Goal: Task Accomplishment & Management: Manage account settings

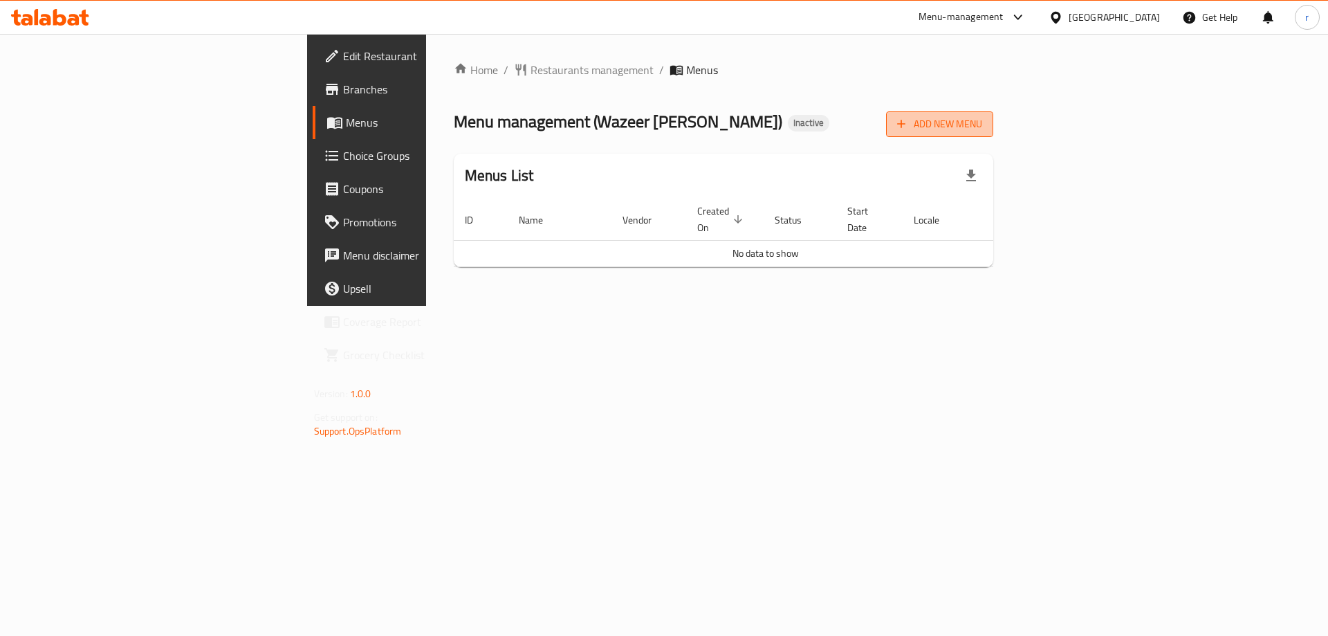
click at [994, 133] on button "Add New Menu" at bounding box center [939, 124] width 107 height 26
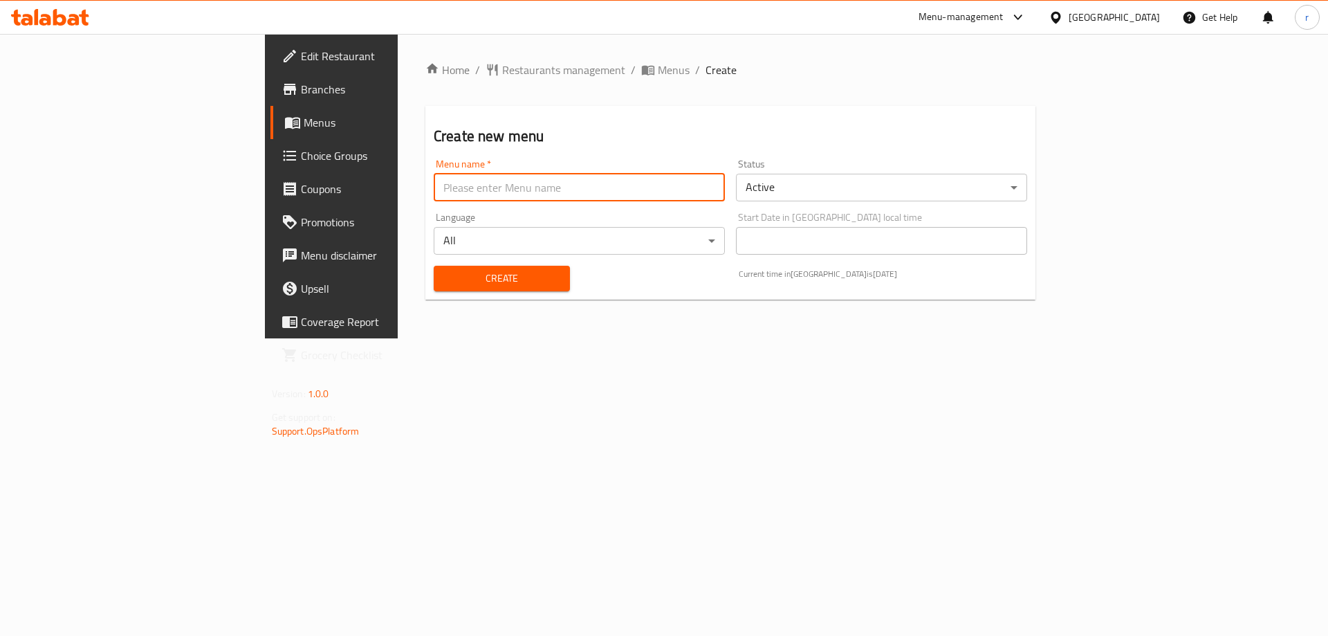
click at [486, 197] on input "text" at bounding box center [579, 188] width 291 height 28
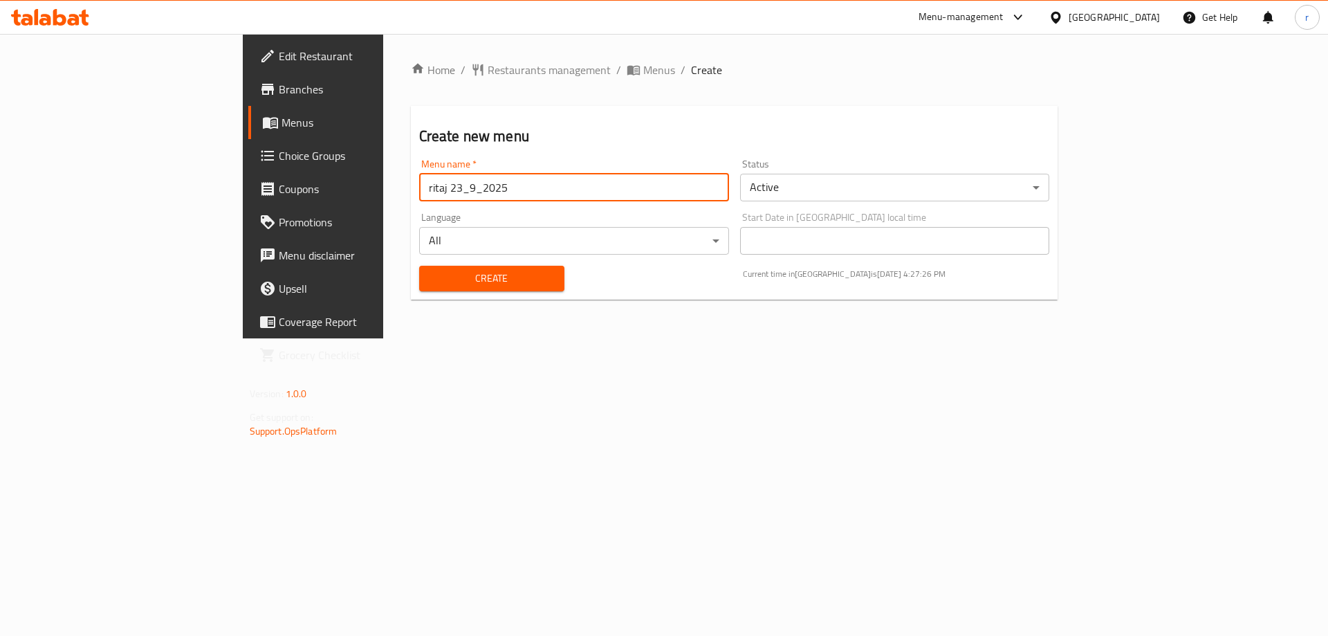
click at [419, 190] on input "ritaj 23_9_2025" at bounding box center [574, 188] width 310 height 28
click at [419, 182] on input "ritaj 23_10_2025" at bounding box center [574, 188] width 310 height 28
type input "ritaj 13_10_2025"
click at [486, 274] on span "Create" at bounding box center [491, 278] width 123 height 17
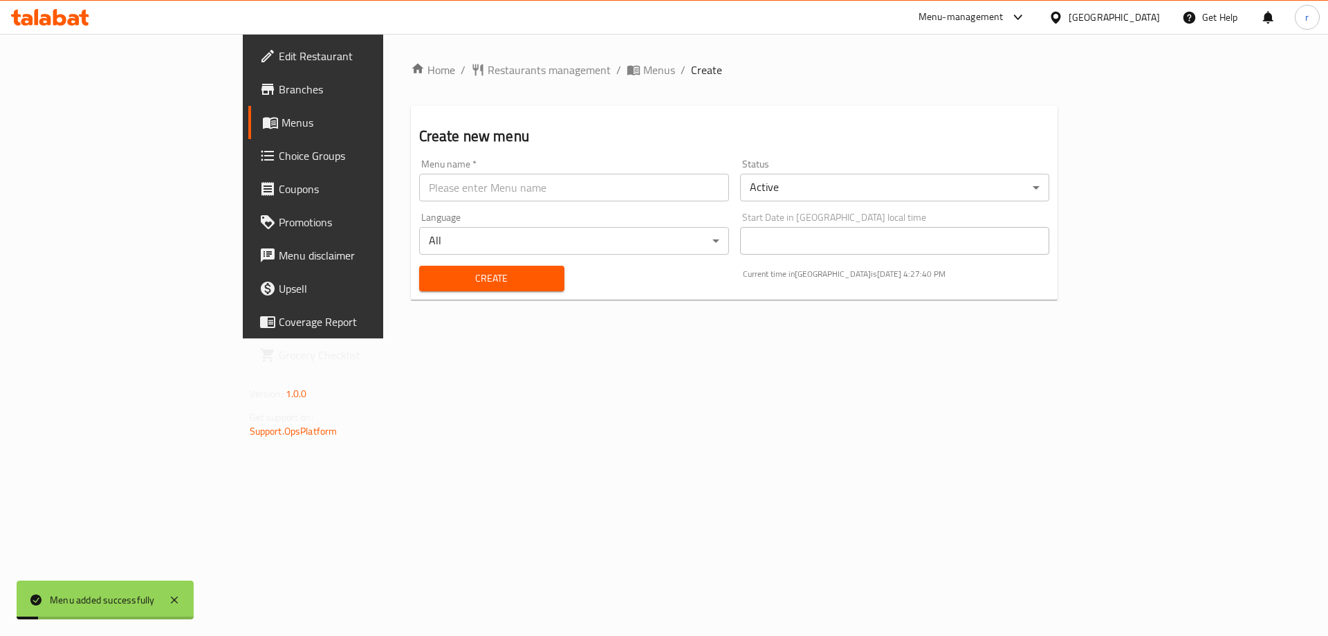
click at [282, 118] on span "Menus" at bounding box center [368, 122] width 172 height 17
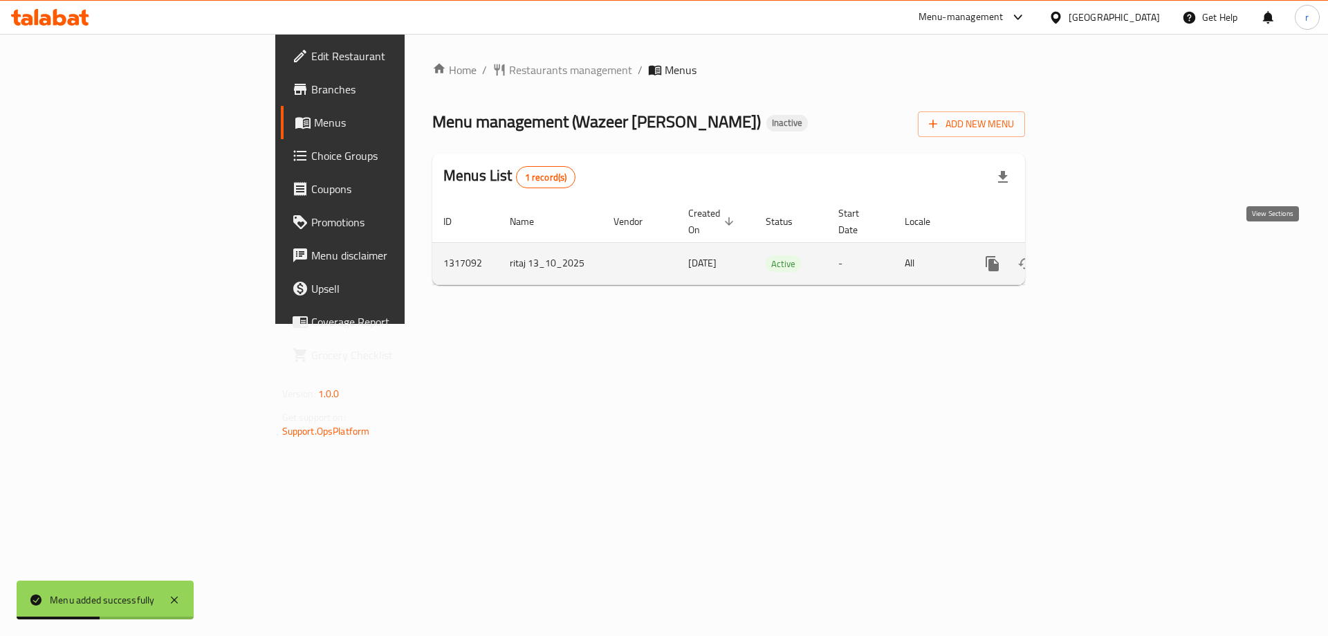
click at [1109, 249] on link "enhanced table" at bounding box center [1092, 263] width 33 height 33
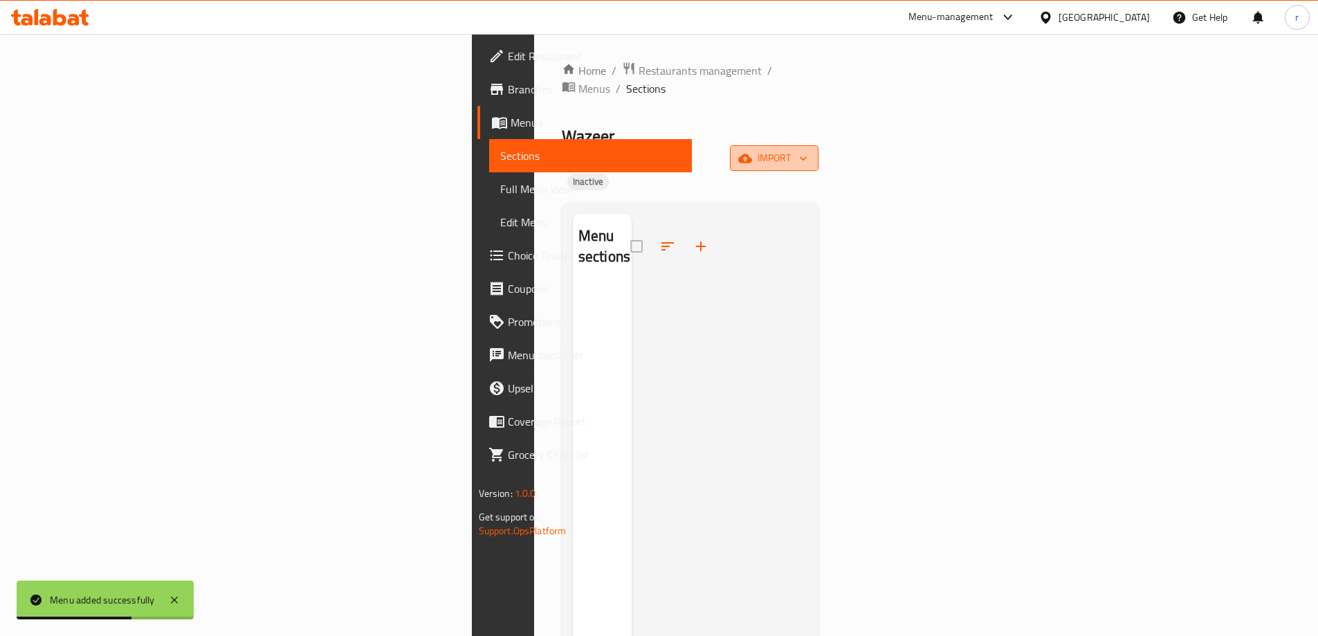
click at [807, 149] on span "import" at bounding box center [774, 157] width 66 height 17
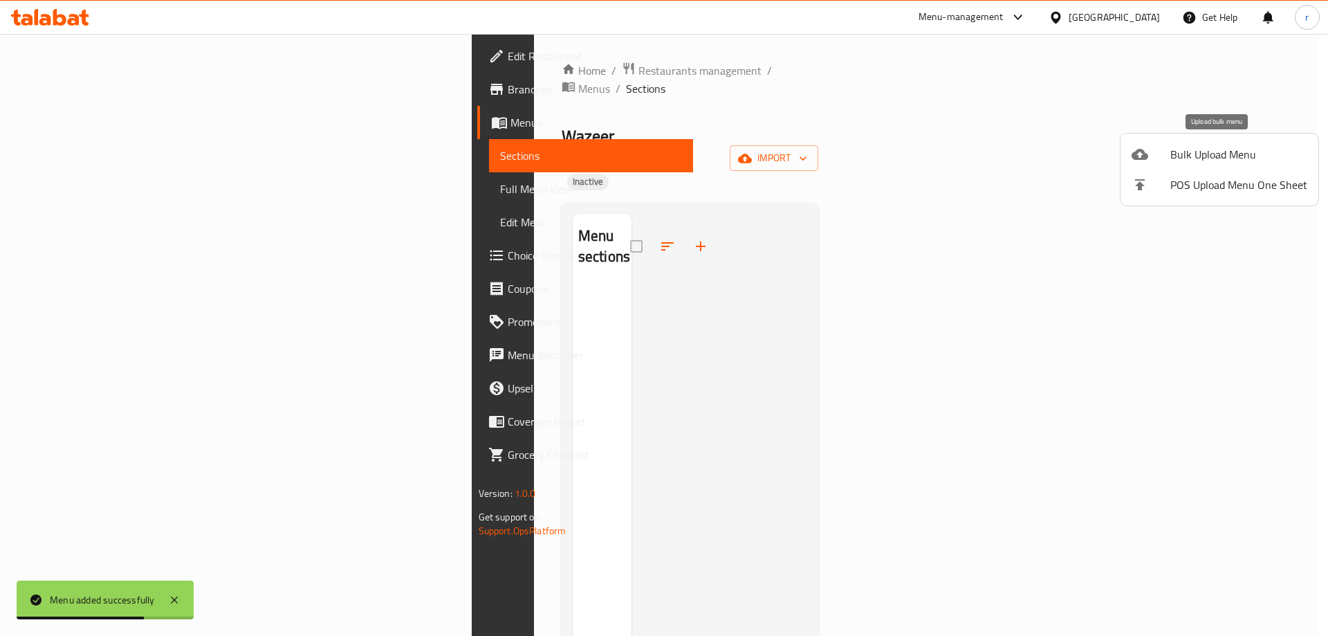
click at [1212, 152] on span "Bulk Upload Menu" at bounding box center [1239, 154] width 137 height 17
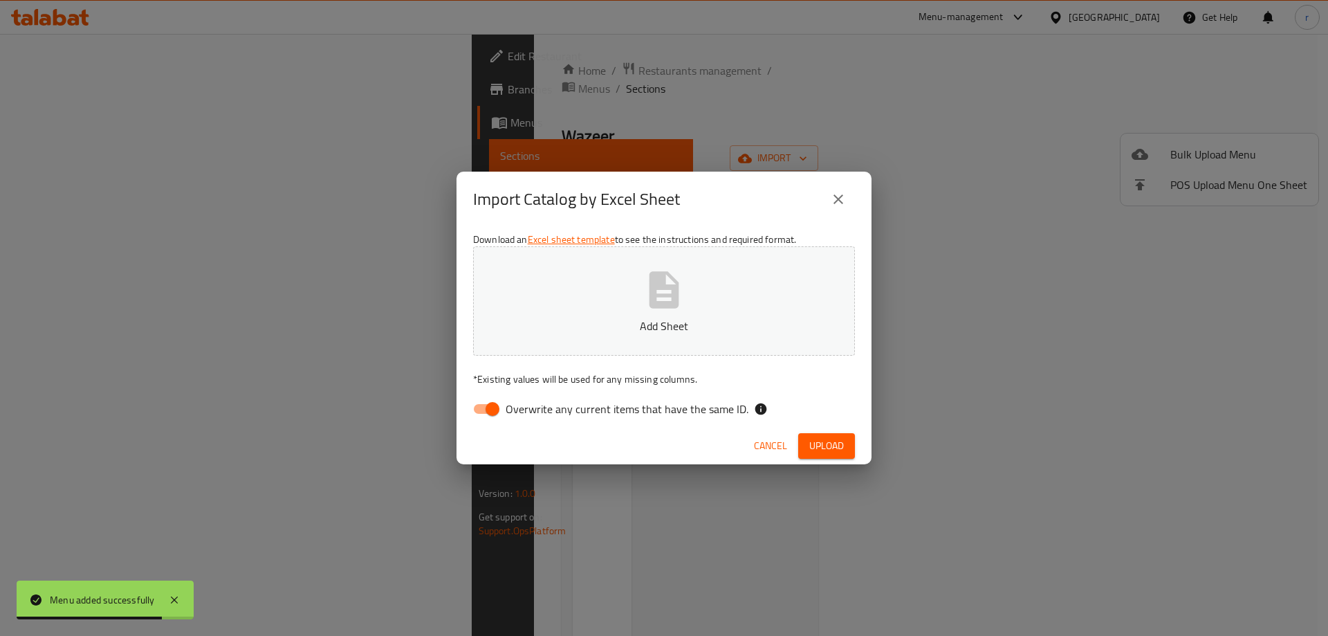
click at [621, 407] on span "Overwrite any current items that have the same ID." at bounding box center [627, 409] width 243 height 17
click at [532, 407] on input "Overwrite any current items that have the same ID." at bounding box center [492, 409] width 79 height 26
checkbox input "false"
click at [825, 450] on span "Upload" at bounding box center [826, 445] width 35 height 17
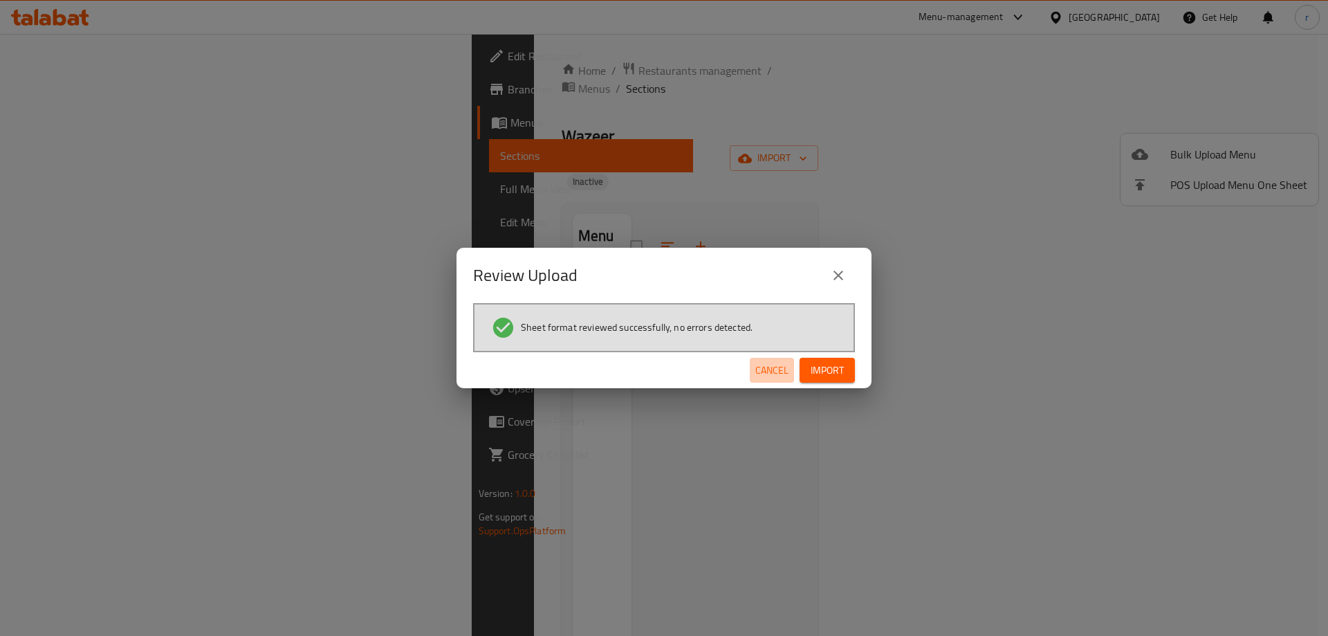
click at [761, 366] on span "Cancel" at bounding box center [772, 370] width 33 height 17
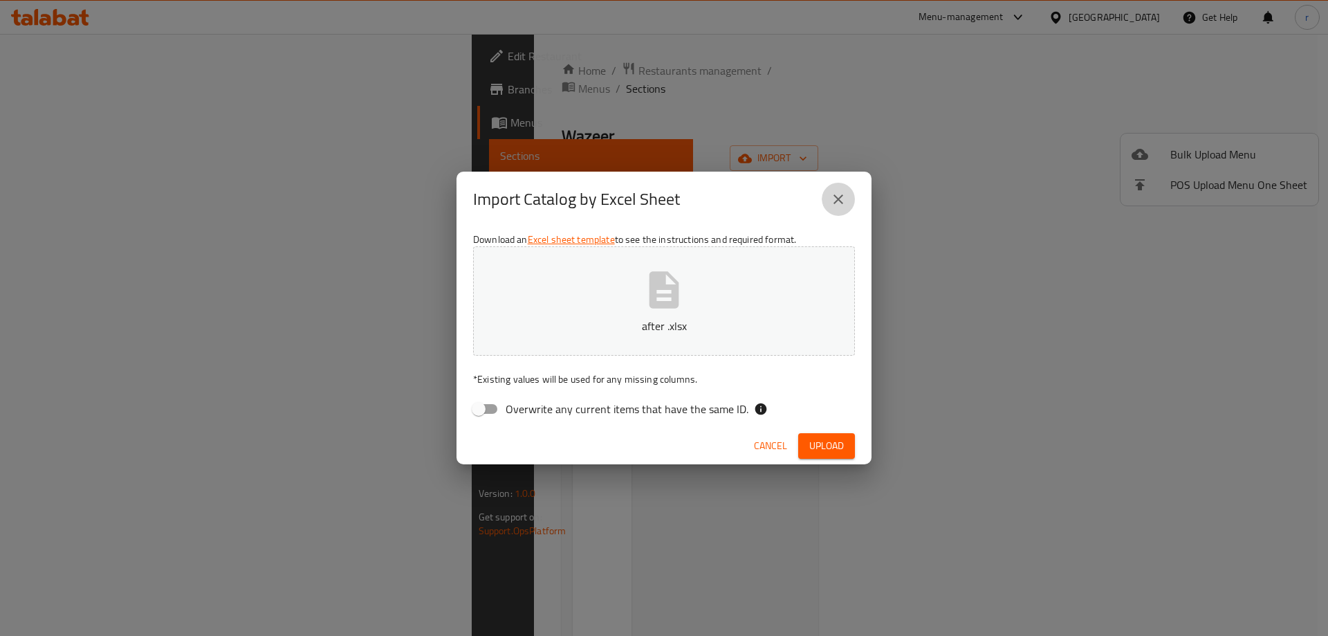
click at [844, 195] on icon "close" at bounding box center [838, 199] width 17 height 17
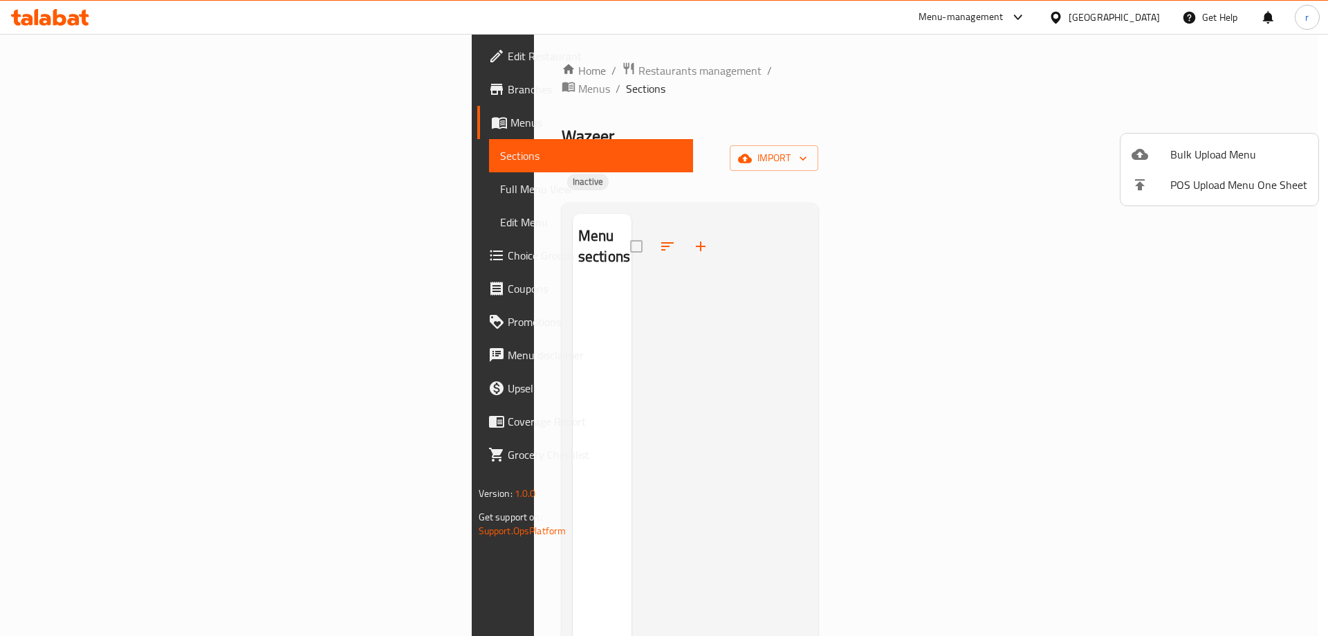
click at [118, 155] on div at bounding box center [664, 318] width 1328 height 636
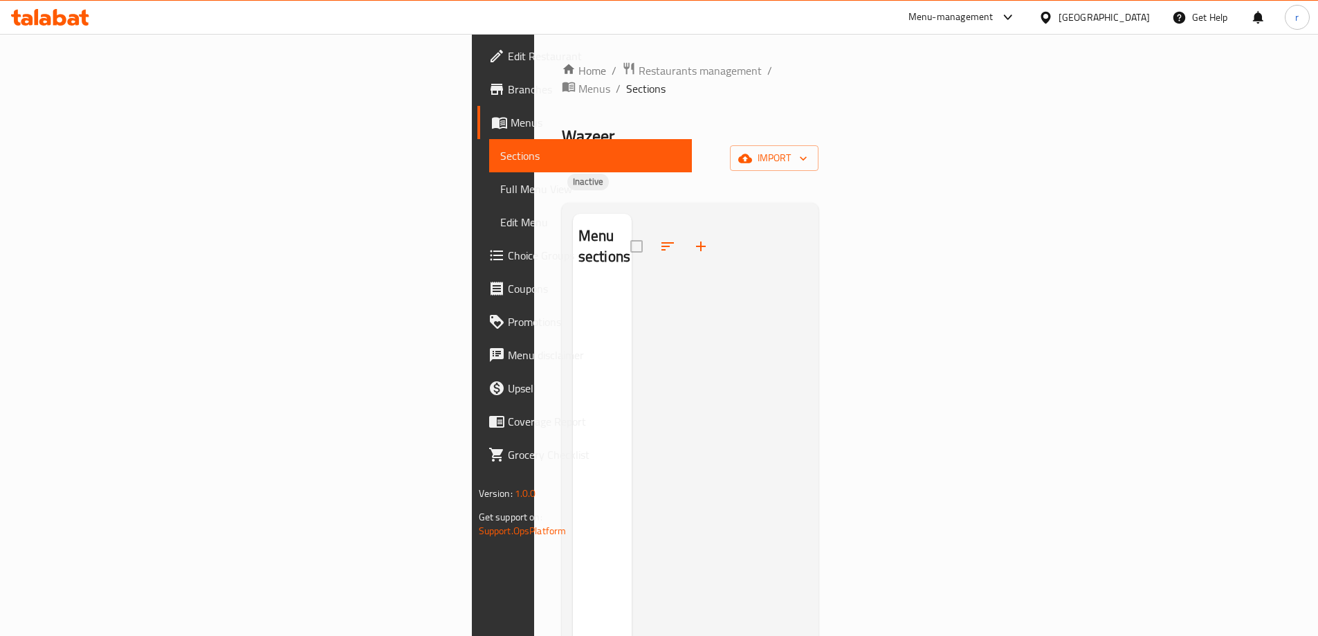
click at [511, 127] on span "Menus" at bounding box center [596, 122] width 170 height 17
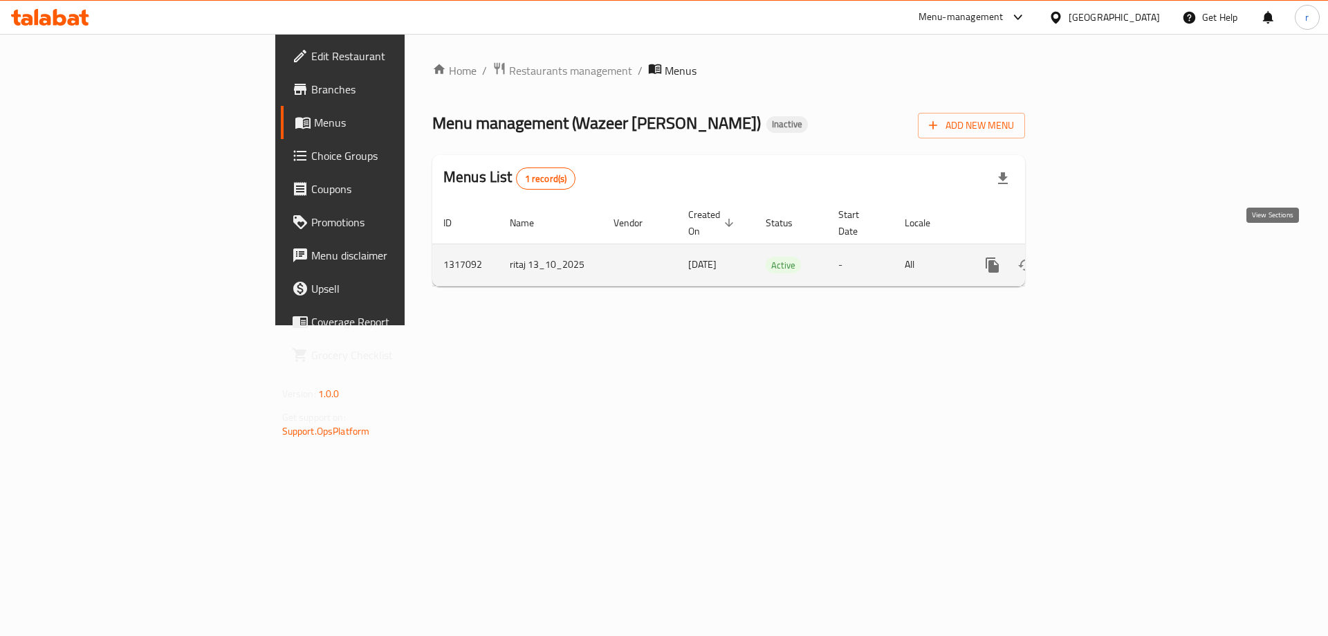
click at [1109, 248] on link "enhanced table" at bounding box center [1092, 264] width 33 height 33
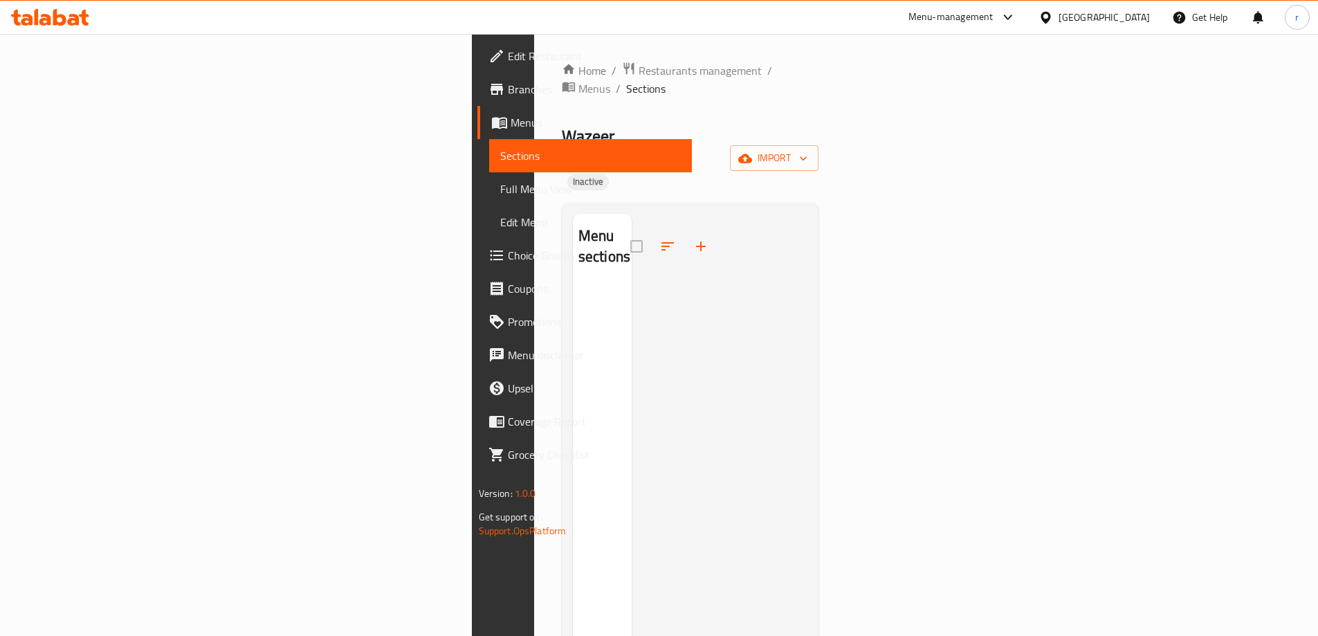
click at [819, 136] on div "Home / Restaurants management / Menus / Sections Wazeer Elkebda Inactive import…" at bounding box center [690, 461] width 257 height 799
click at [807, 149] on span "import" at bounding box center [774, 157] width 66 height 17
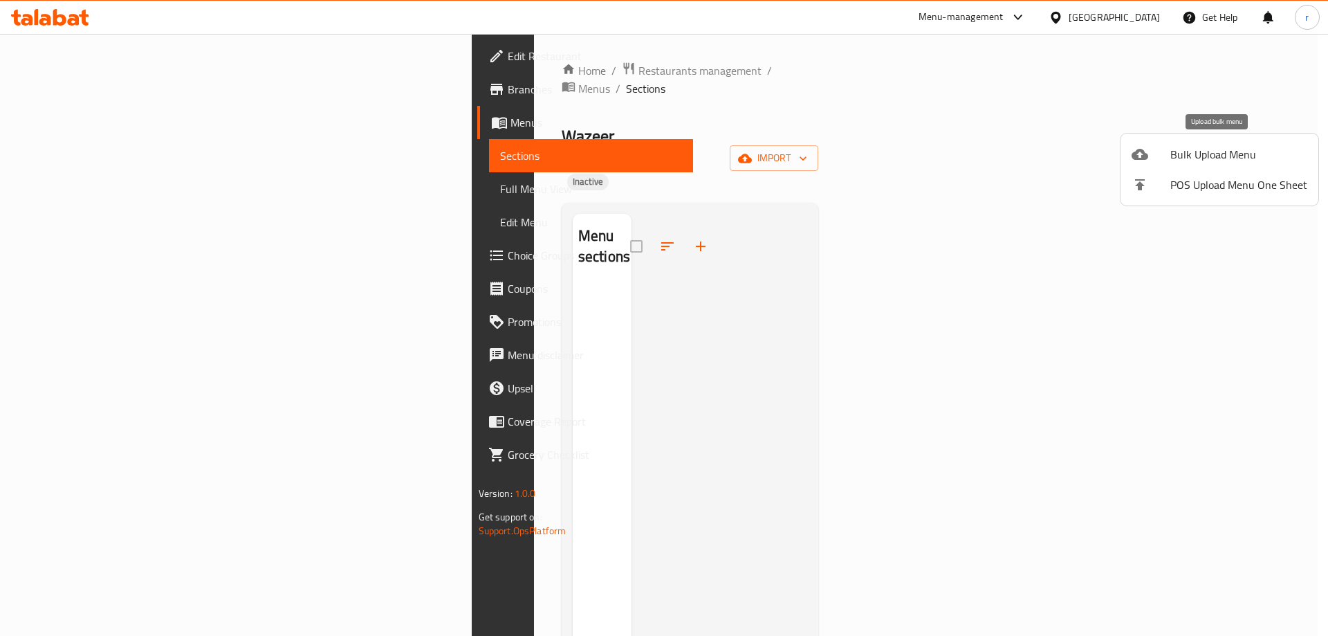
click at [1185, 159] on span "Bulk Upload Menu" at bounding box center [1239, 154] width 137 height 17
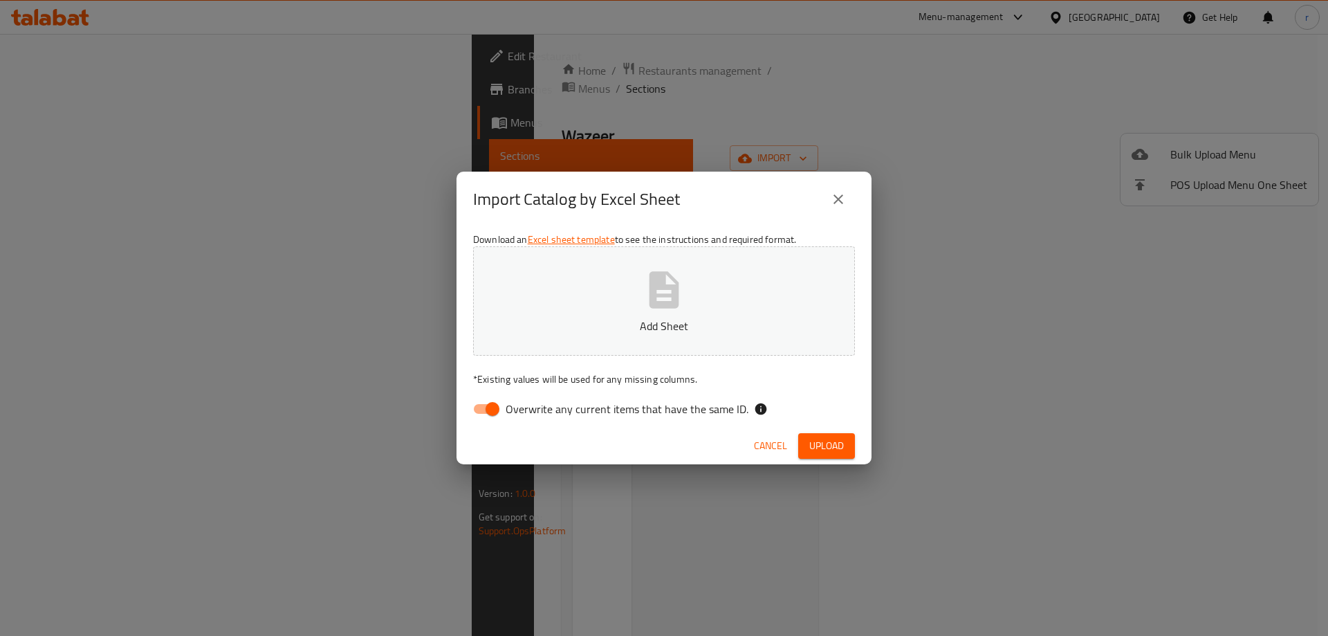
click at [583, 414] on span "Overwrite any current items that have the same ID." at bounding box center [627, 409] width 243 height 17
click at [532, 414] on input "Overwrite any current items that have the same ID." at bounding box center [492, 409] width 79 height 26
checkbox input "false"
click at [821, 447] on span "Upload" at bounding box center [826, 445] width 35 height 17
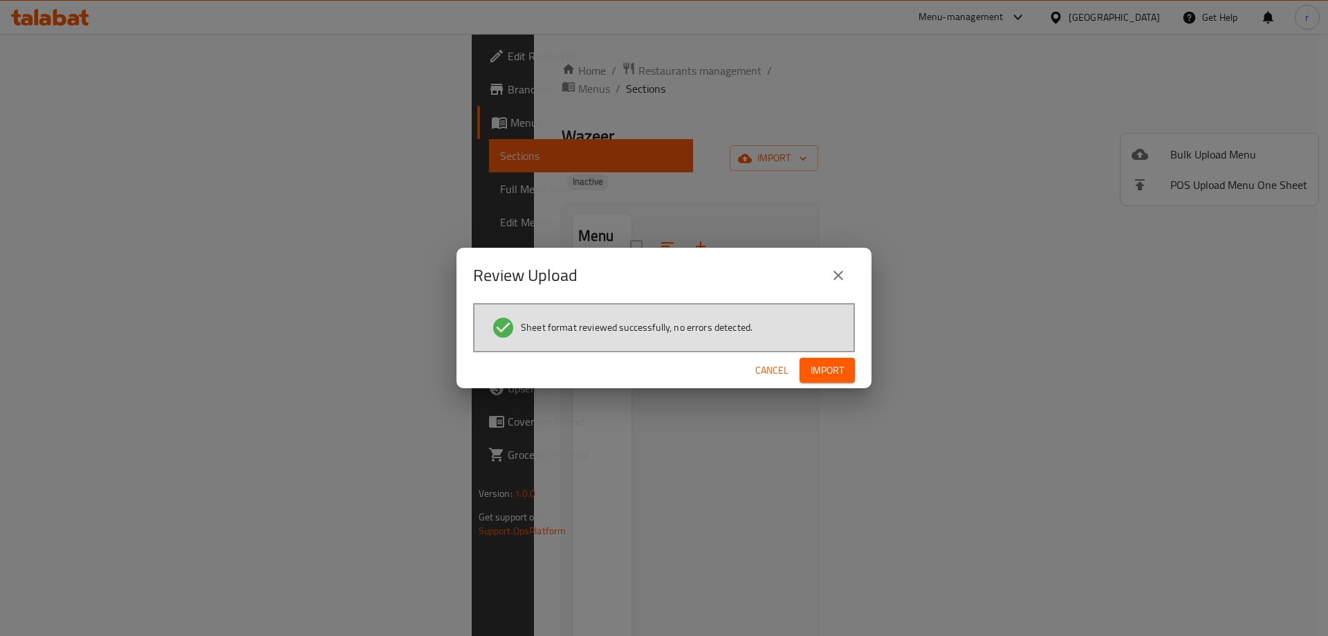
click at [823, 374] on span "Import" at bounding box center [827, 370] width 33 height 17
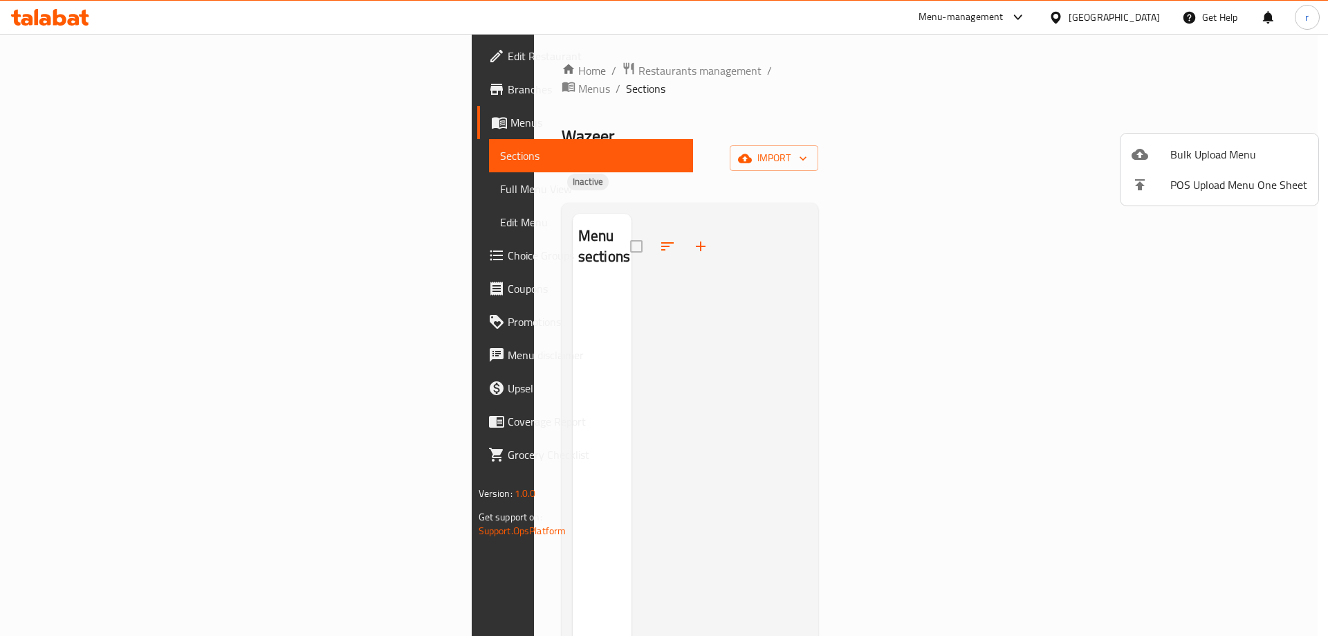
click at [1154, 133] on div "Bulk Upload Menu POS Upload Menu One Sheet" at bounding box center [1219, 169] width 199 height 73
click at [1271, 126] on div at bounding box center [664, 318] width 1328 height 636
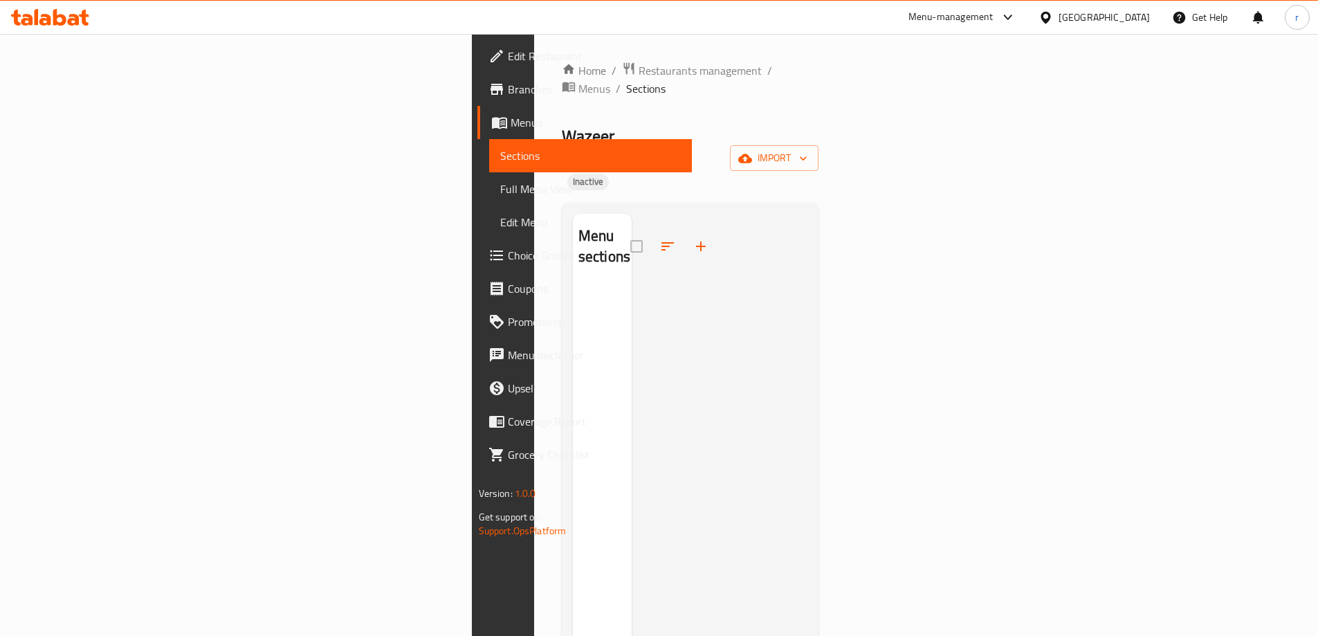
click at [500, 157] on span "Sections" at bounding box center [590, 155] width 181 height 17
click at [578, 80] on span "Menus" at bounding box center [594, 88] width 32 height 17
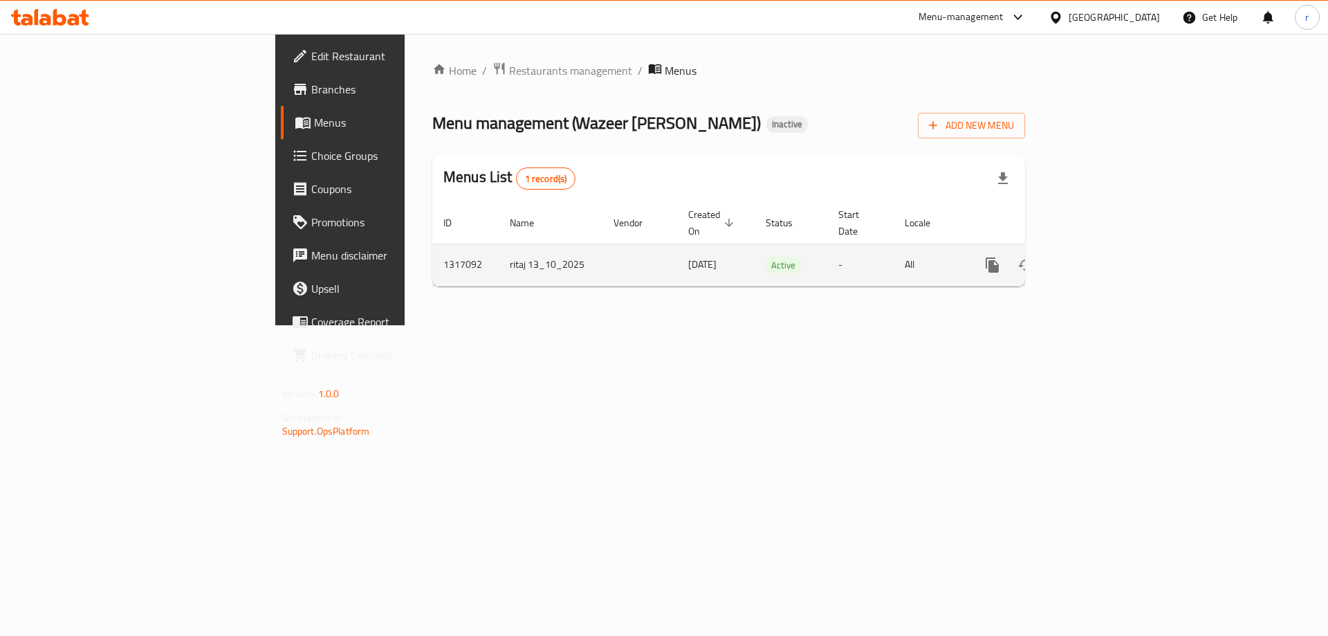
click at [1101, 257] on icon "enhanced table" at bounding box center [1092, 265] width 17 height 17
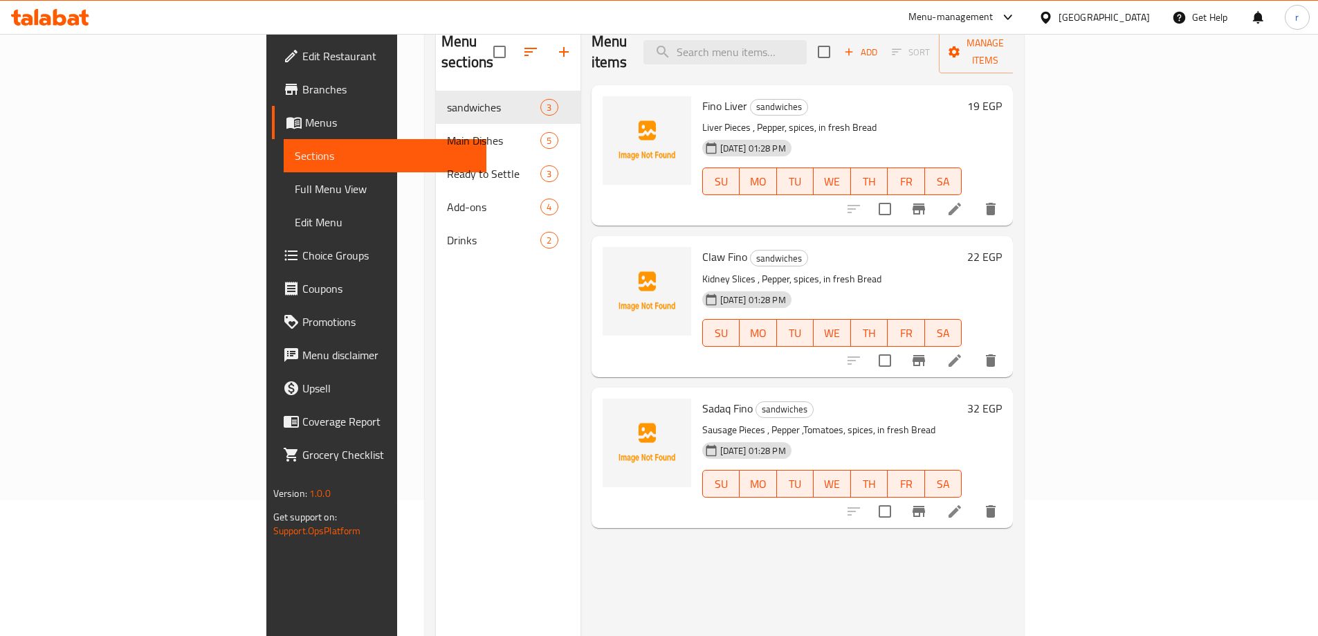
scroll to position [55, 0]
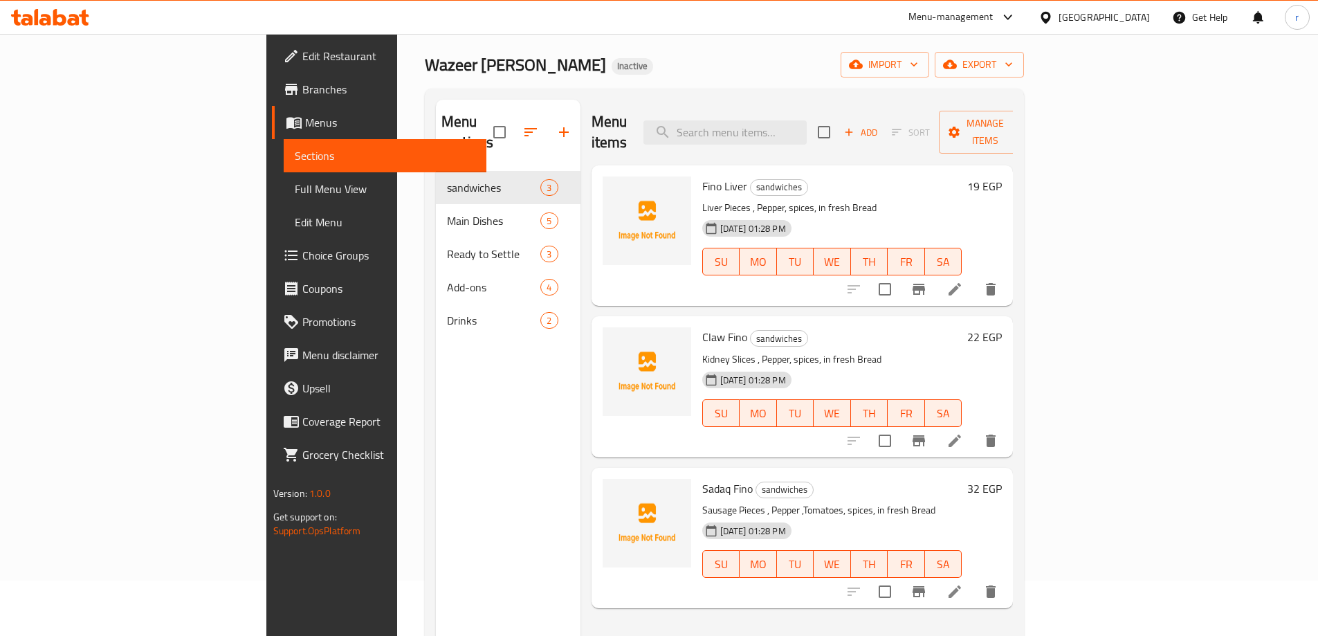
drag, startPoint x: 167, startPoint y: 187, endPoint x: 231, endPoint y: 139, distance: 79.6
click at [295, 187] on span "Full Menu View" at bounding box center [385, 189] width 181 height 17
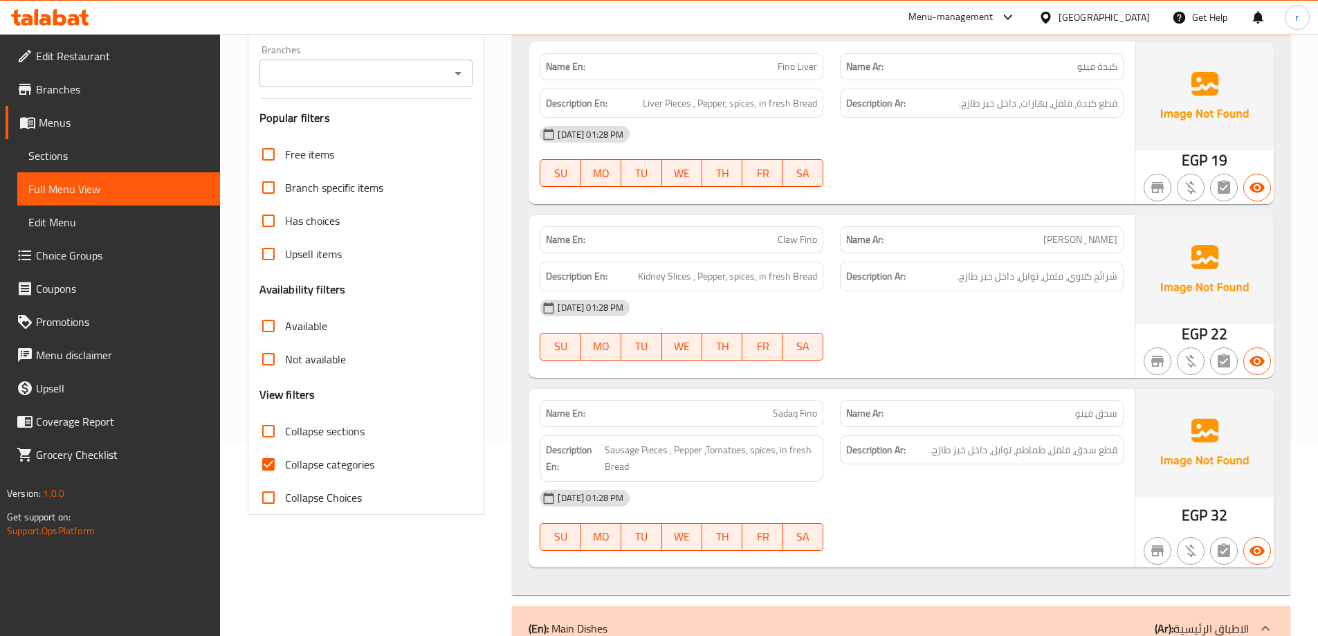
click at [322, 468] on span "Collapse categories" at bounding box center [329, 464] width 89 height 17
click at [285, 468] on input "Collapse categories" at bounding box center [268, 464] width 33 height 33
checkbox input "false"
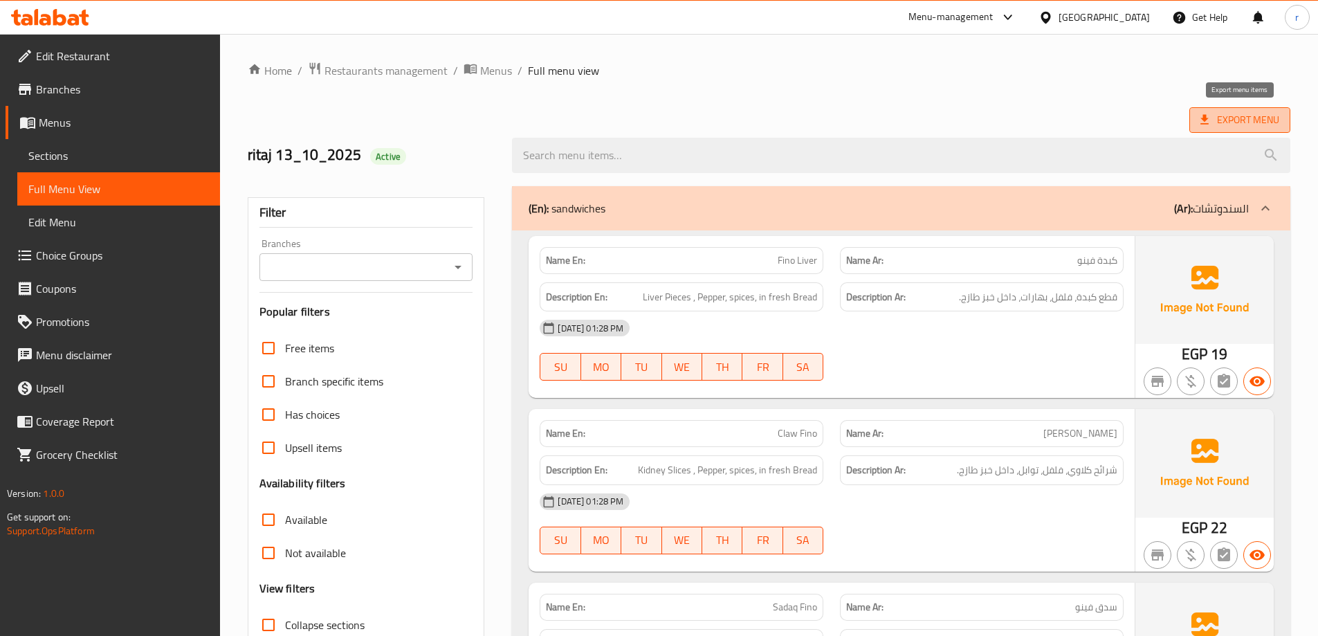
click at [1249, 120] on span "Export Menu" at bounding box center [1239, 119] width 79 height 17
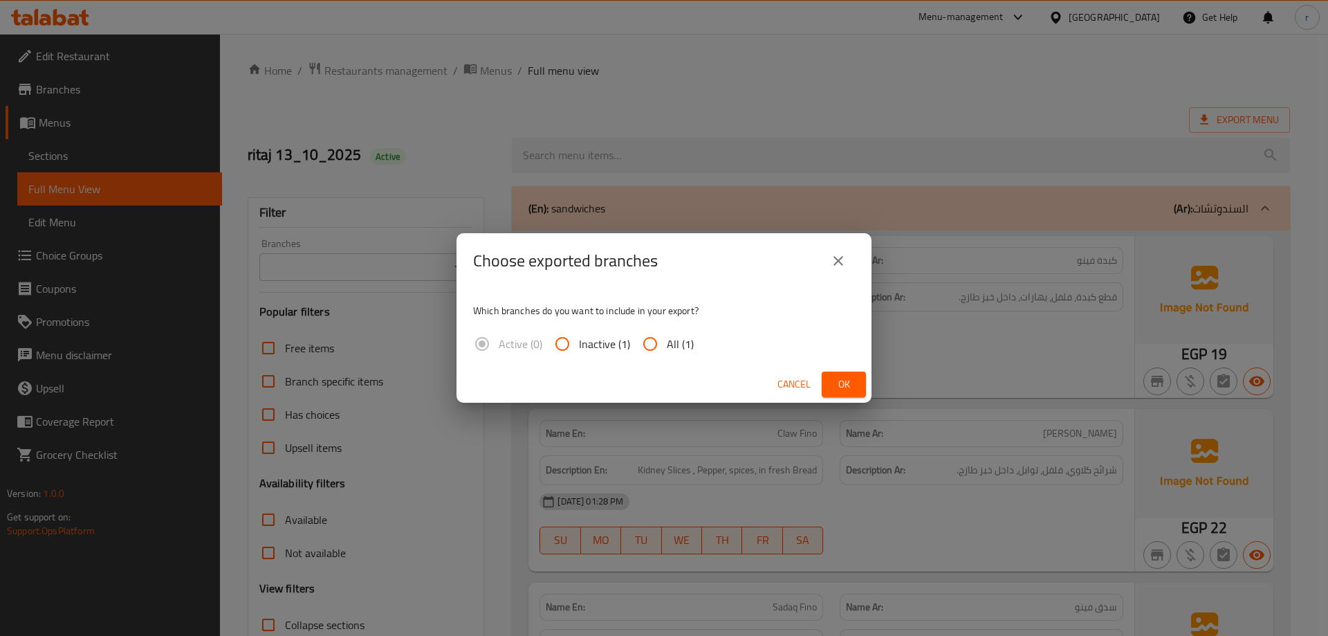
click at [673, 340] on span "All (1)" at bounding box center [680, 344] width 27 height 17
click at [667, 340] on input "All (1)" at bounding box center [650, 343] width 33 height 33
radio input "true"
click at [827, 372] on button "Ok" at bounding box center [844, 385] width 44 height 26
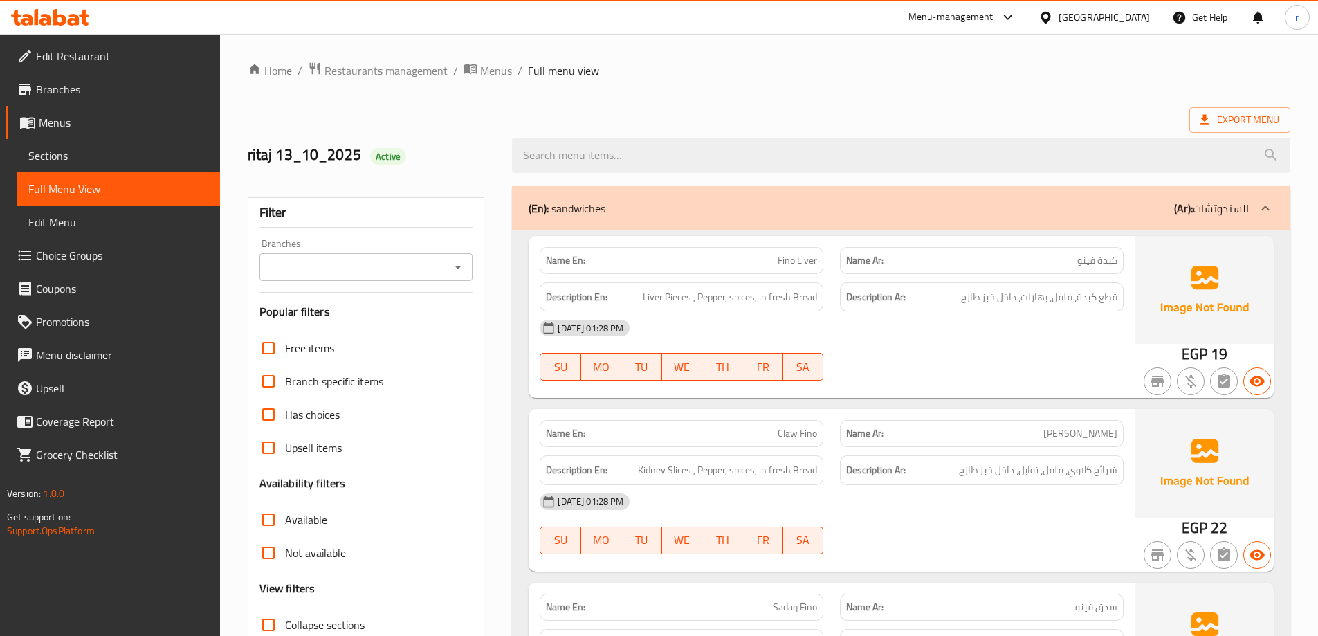
click at [769, 297] on span "Liver Pieces , Pepper, spices, in fresh Bread" at bounding box center [730, 297] width 174 height 17
click at [770, 296] on span "Liver Pieces , Pepper, spices, in fresh Bread" at bounding box center [730, 297] width 174 height 17
click at [771, 296] on span "Liver Pieces , Pepper, spices, in fresh Bread" at bounding box center [730, 297] width 174 height 17
click at [714, 302] on span "Liver Pieces , Pepper, spices, in fresh Bread" at bounding box center [730, 297] width 174 height 17
click at [742, 296] on span "Liver Pieces , Pepper, spices, in fresh Bread" at bounding box center [730, 297] width 174 height 17
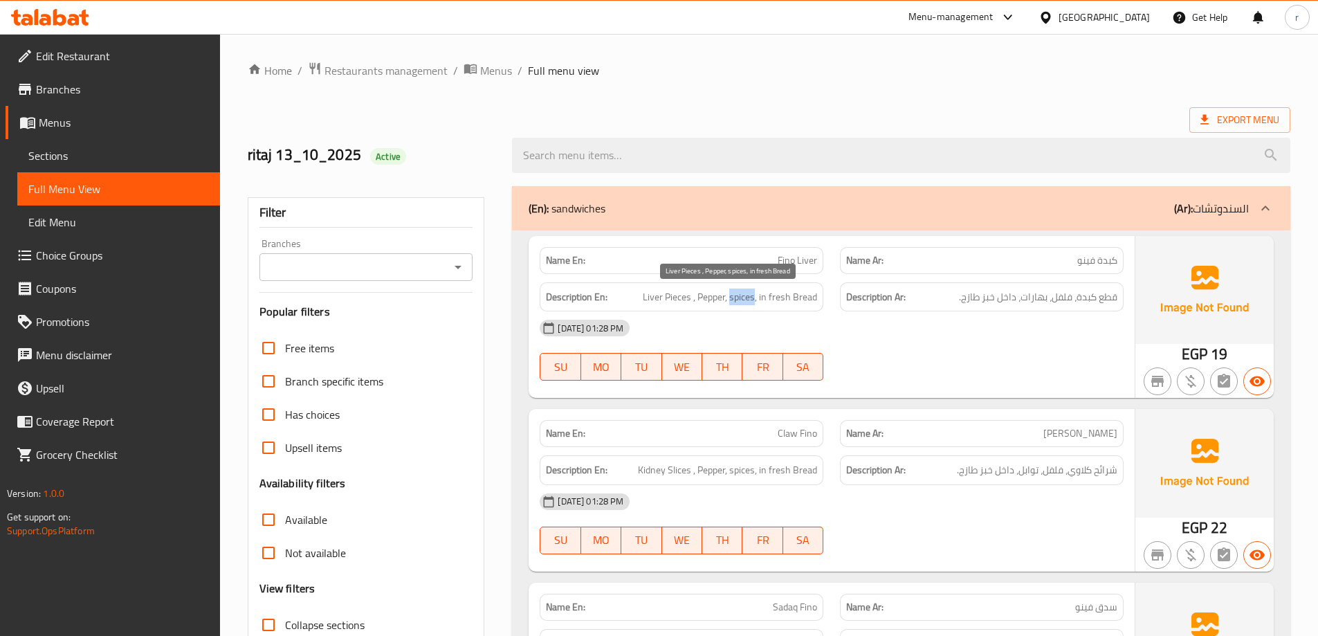
click at [742, 296] on span "Liver Pieces , Pepper, spices, in fresh Bread" at bounding box center [730, 297] width 174 height 17
click at [787, 302] on span "Liver Pieces , Pepper, spices, in fresh Bread" at bounding box center [730, 297] width 174 height 17
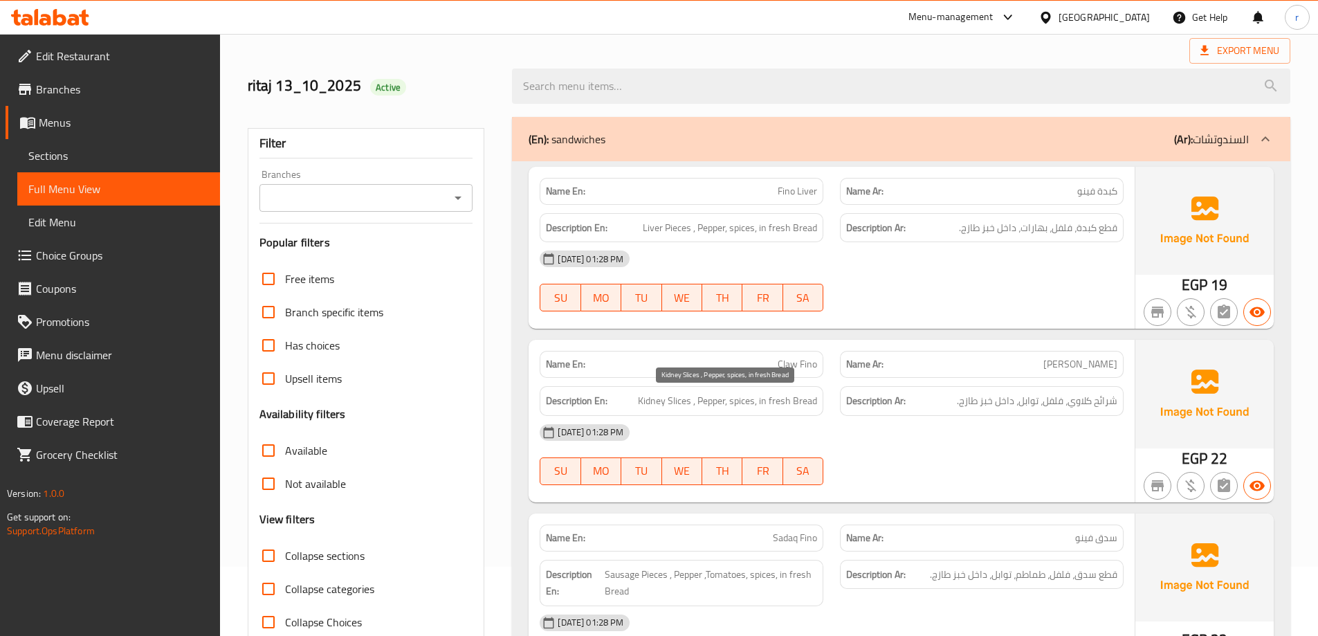
click at [704, 404] on span "Kidney Slices , Pepper, spices, in fresh Bread" at bounding box center [727, 400] width 179 height 17
click at [771, 408] on span "Kidney Slices , Pepper, spices, in fresh Bread" at bounding box center [727, 400] width 179 height 17
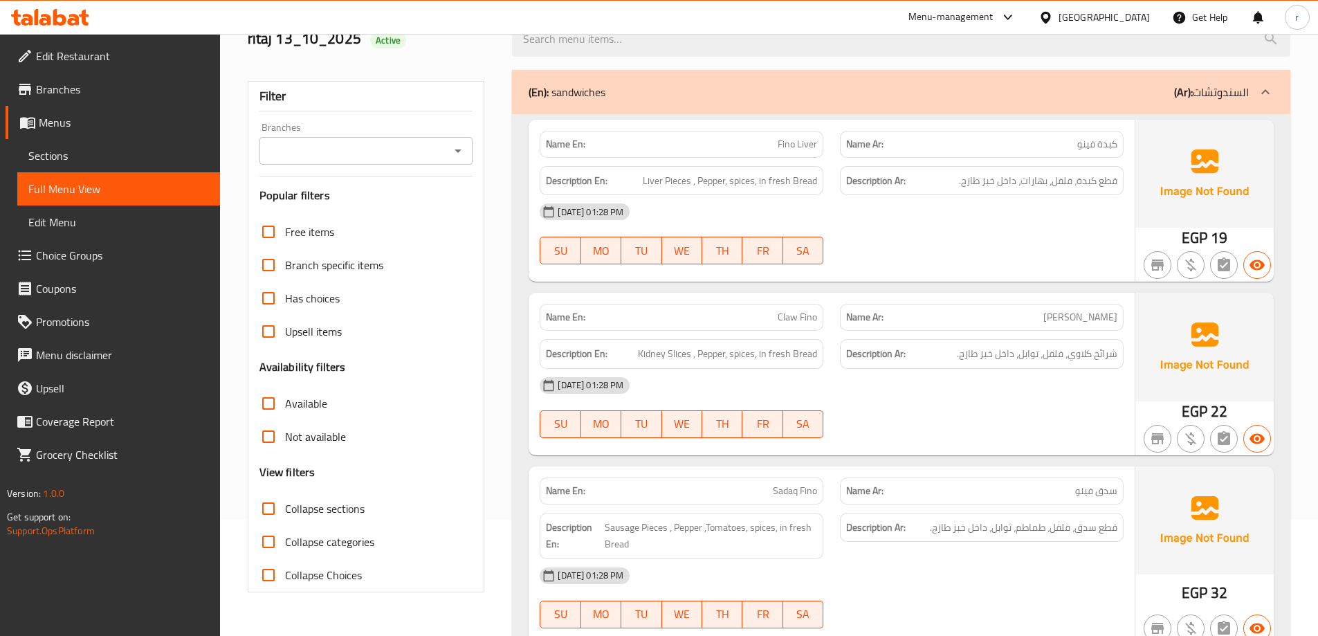
scroll to position [208, 0]
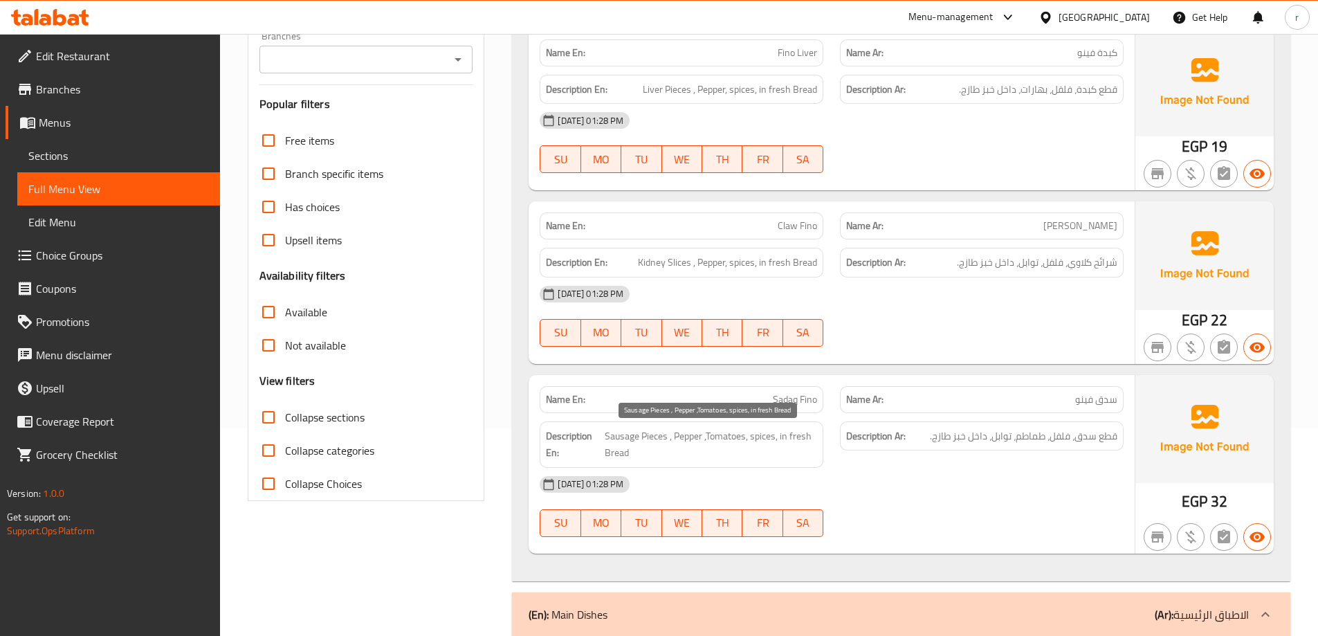
click at [642, 435] on span "Sausage Pieces , Pepper ,Tomatoes, spices, in fresh Bread" at bounding box center [711, 445] width 212 height 34
click at [700, 439] on span "Sausage Pieces , Pepper ,Tomatoes, spices, in fresh Bread" at bounding box center [711, 445] width 212 height 34
click at [724, 444] on span "Sausage Pieces , Pepper ,Tomatoes, spices, in fresh Bread" at bounding box center [711, 445] width 212 height 34
click at [763, 439] on span "Sausage Pieces , Pepper ,Tomatoes, spices, in fresh Bread" at bounding box center [711, 445] width 212 height 34
click at [799, 439] on span "Sausage Pieces , Pepper ,Tomatoes, spices, in fresh Bread" at bounding box center [711, 445] width 212 height 34
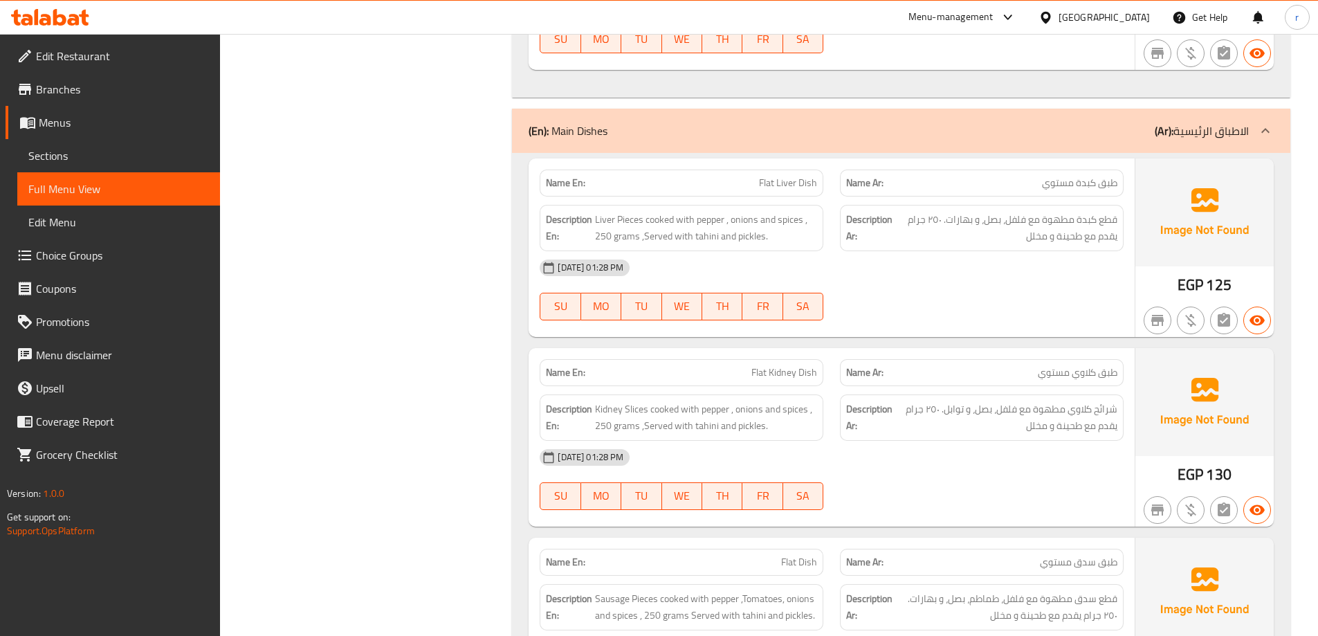
scroll to position [692, 0]
click at [749, 222] on span "Liver Pieces cooked with pepper , onions and spices , 250 grams ,Served with ta…" at bounding box center [706, 227] width 222 height 34
click at [770, 217] on span "Liver Pieces cooked with pepper , onions and spices , 250 grams ,Served with ta…" at bounding box center [706, 227] width 222 height 34
click at [788, 218] on span "Liver Pieces cooked with pepper , onions and spices , 250 grams ,Served with ta…" at bounding box center [706, 227] width 222 height 34
click at [600, 245] on div "Description En: Liver Pieces cooked with pepper , onions and spices , 250 grams…" at bounding box center [682, 227] width 284 height 46
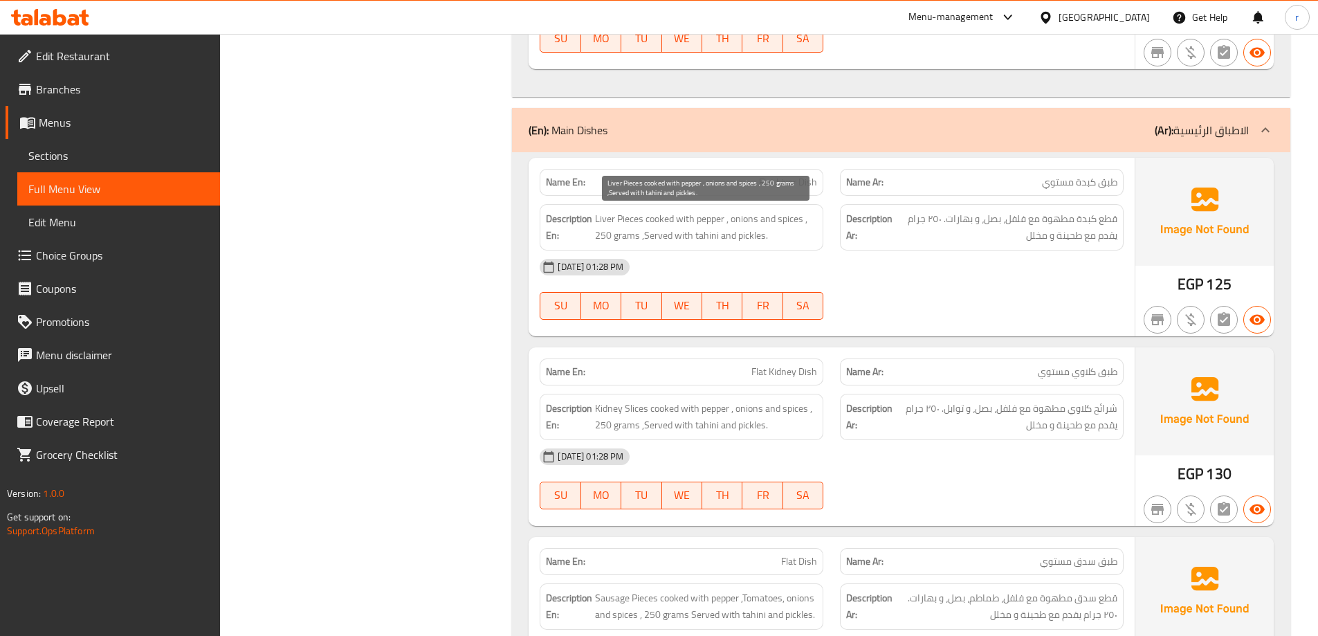
click at [657, 242] on span "Liver Pieces cooked with pepper , onions and spices , 250 grams ,Served with ta…" at bounding box center [706, 227] width 222 height 34
click at [706, 229] on span "Liver Pieces cooked with pepper , onions and spices , 250 grams ,Served with ta…" at bounding box center [706, 227] width 222 height 34
click at [740, 233] on span "Liver Pieces cooked with pepper , onions and spices , 250 grams ,Served with ta…" at bounding box center [706, 227] width 222 height 34
click at [1097, 375] on span "طبق كلاوي مستوي" at bounding box center [1078, 372] width 80 height 15
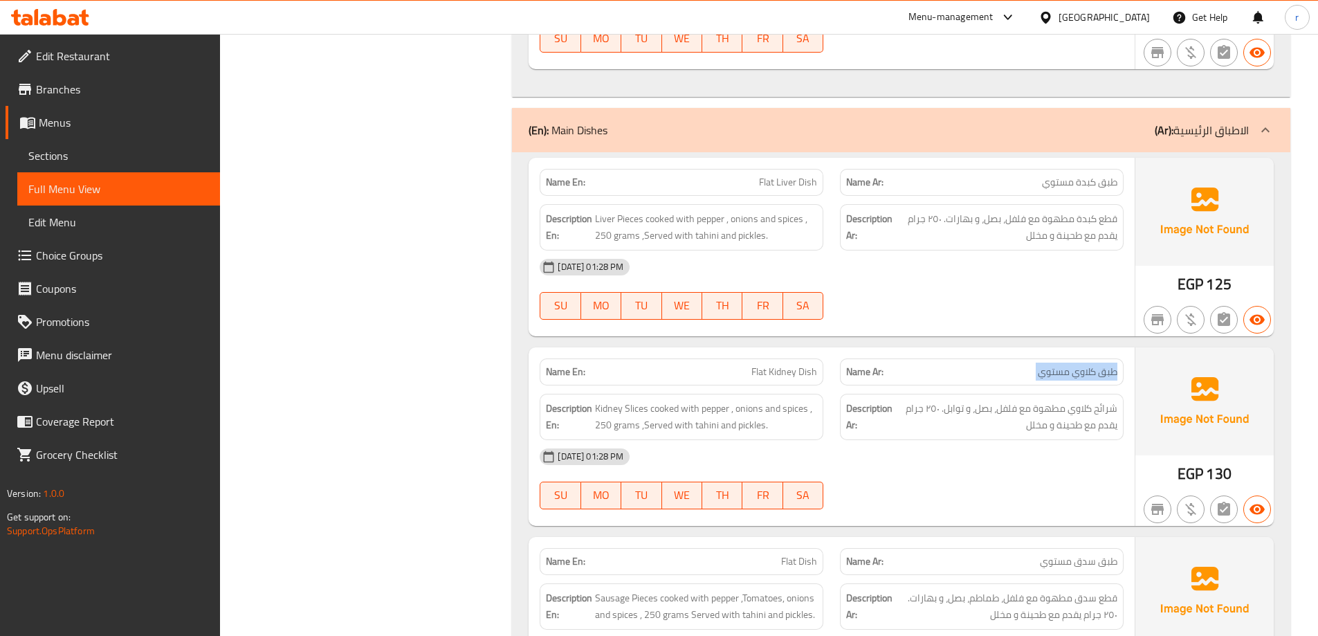
click at [1097, 375] on span "طبق كلاوي مستوي" at bounding box center [1078, 372] width 80 height 15
click at [1059, 365] on span "طبق كلاوي مستوي" at bounding box center [1078, 372] width 80 height 15
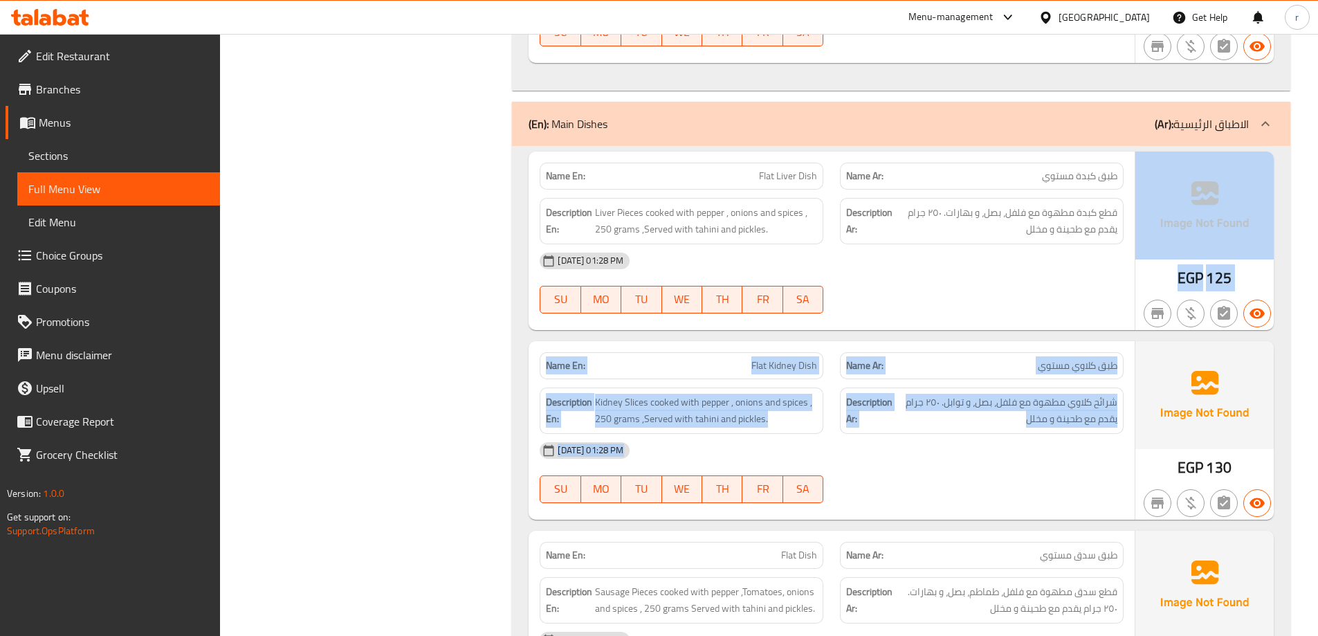
click at [1008, 445] on div "[DATE] 01:28 PM" at bounding box center [831, 450] width 601 height 33
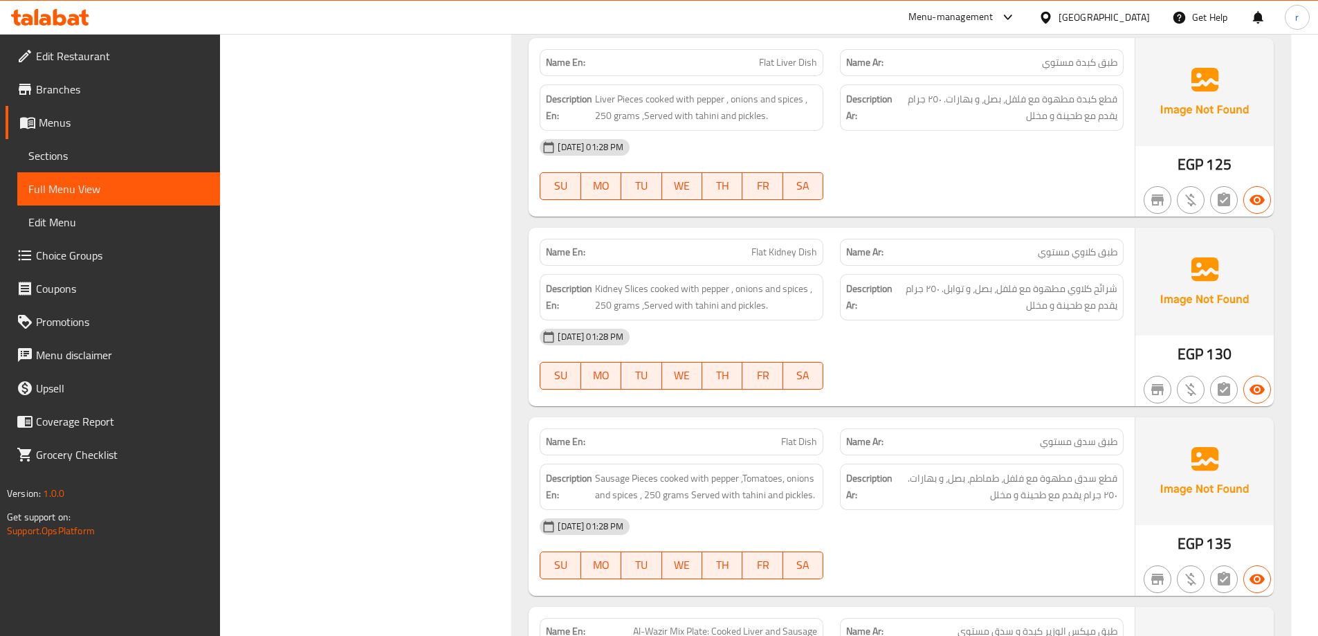
scroll to position [836, 0]
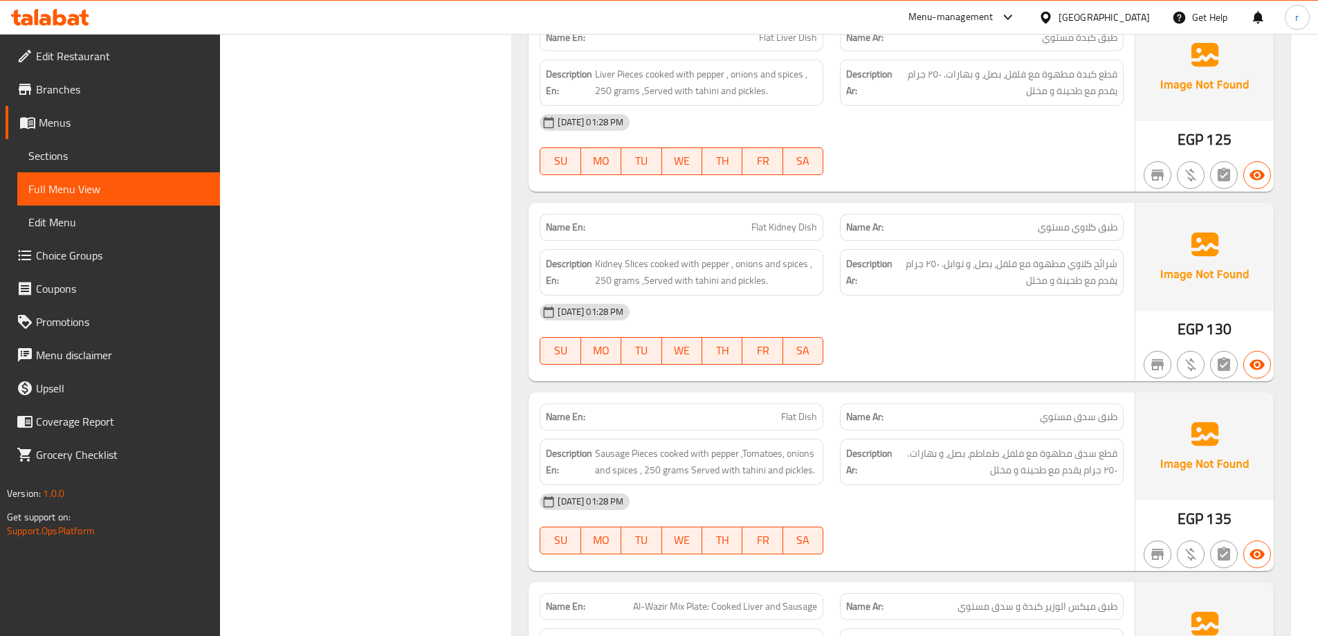
click at [1059, 418] on span "طبق سدق مستوي" at bounding box center [1078, 417] width 77 height 15
copy span "مستوي"
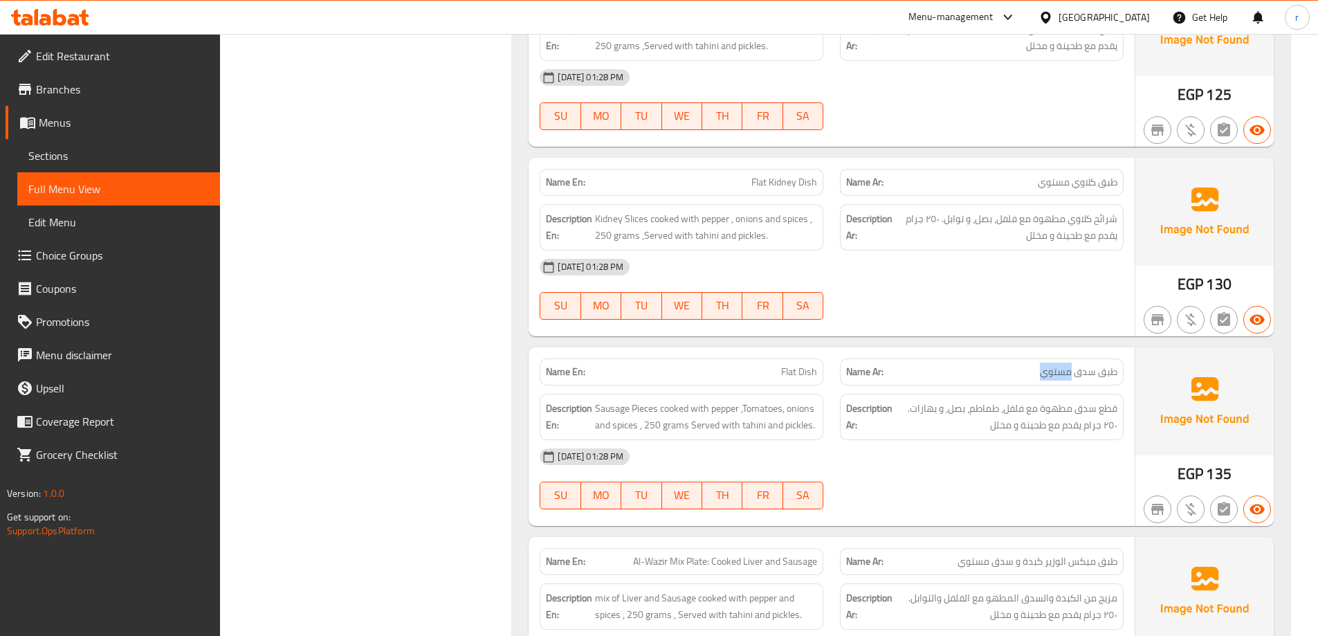
scroll to position [906, 0]
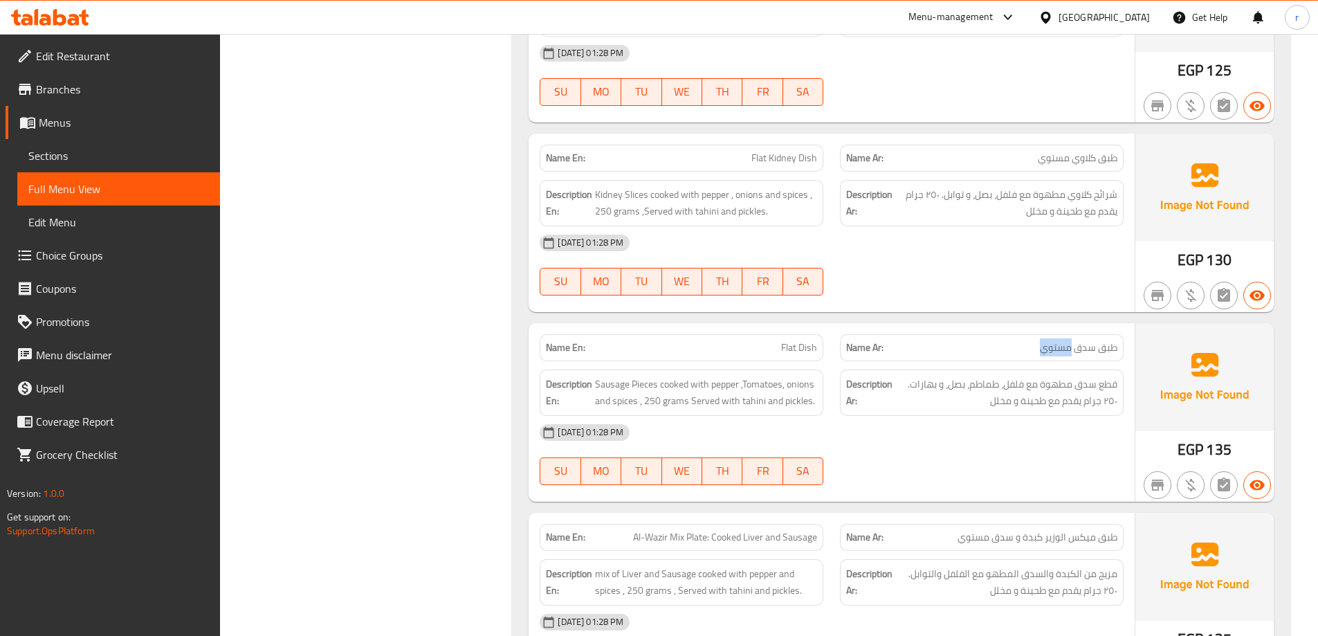
click at [74, 165] on link "Sections" at bounding box center [118, 155] width 203 height 33
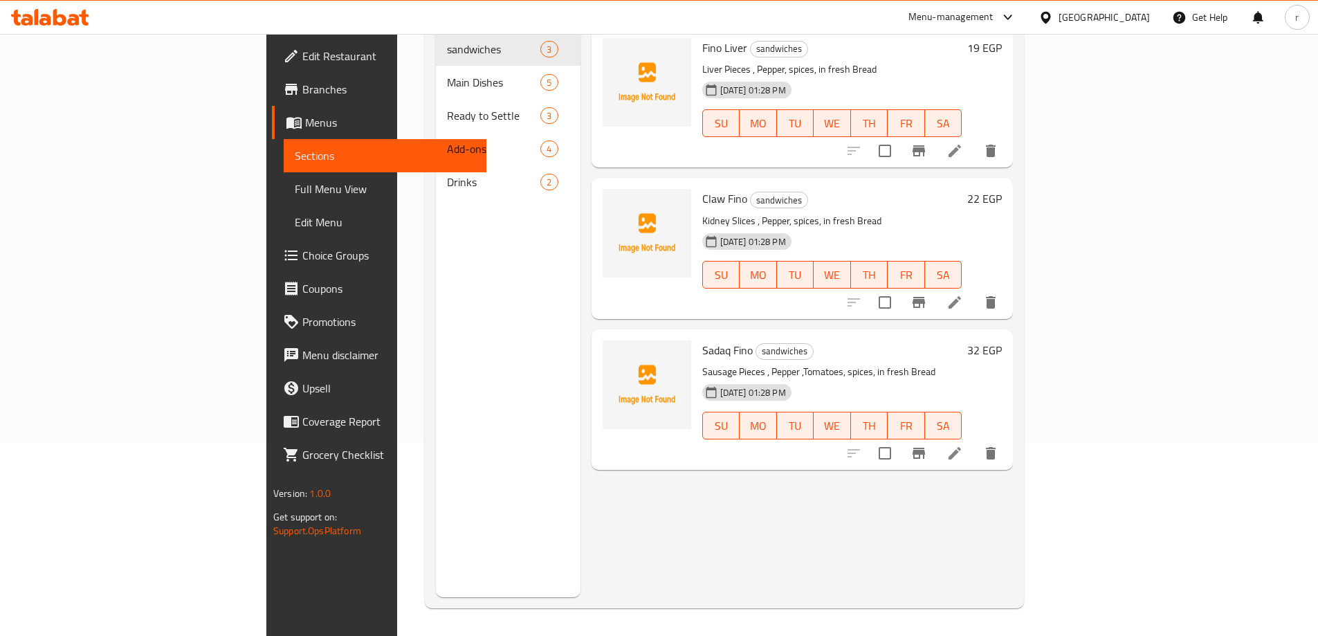
scroll to position [194, 0]
drag, startPoint x: 1055, startPoint y: 518, endPoint x: 963, endPoint y: 492, distance: 95.5
click at [1014, 518] on div "Menu items Add Sort Manage items Fino Liver sandwiches Liver Pieces , Pepper, s…" at bounding box center [796, 279] width 433 height 636
click at [963, 445] on icon at bounding box center [954, 453] width 17 height 17
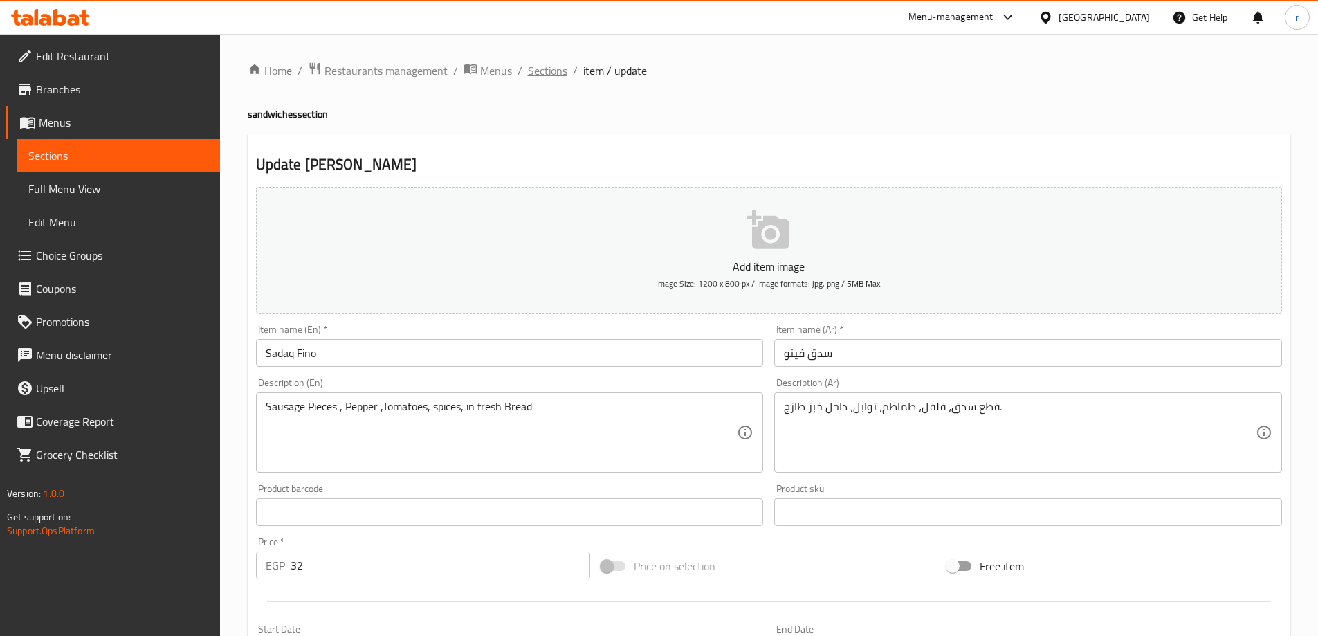
click at [536, 73] on span "Sections" at bounding box center [547, 70] width 39 height 17
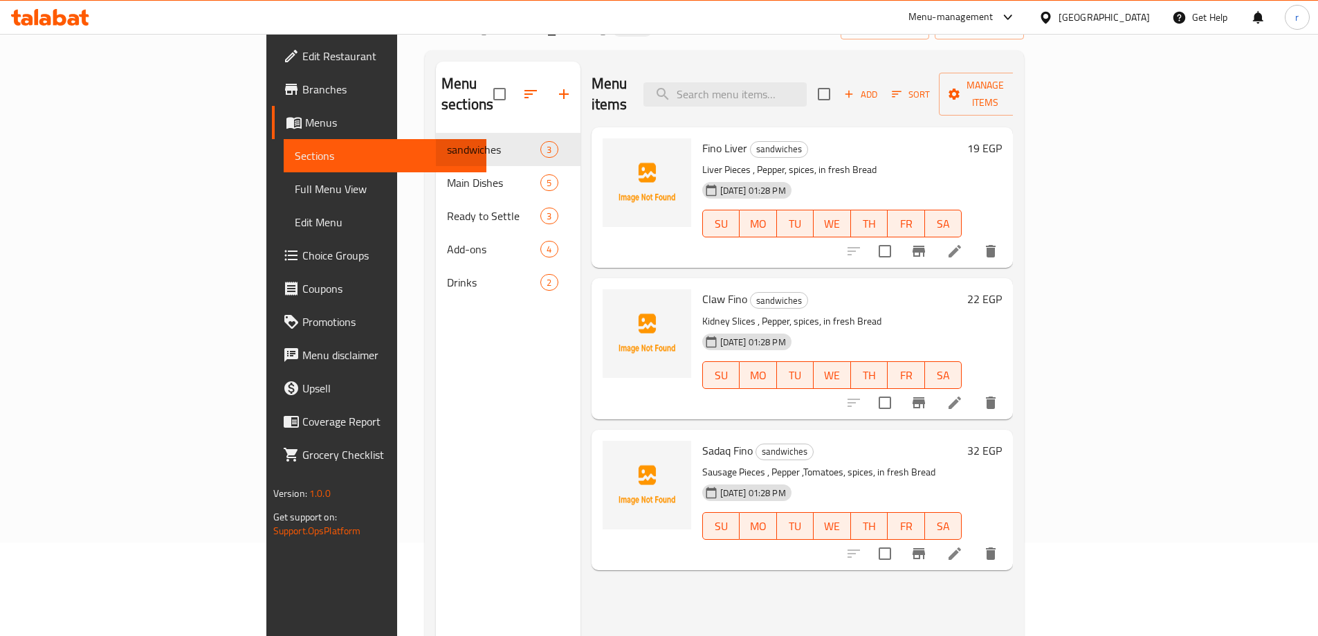
scroll to position [194, 0]
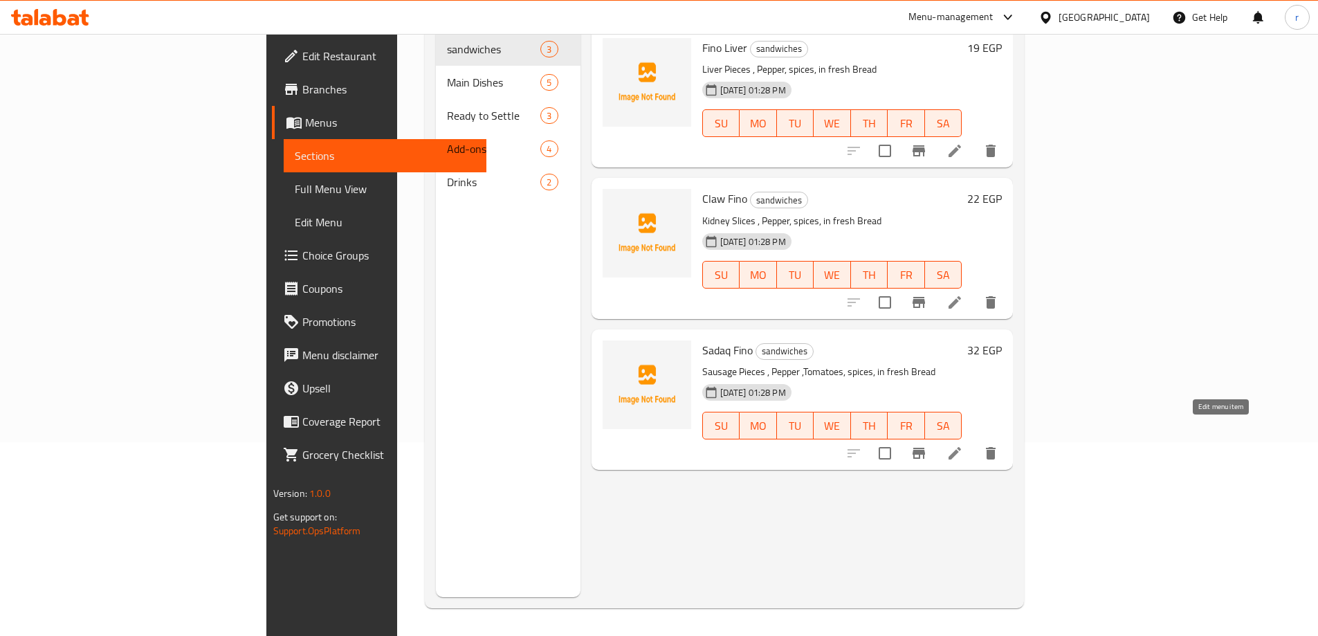
click at [963, 445] on icon at bounding box center [954, 453] width 17 height 17
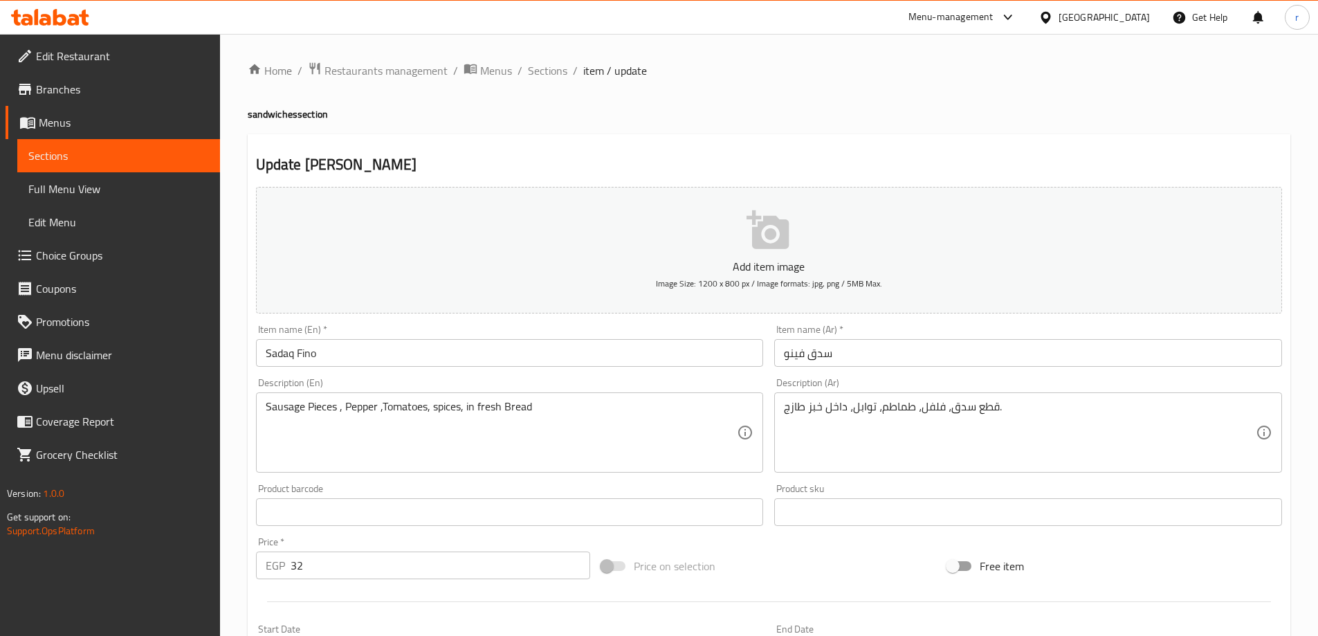
click at [76, 183] on span "Full Menu View" at bounding box center [118, 189] width 181 height 17
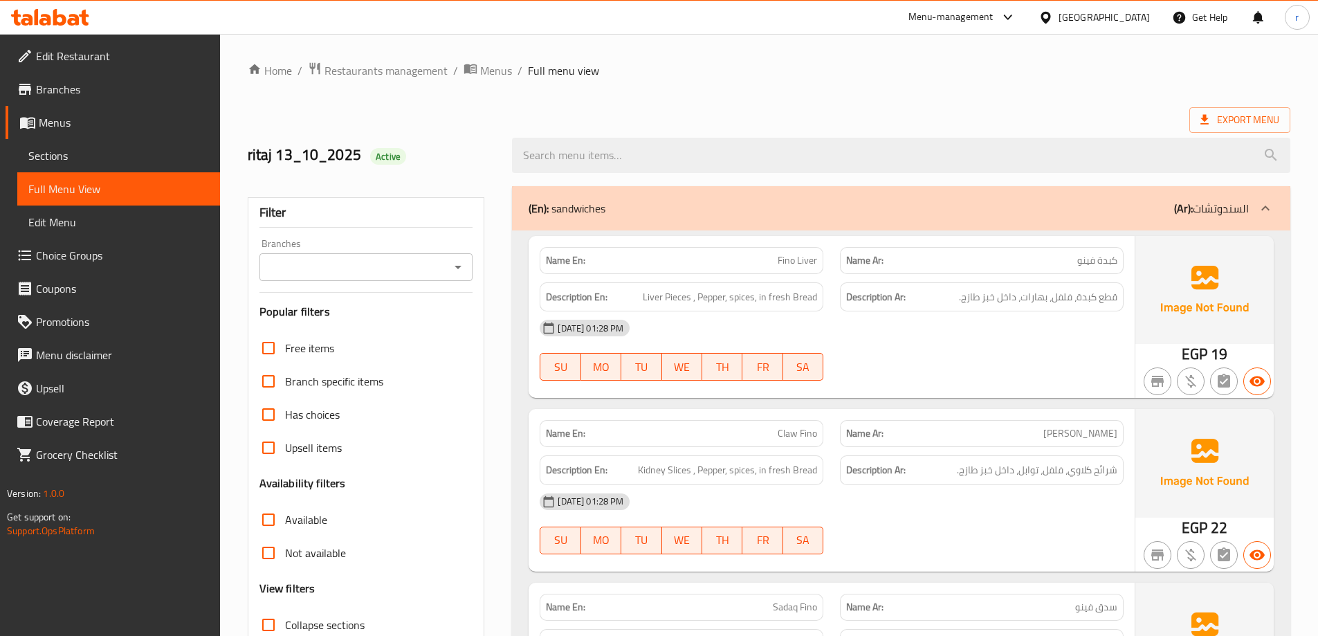
click at [86, 151] on span "Sections" at bounding box center [118, 155] width 181 height 17
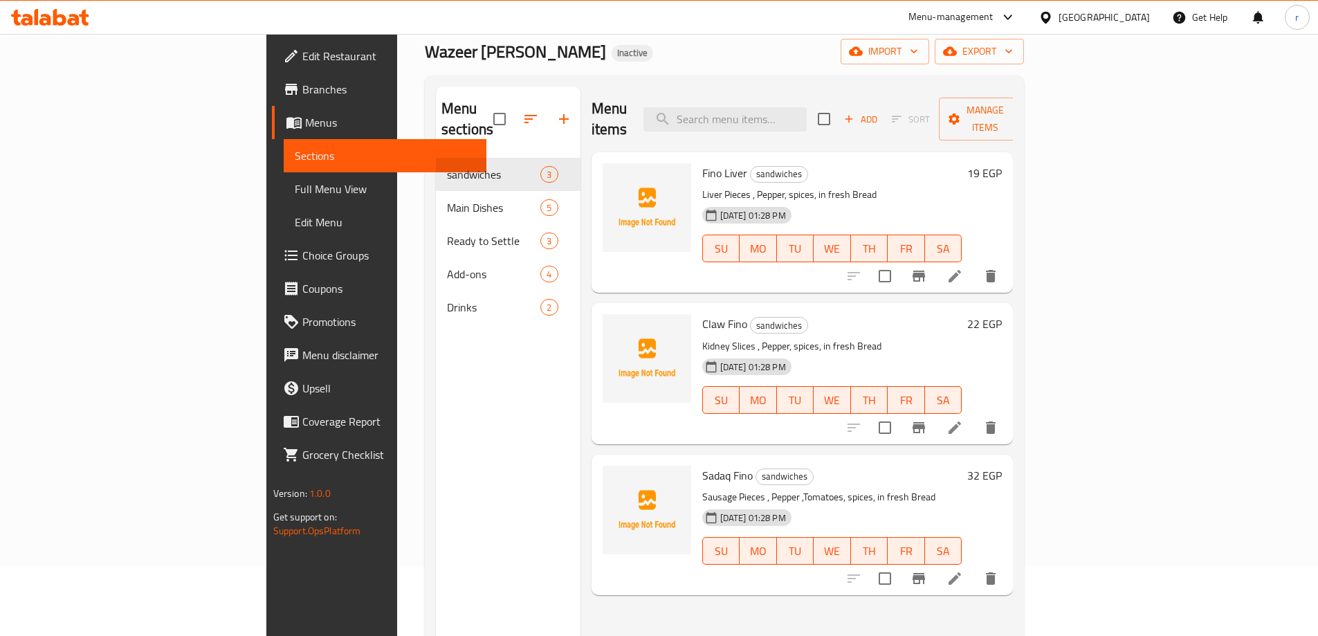
scroll to position [69, 0]
click at [963, 419] on icon at bounding box center [954, 427] width 17 height 17
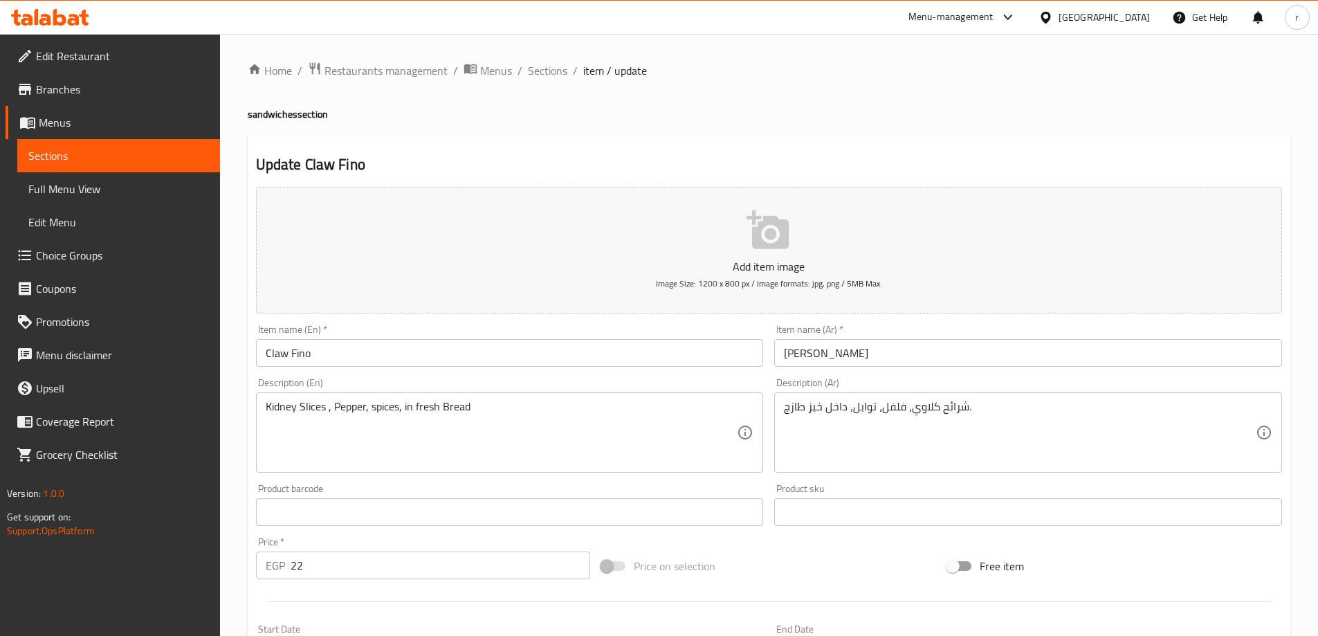
click at [275, 363] on input "Claw Fino" at bounding box center [510, 353] width 508 height 28
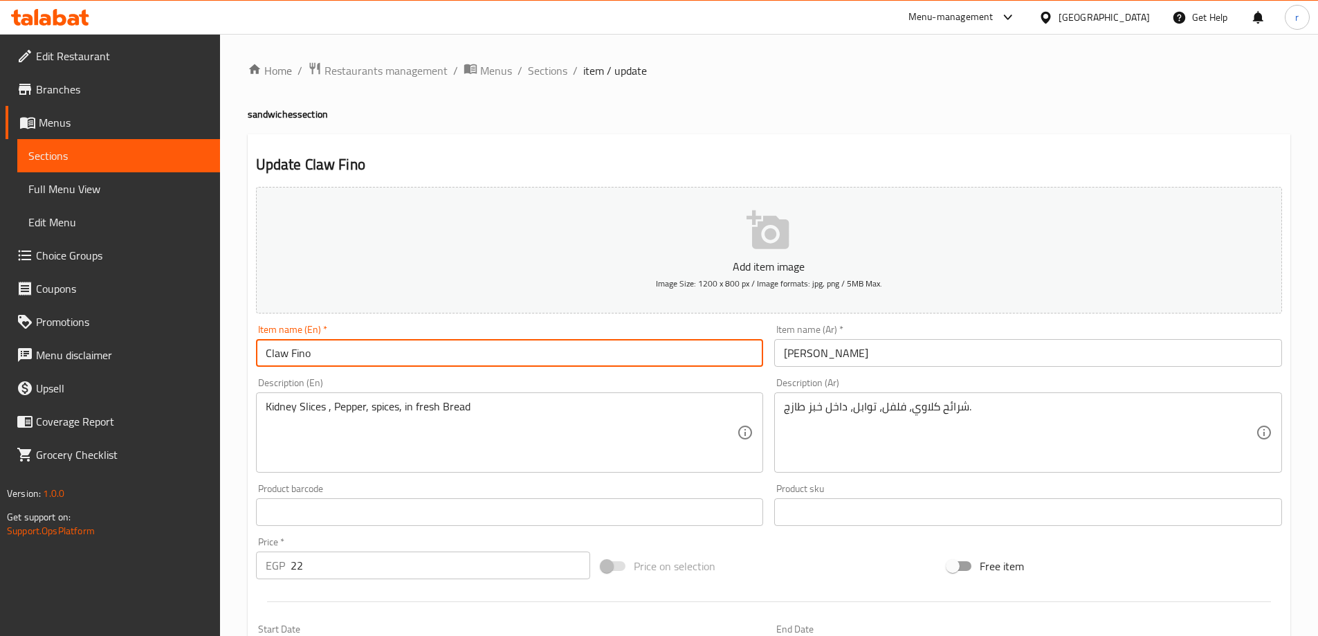
click at [275, 363] on input "Claw Fino" at bounding box center [510, 353] width 508 height 28
paste input "Kidney"
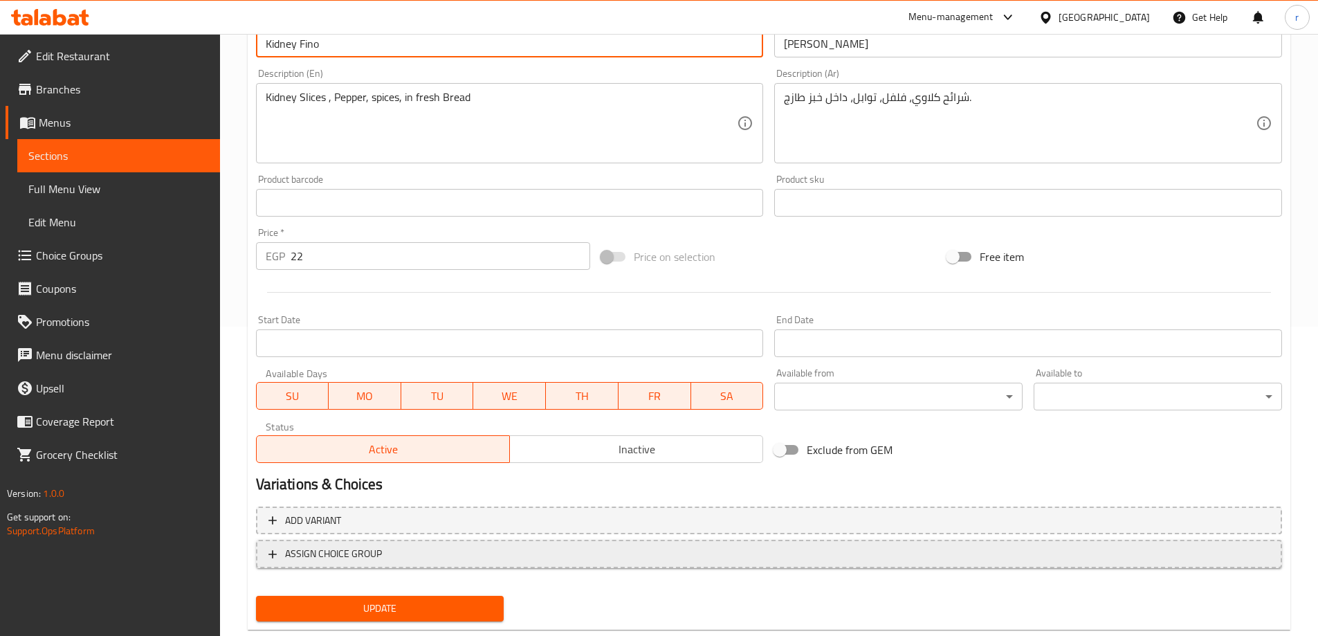
scroll to position [342, 0]
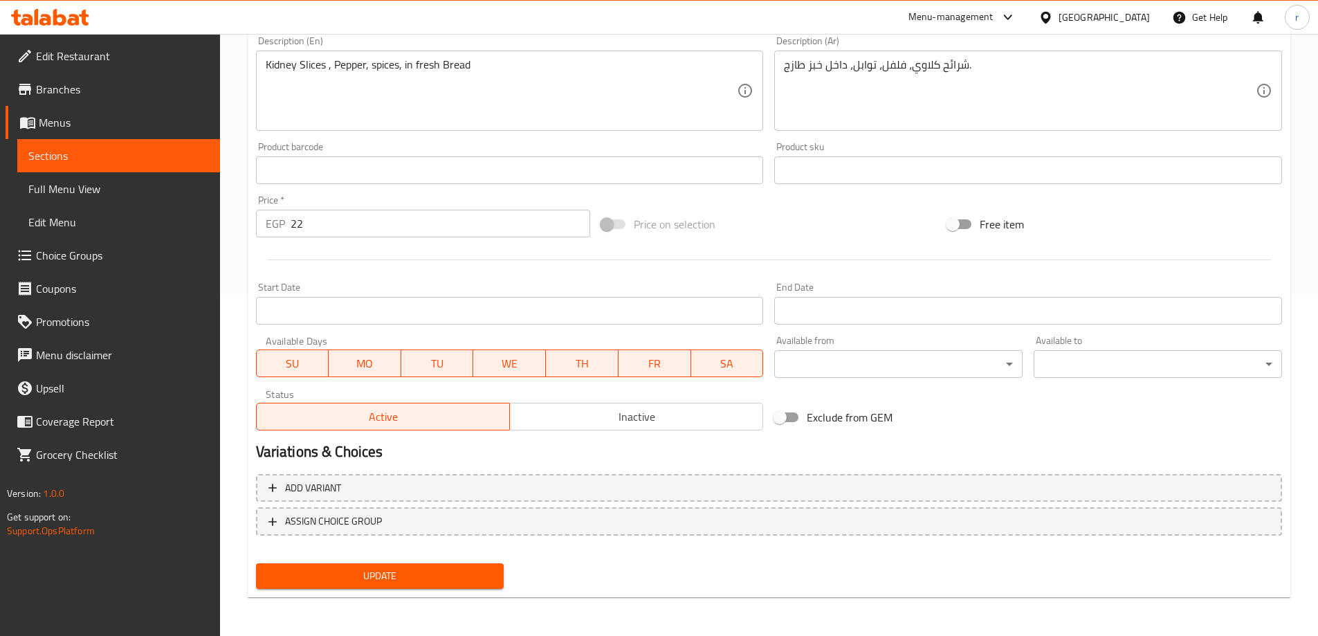
type input "Kidney Fino"
click at [437, 571] on span "Update" at bounding box center [380, 575] width 226 height 17
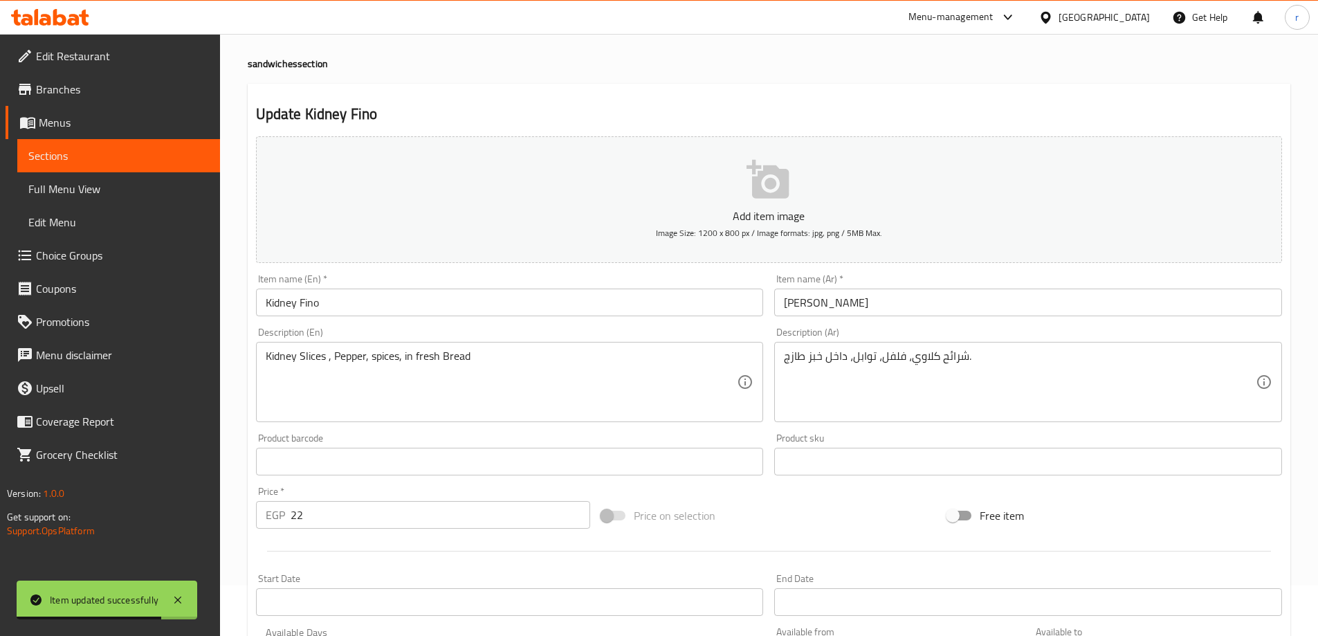
scroll to position [0, 0]
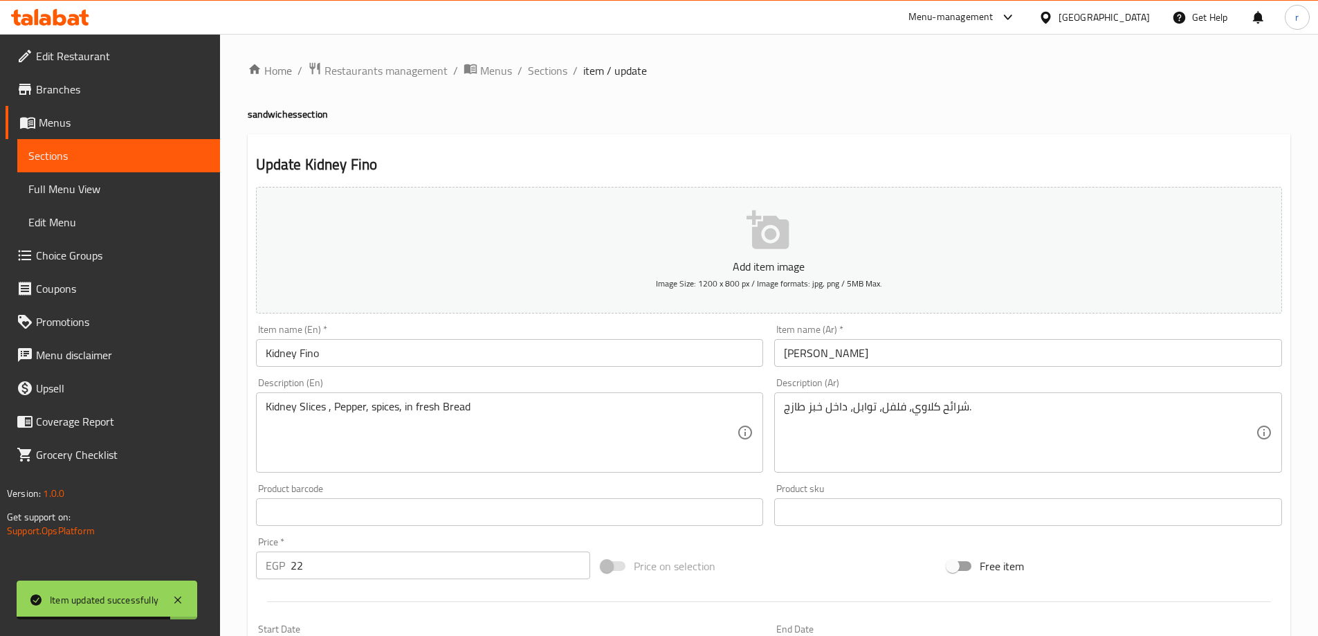
click at [523, 57] on div "Home / Restaurants management / Menus / Sections / item / update sandwiches sec…" at bounding box center [769, 506] width 1098 height 944
click at [533, 62] on span "Sections" at bounding box center [547, 70] width 39 height 17
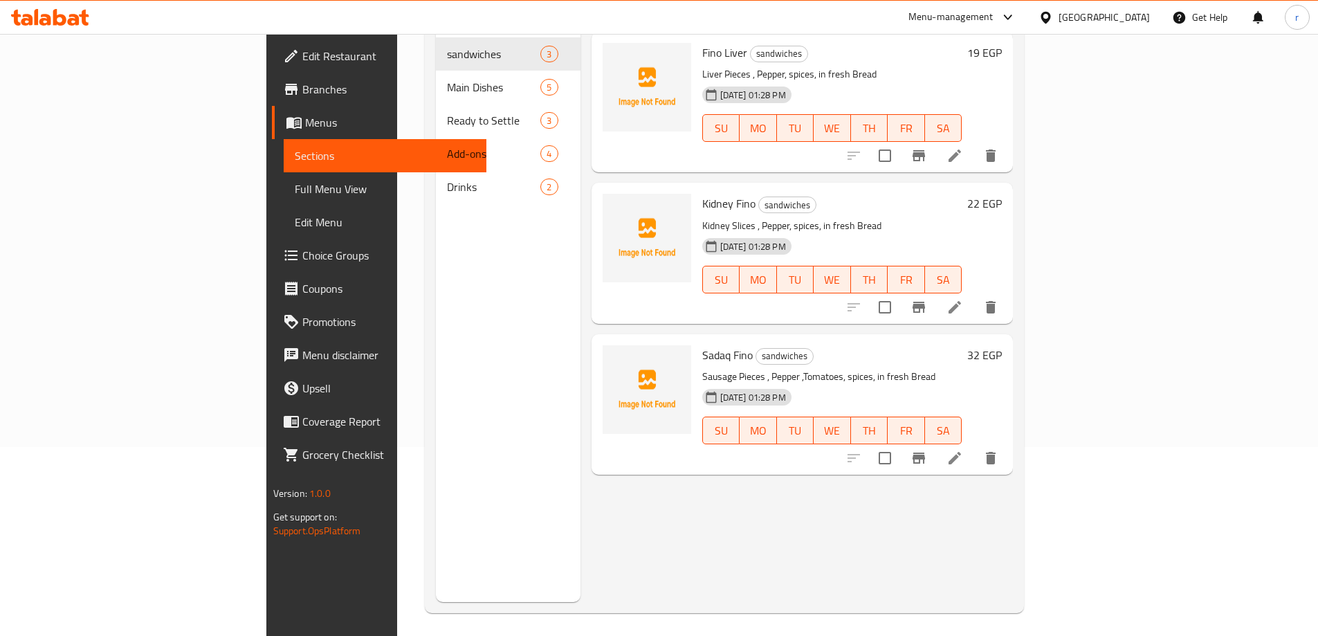
scroll to position [194, 0]
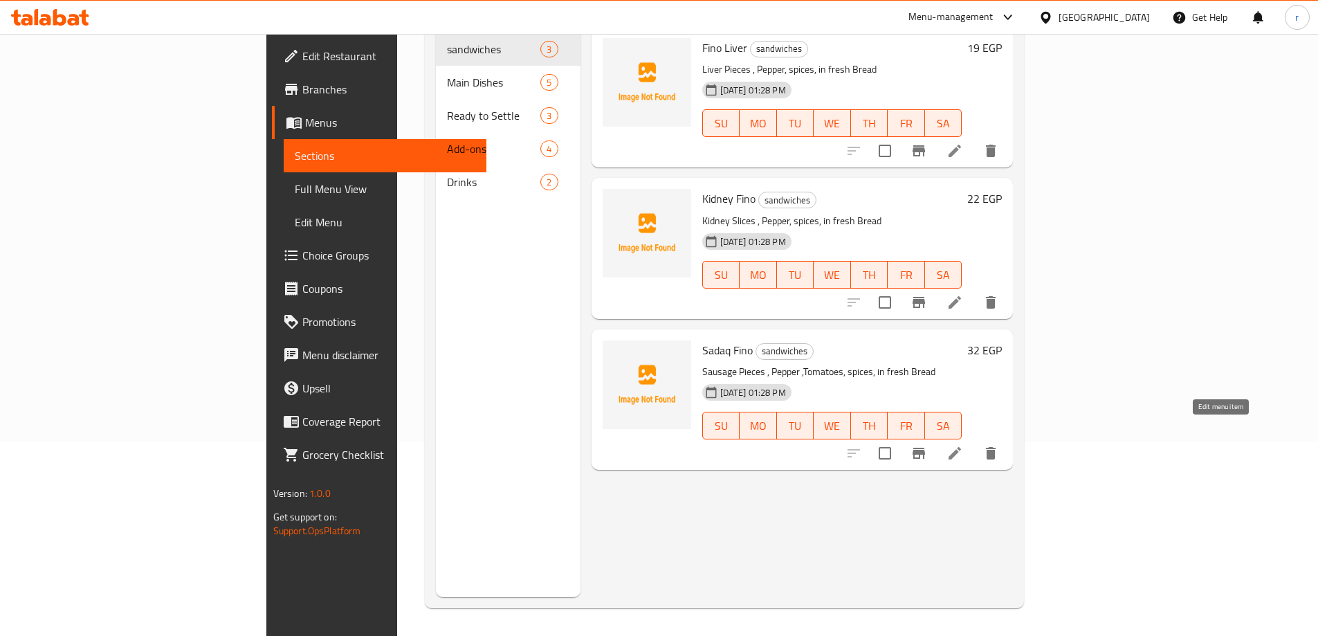
click at [963, 445] on icon at bounding box center [954, 453] width 17 height 17
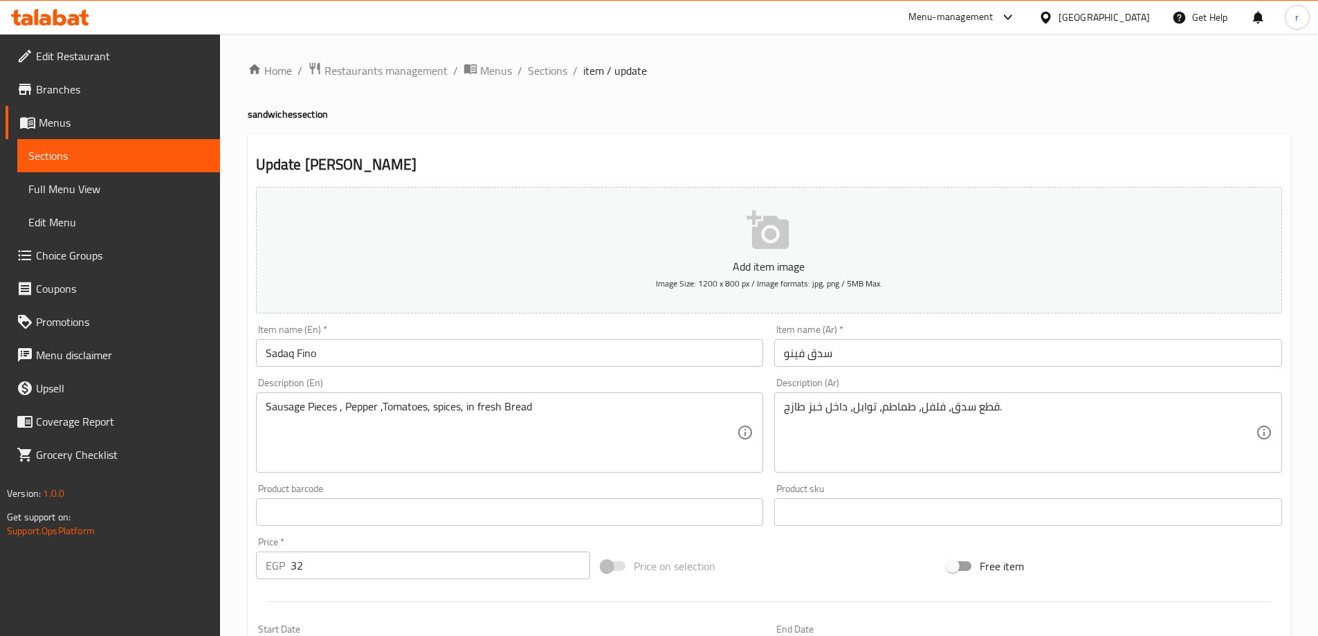
click at [277, 364] on input "Sadaq Fino" at bounding box center [510, 353] width 508 height 28
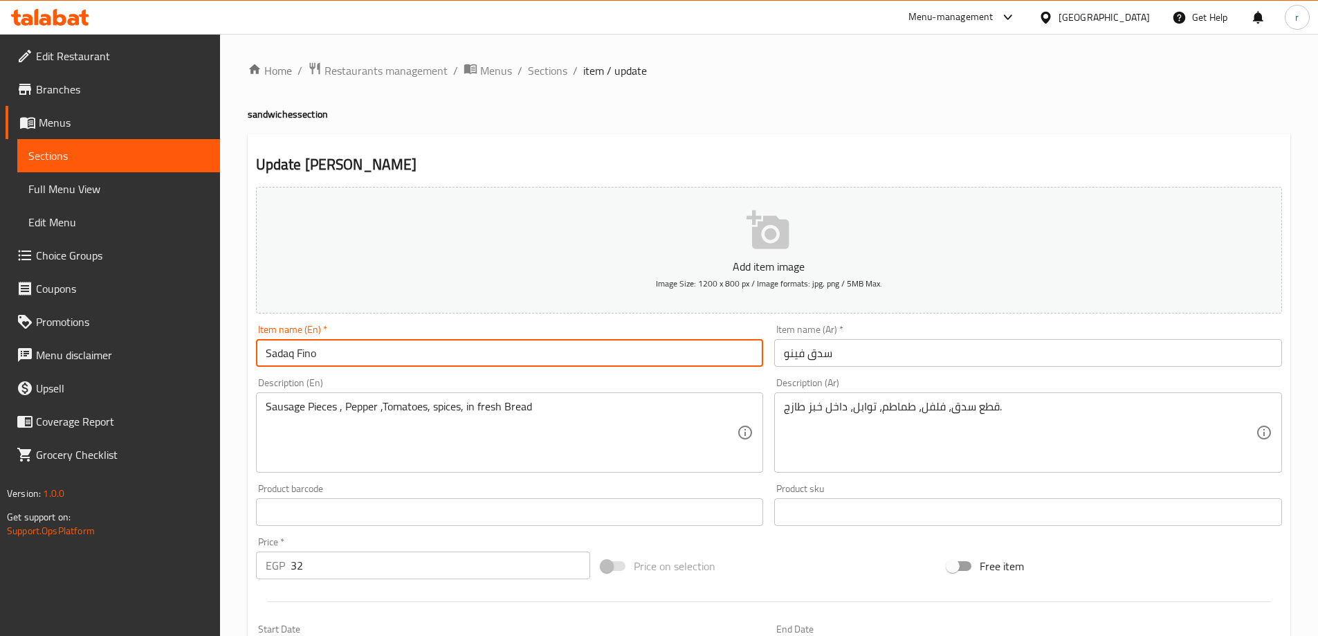
click at [277, 364] on input "Sadaq Fino" at bounding box center [510, 353] width 508 height 28
paste input "usage"
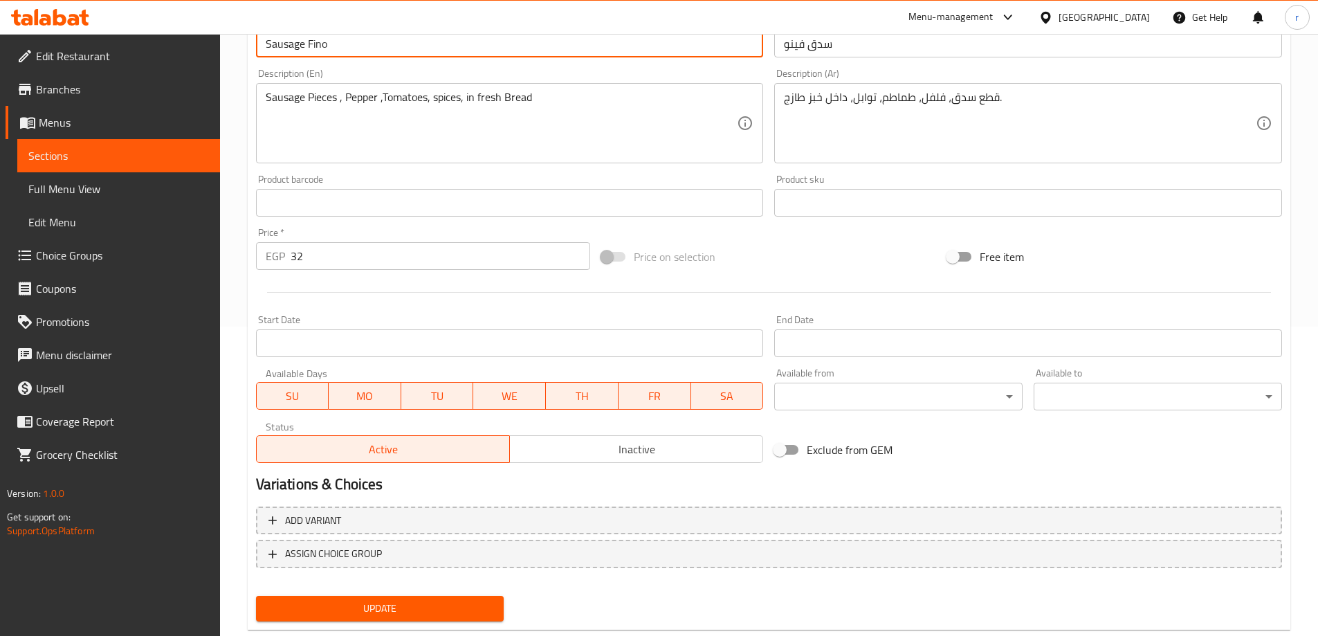
scroll to position [342, 0]
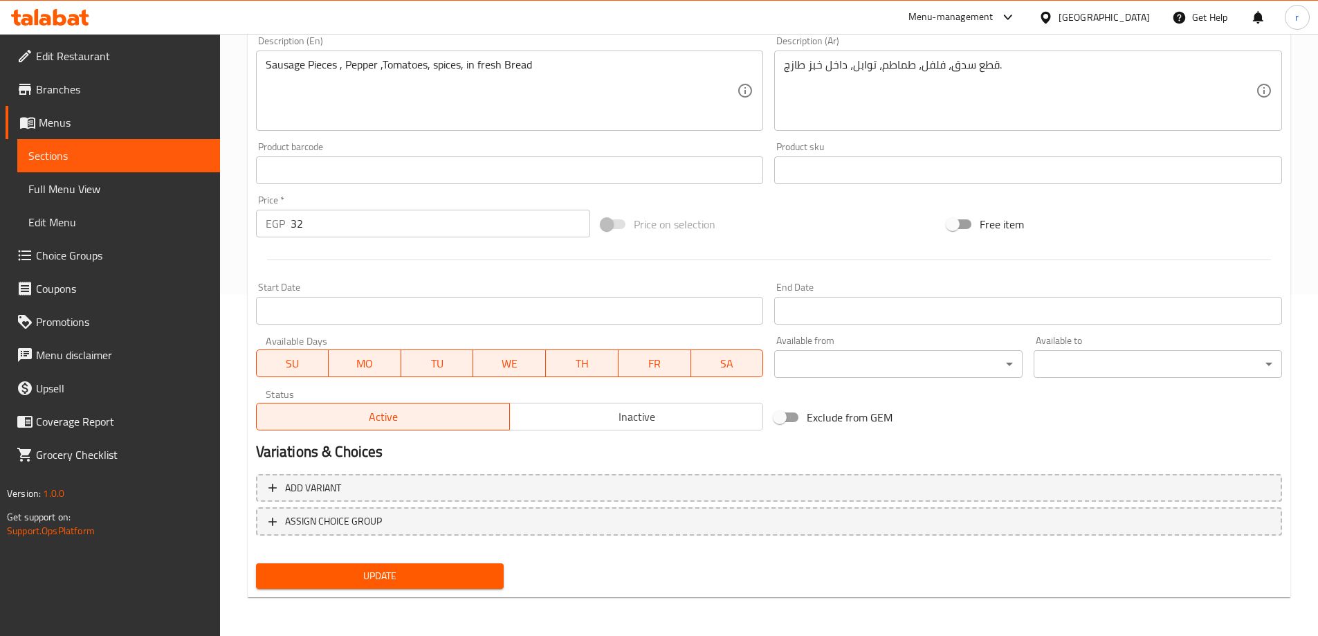
type input "Sausage Fino"
click at [371, 589] on div "Update" at bounding box center [379, 576] width 259 height 37
click at [374, 586] on button "Update" at bounding box center [380, 576] width 248 height 26
click at [46, 157] on span "Sections" at bounding box center [118, 155] width 181 height 17
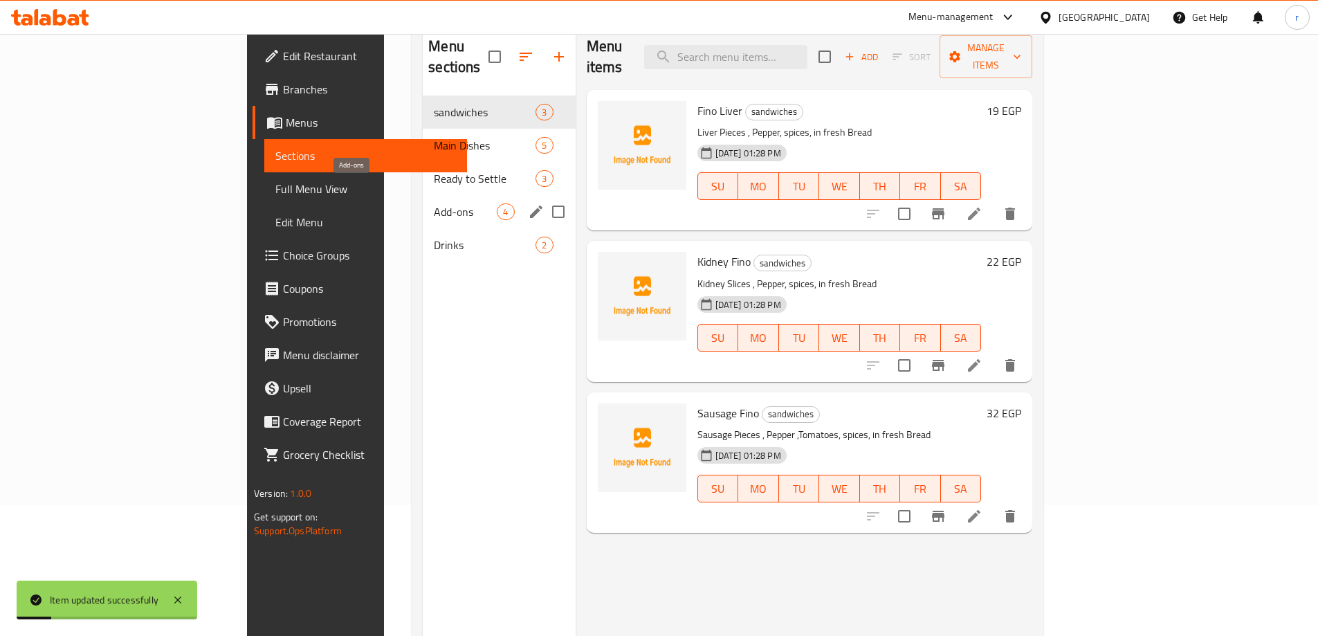
scroll to position [55, 0]
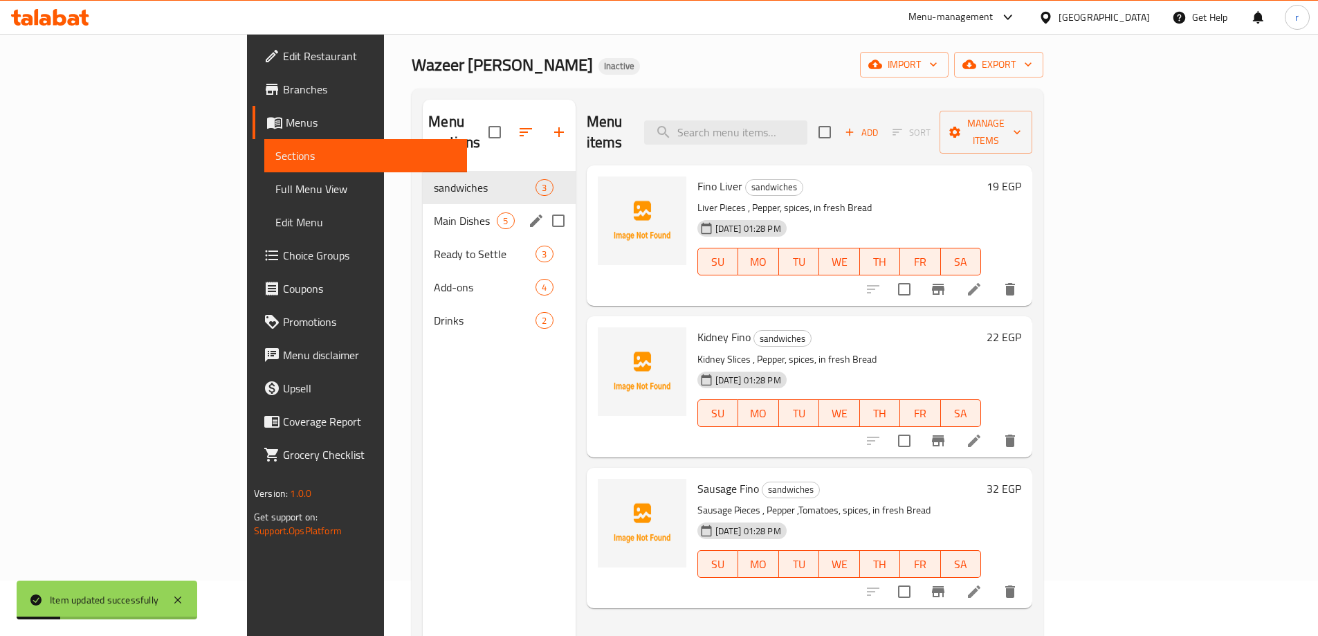
click at [423, 210] on div "Main Dishes 5" at bounding box center [499, 220] width 152 height 33
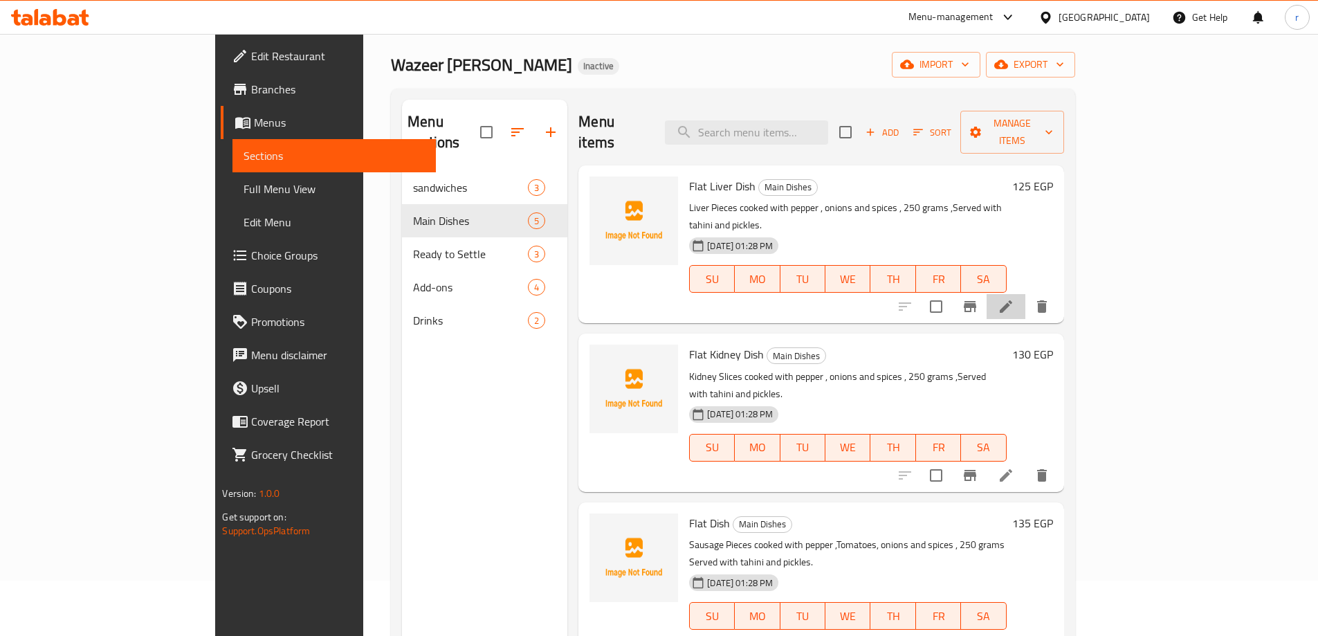
click at [1025, 294] on li at bounding box center [1006, 306] width 39 height 25
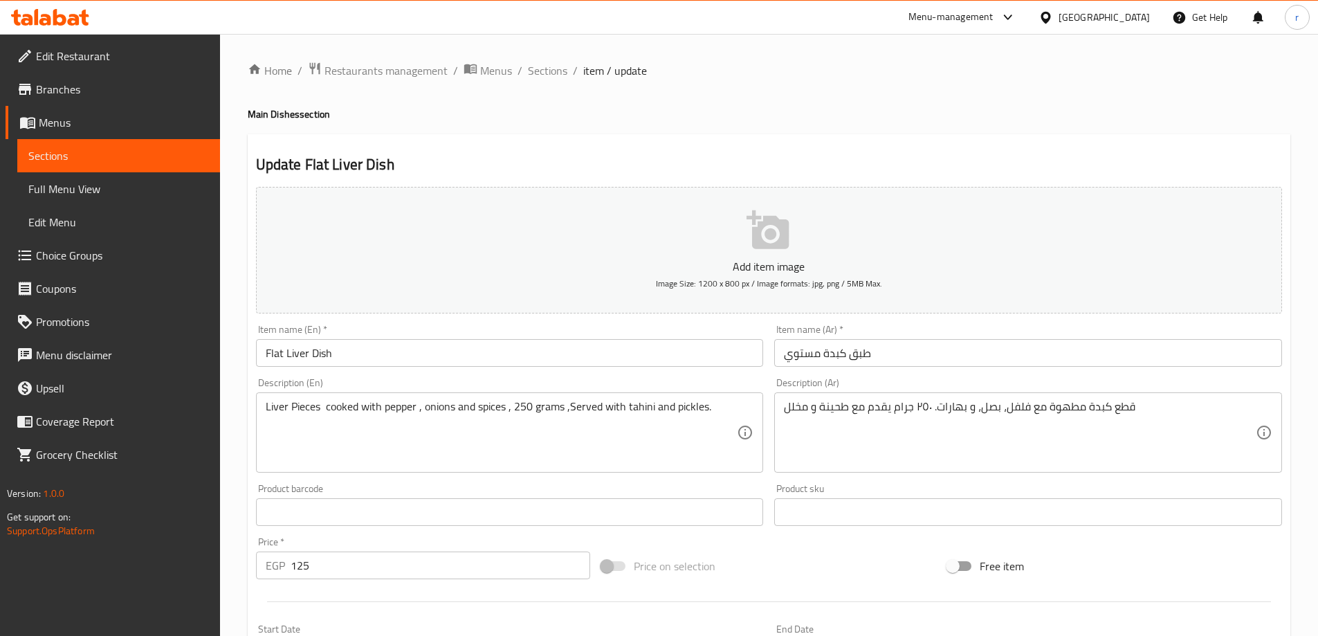
click at [266, 350] on input "Flat Liver Dish" at bounding box center [510, 353] width 508 height 28
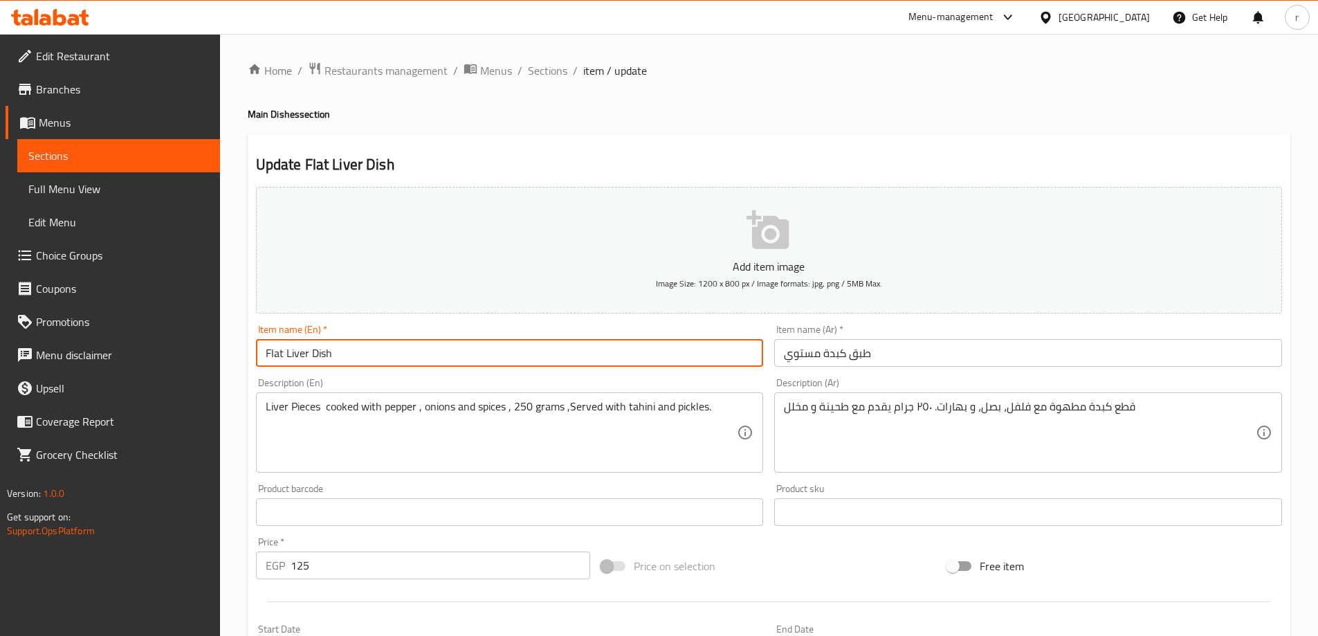
click at [266, 350] on input "Flat Liver Dish" at bounding box center [510, 353] width 508 height 28
click at [276, 363] on input "cooked Liver Dish" at bounding box center [510, 353] width 508 height 28
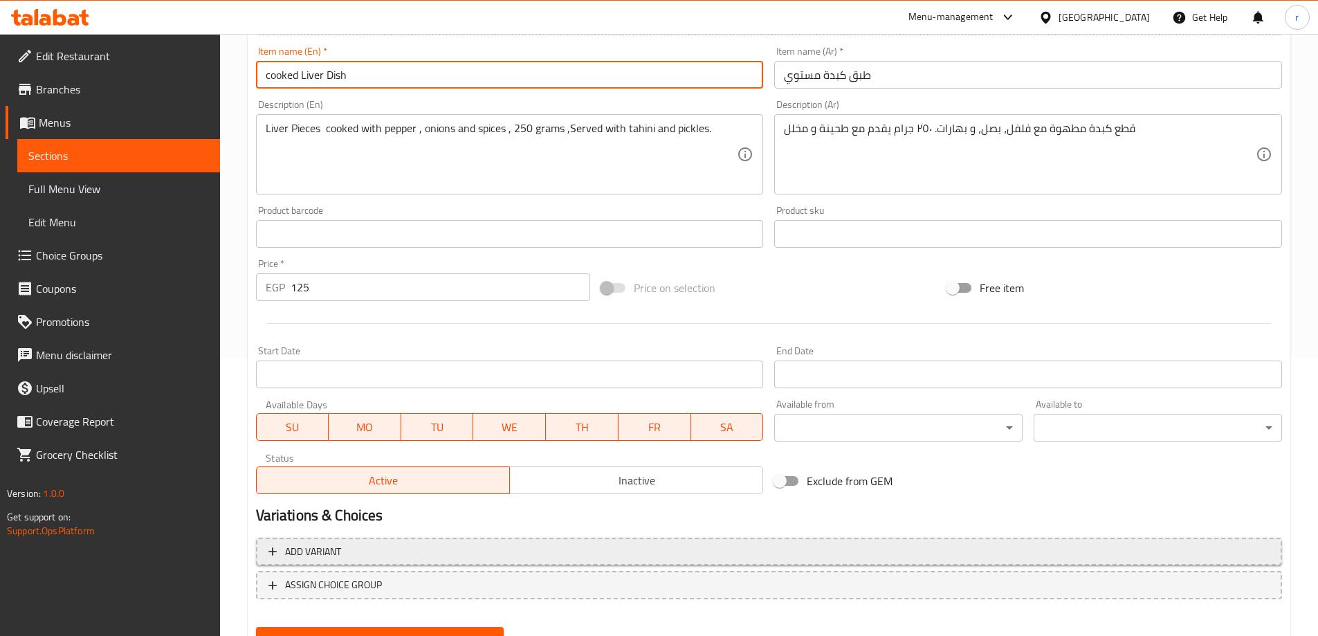
scroll to position [342, 0]
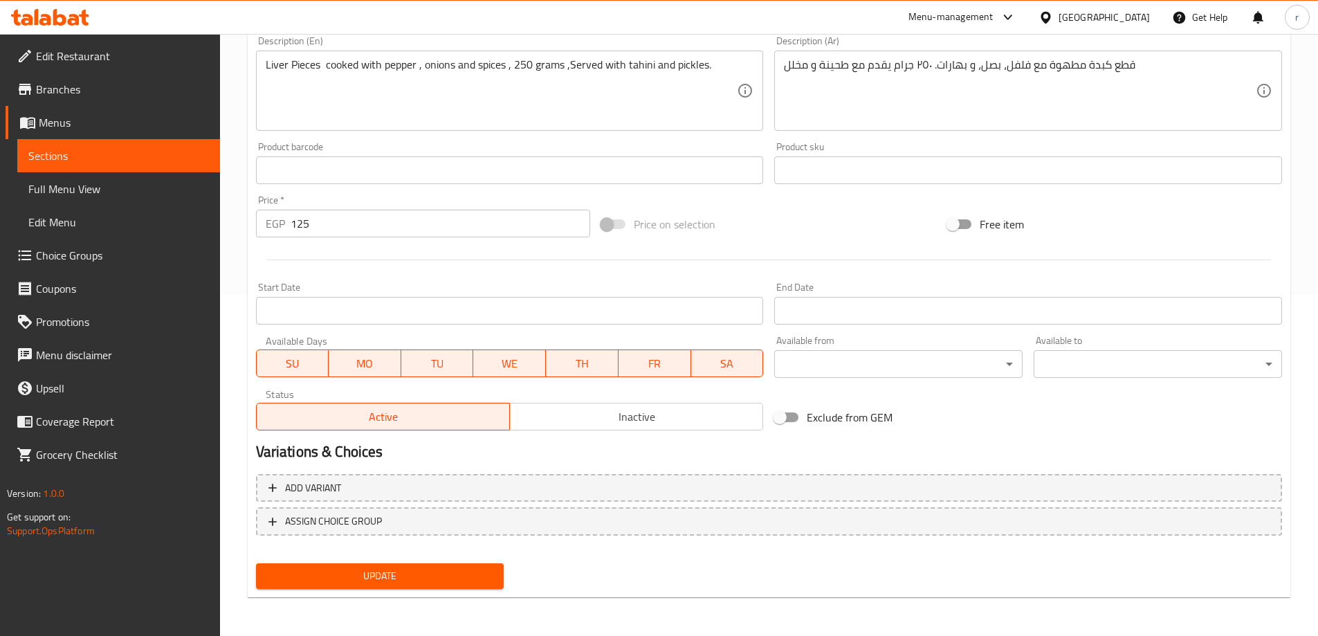
type input "cooked Liver Dish"
click at [374, 587] on button "Update" at bounding box center [380, 576] width 248 height 26
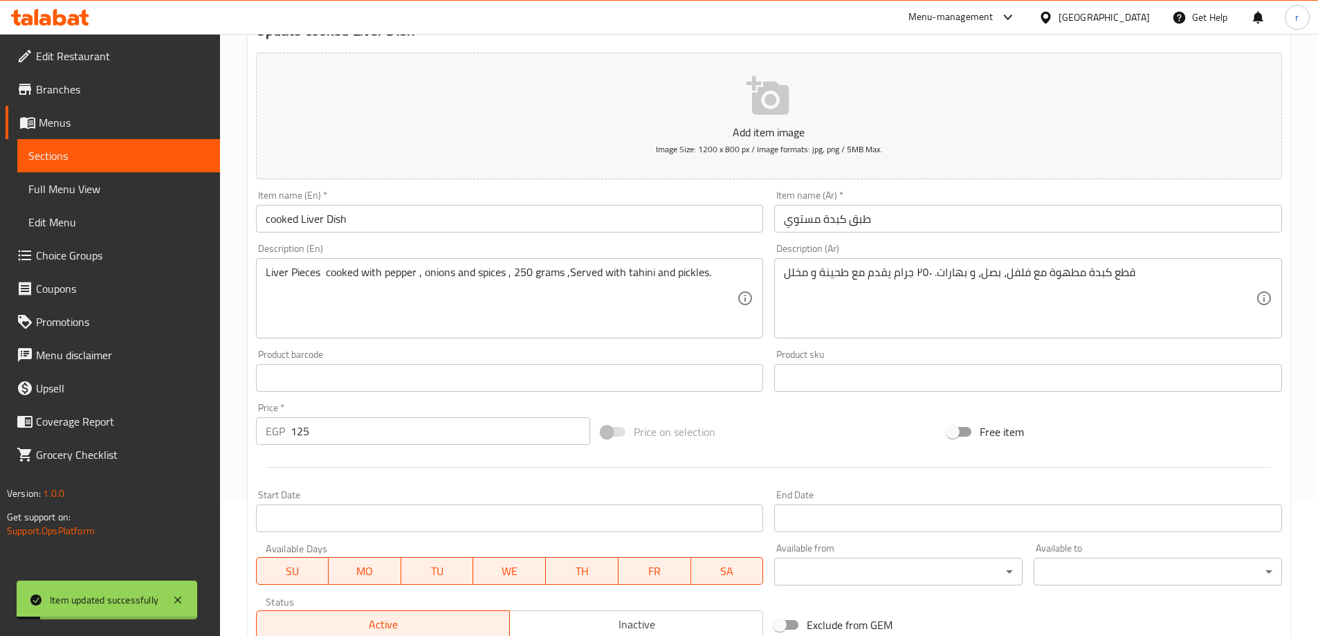
scroll to position [0, 0]
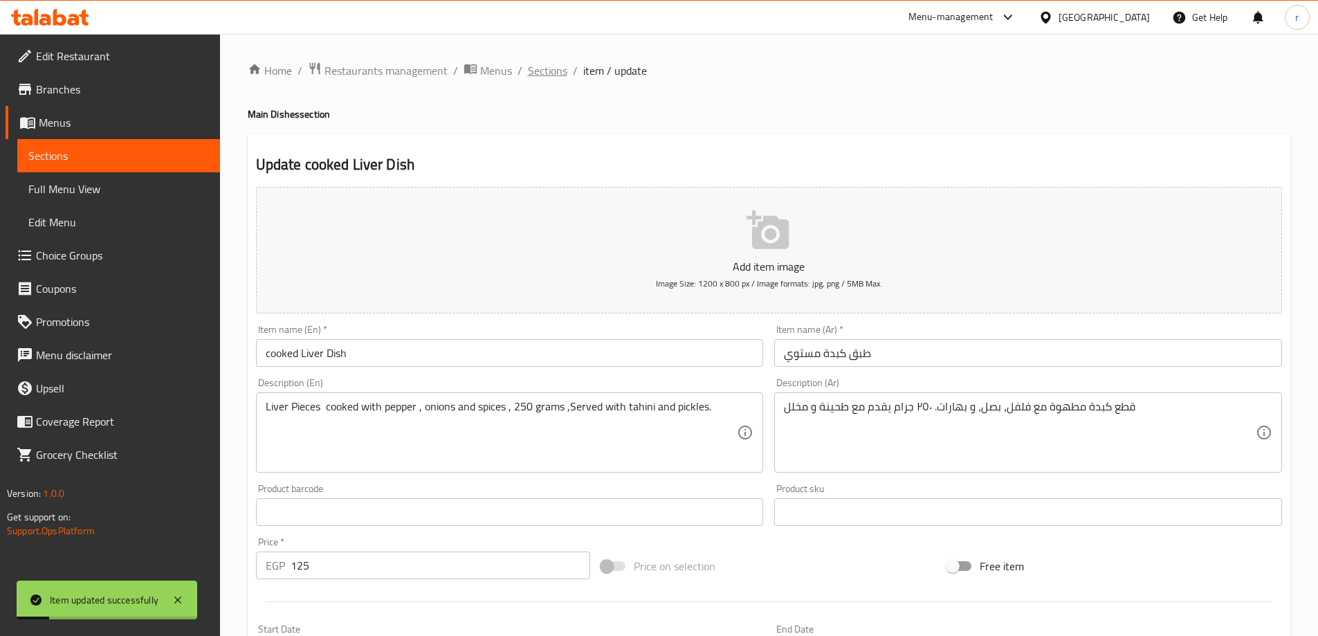
click at [556, 76] on span "Sections" at bounding box center [547, 70] width 39 height 17
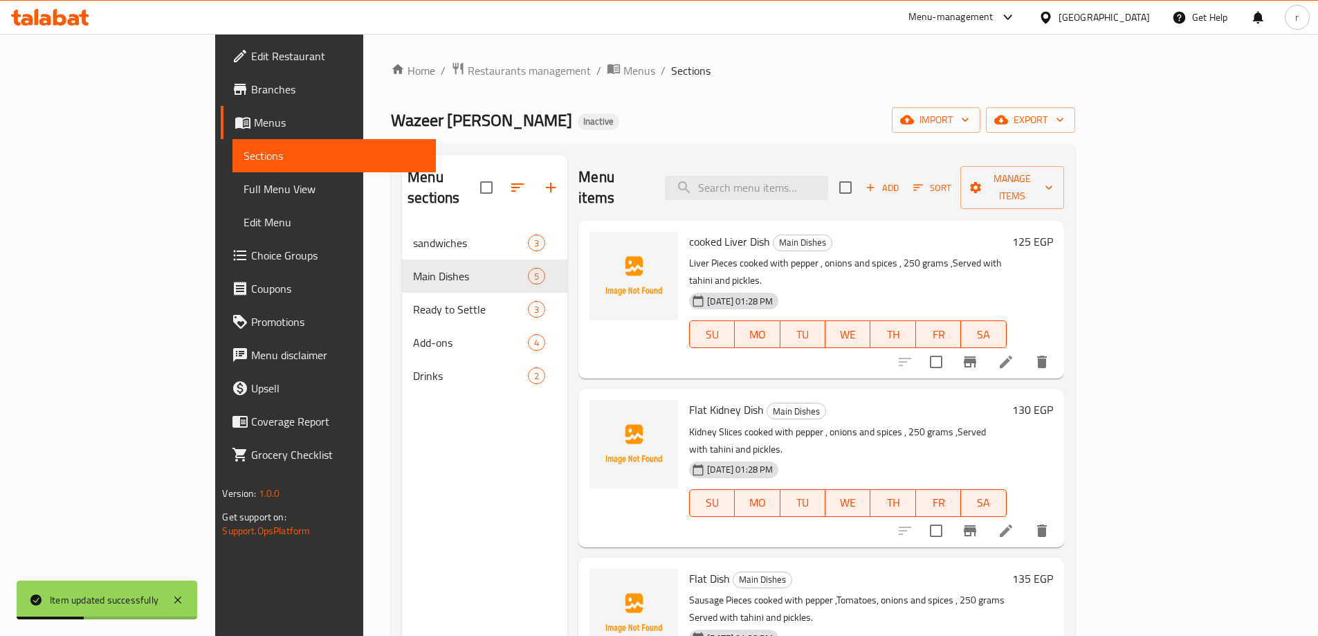
click at [1025, 518] on li at bounding box center [1006, 530] width 39 height 25
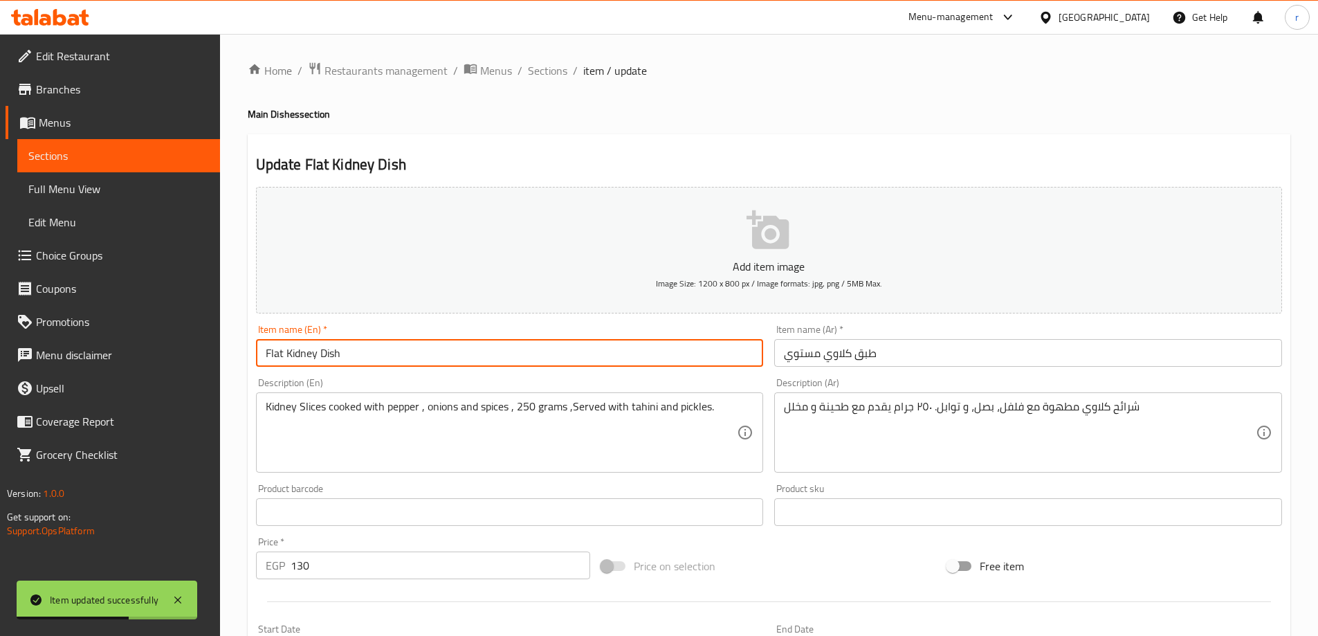
click at [266, 354] on input "Flat Kidney Dish" at bounding box center [510, 353] width 508 height 28
paste input "cooked"
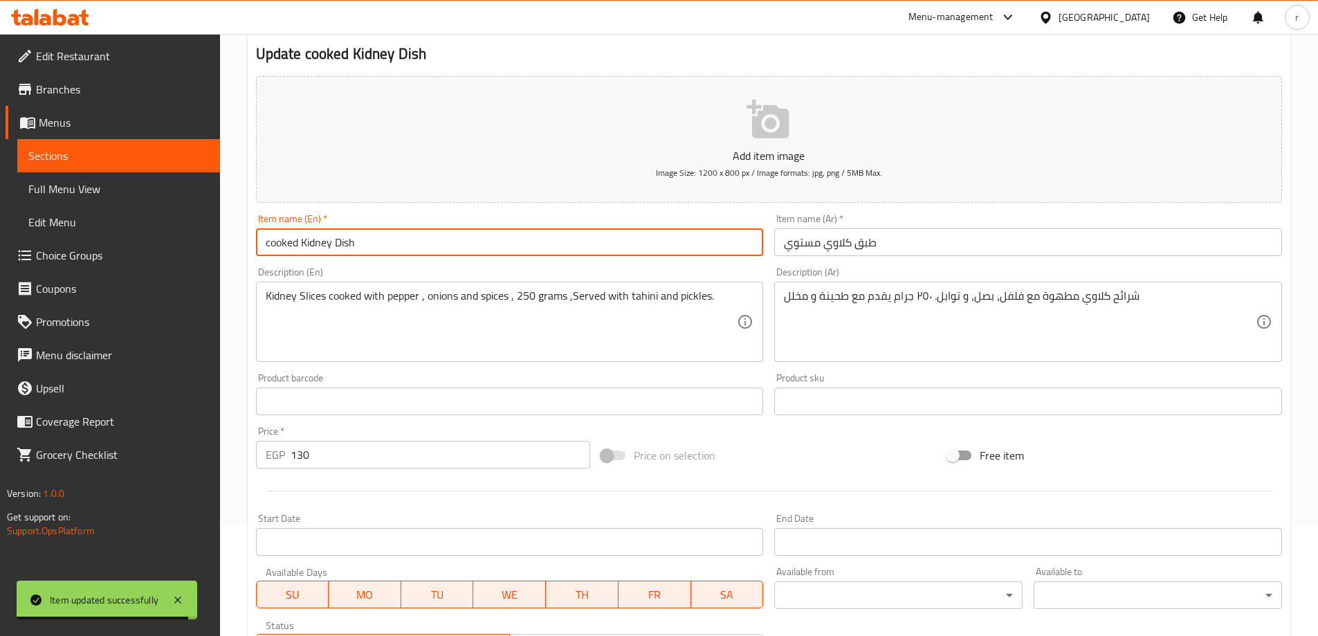
scroll to position [342, 0]
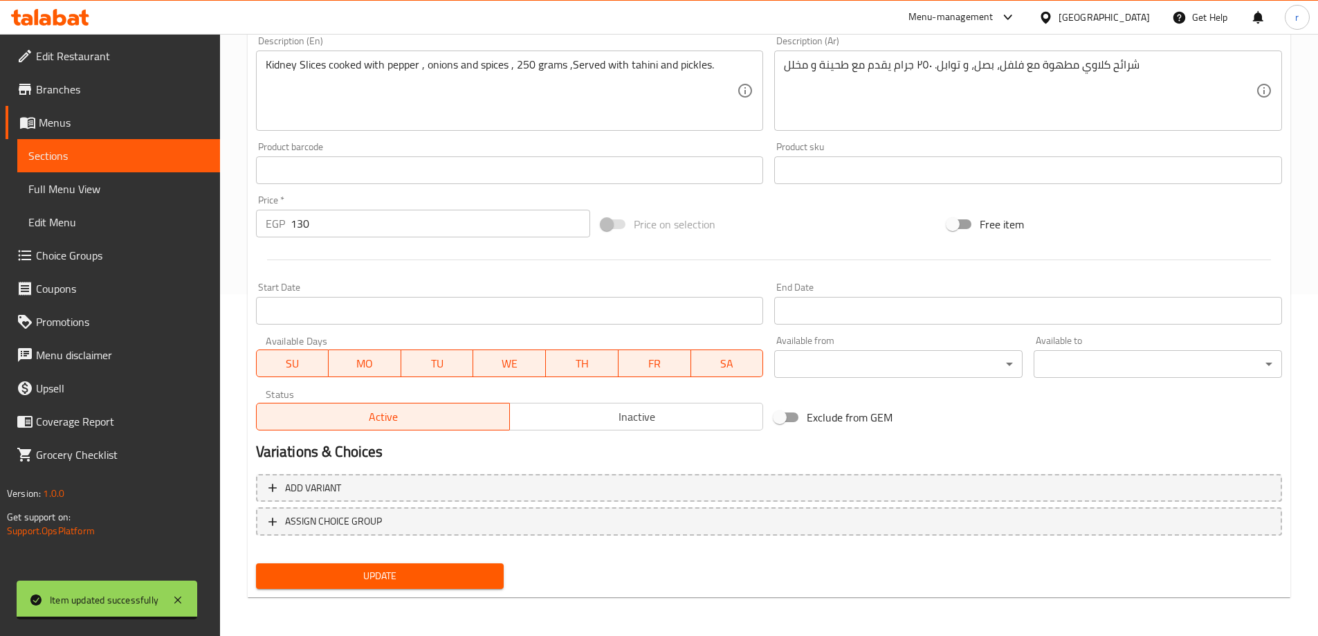
type input "cooked Kidney Dish"
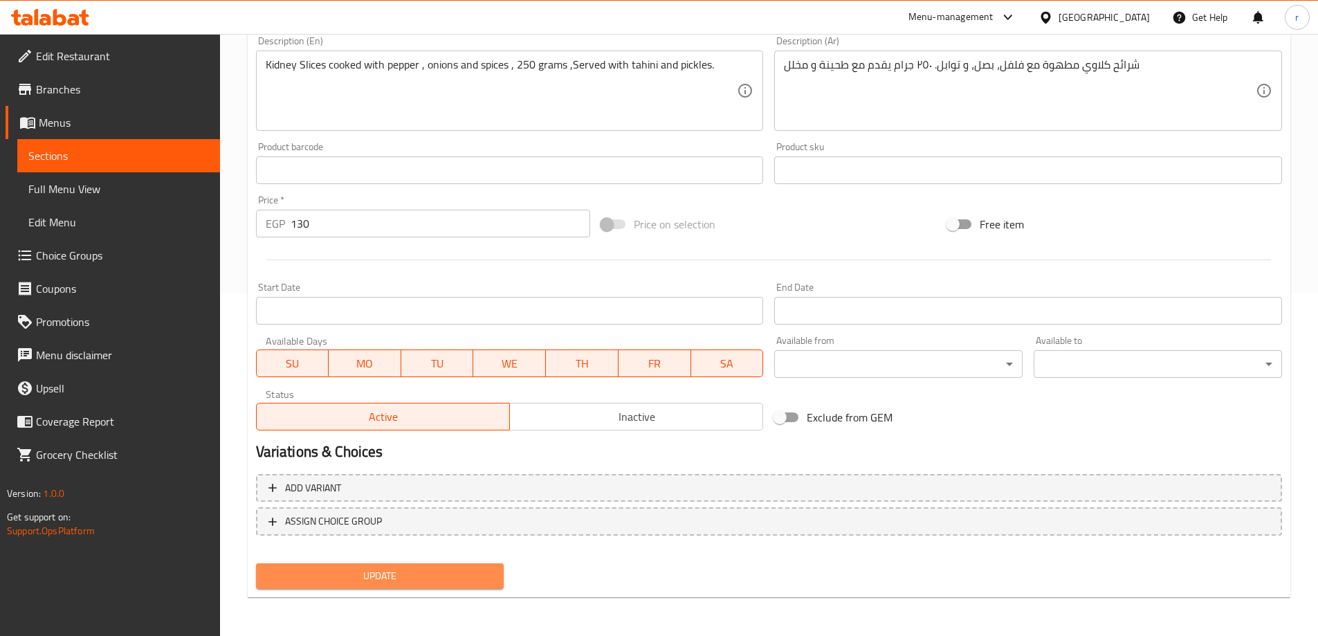
click at [487, 563] on button "Update" at bounding box center [380, 576] width 248 height 26
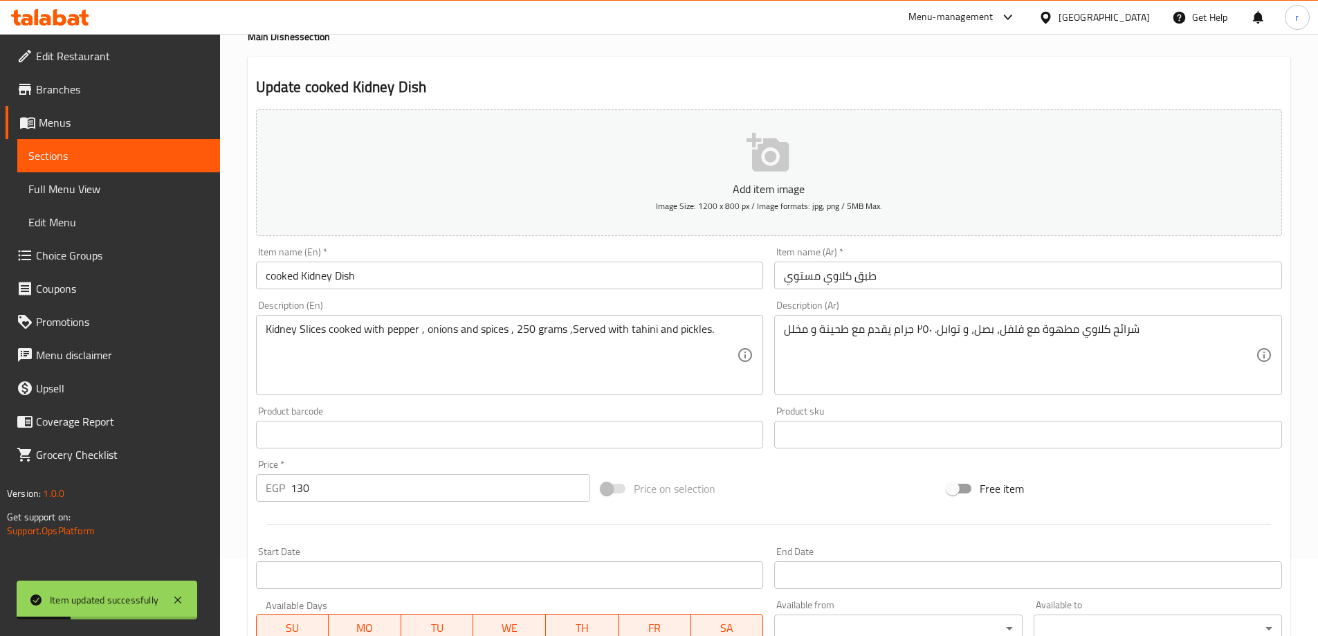
scroll to position [0, 0]
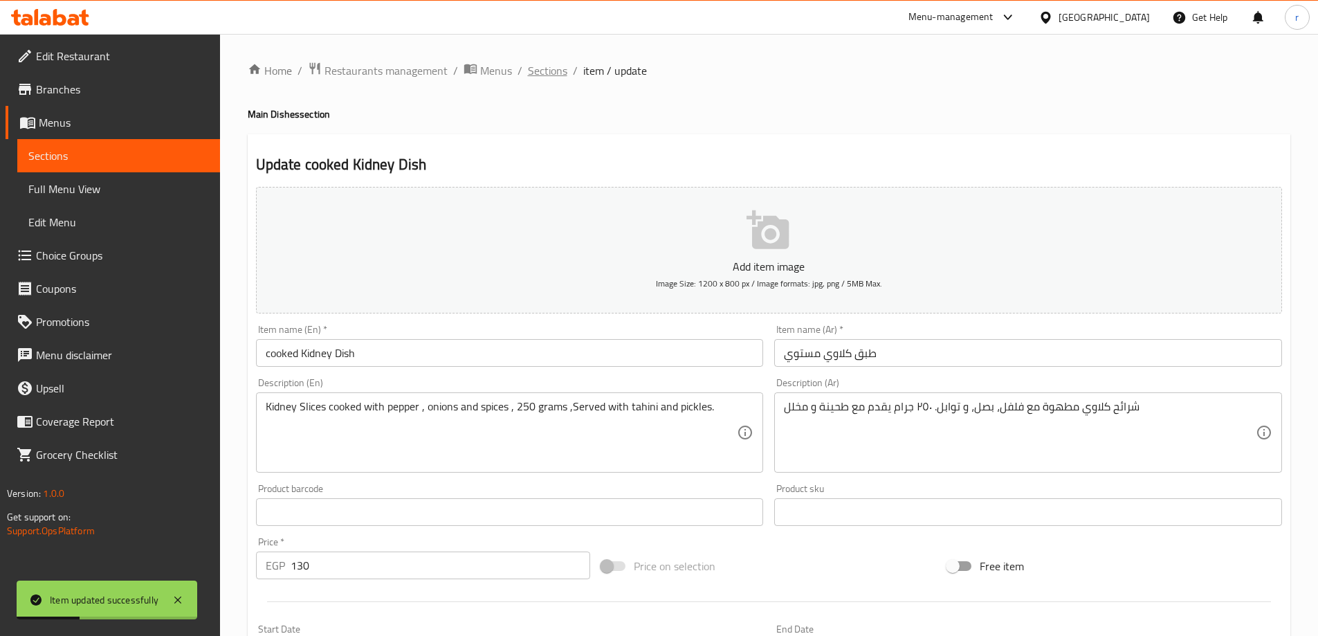
click at [531, 69] on span "Sections" at bounding box center [547, 70] width 39 height 17
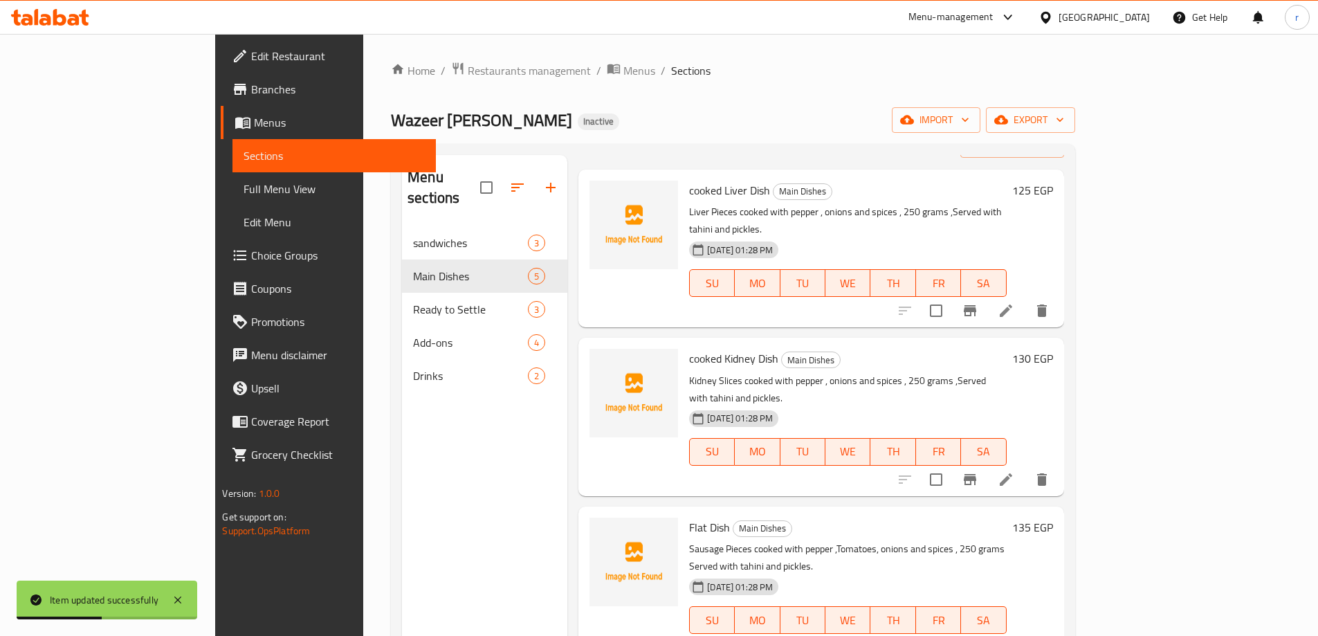
scroll to position [154, 0]
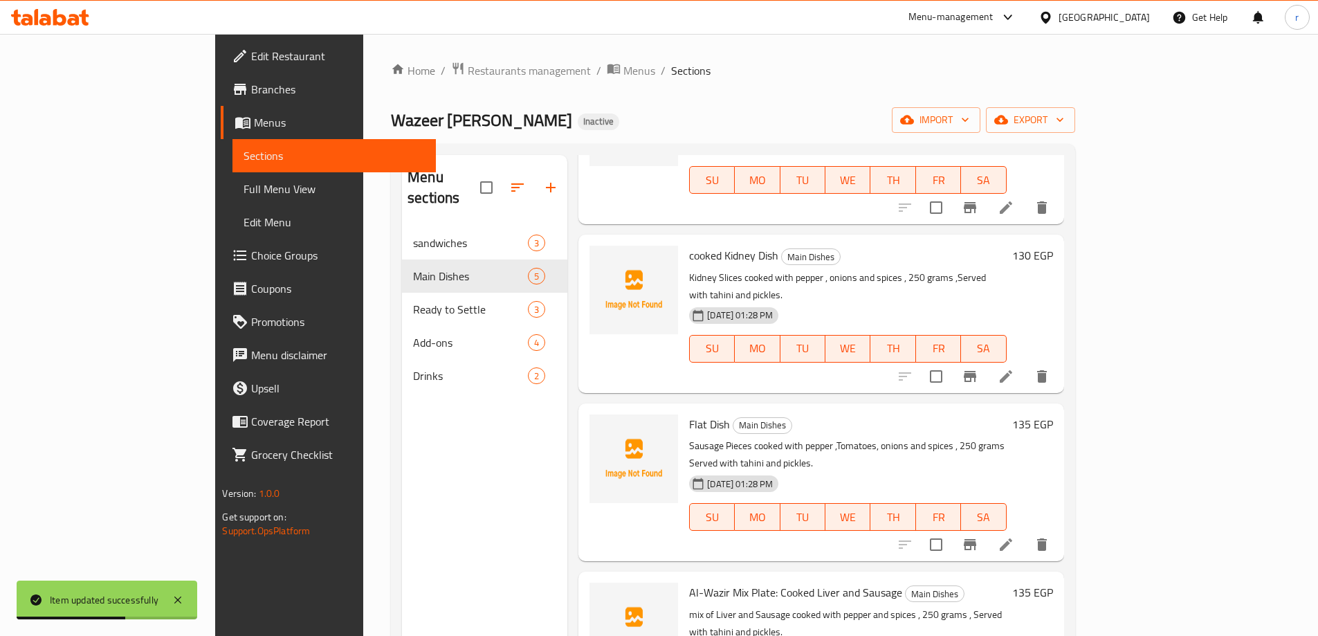
click at [1014, 536] on icon at bounding box center [1006, 544] width 17 height 17
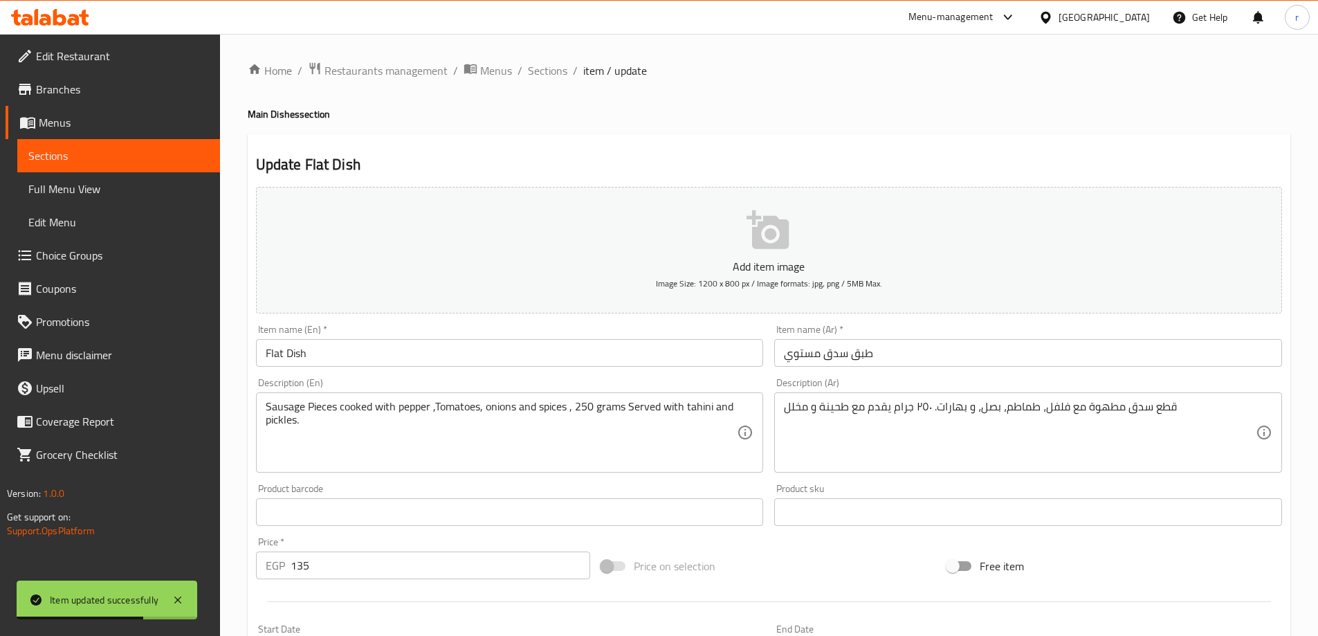
click at [275, 358] on input "Flat Dish" at bounding box center [510, 353] width 508 height 28
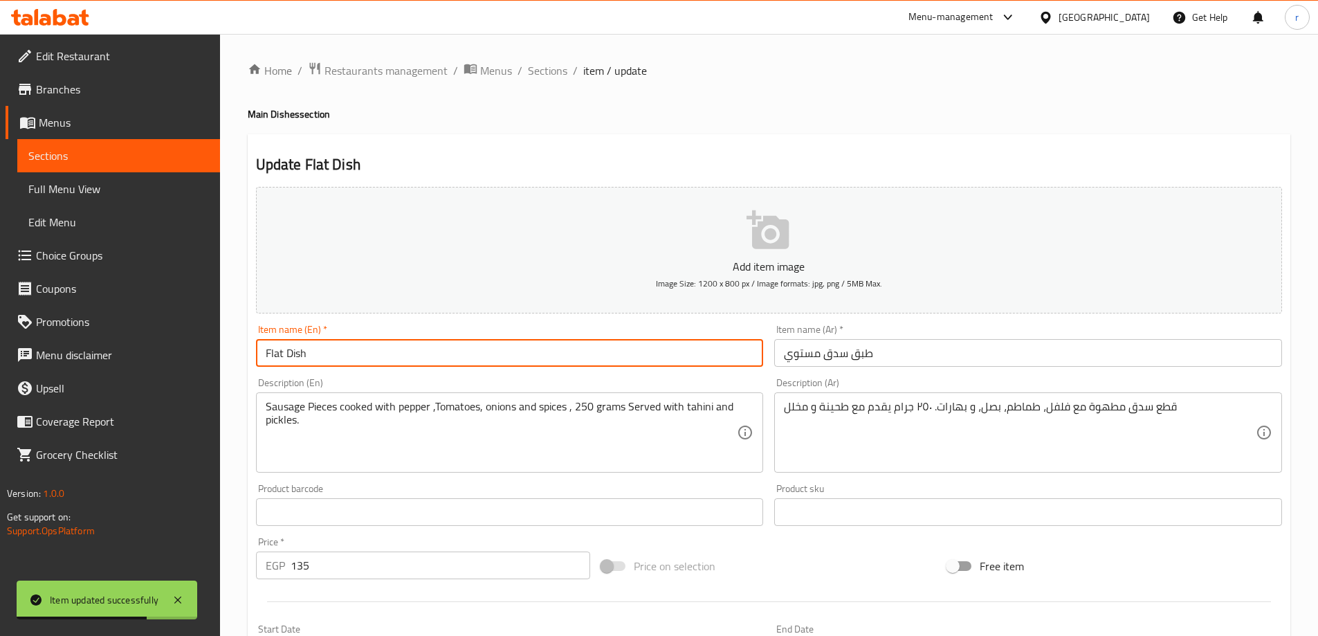
click at [275, 358] on input "Flat Dish" at bounding box center [510, 353] width 508 height 28
click at [279, 356] on input "Flat Dish" at bounding box center [510, 353] width 508 height 28
paste input "Sausage"
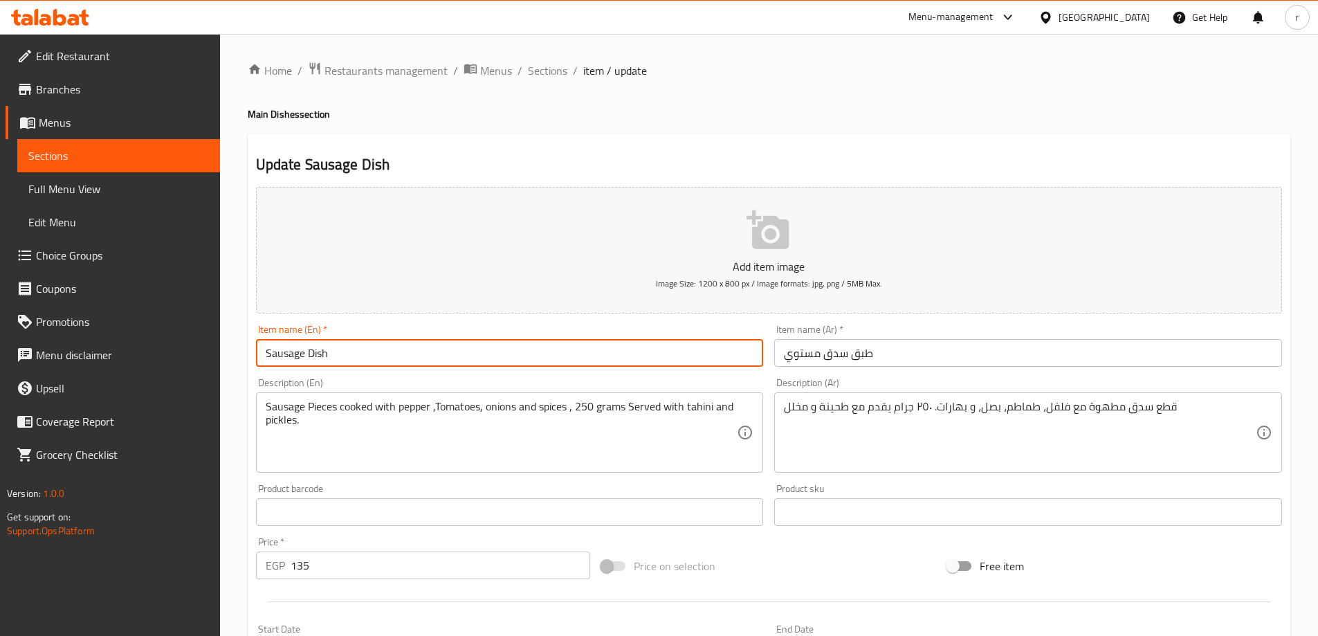
click at [264, 358] on input "Sausage Dish" at bounding box center [510, 353] width 508 height 28
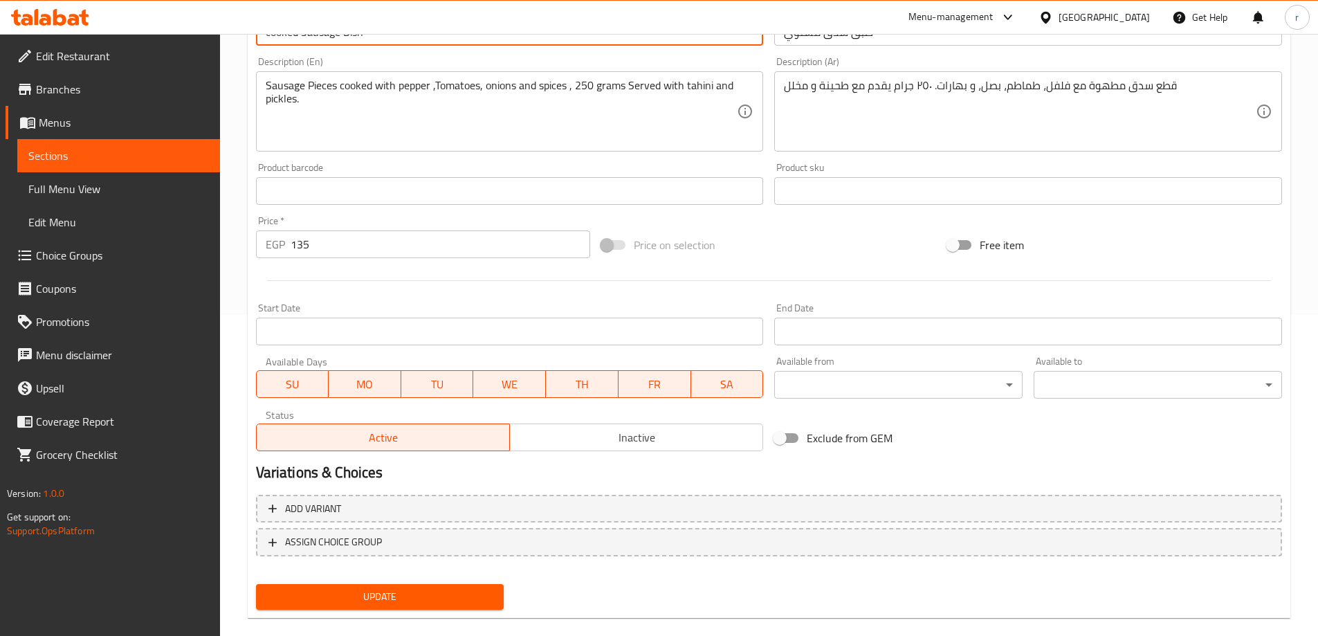
scroll to position [342, 0]
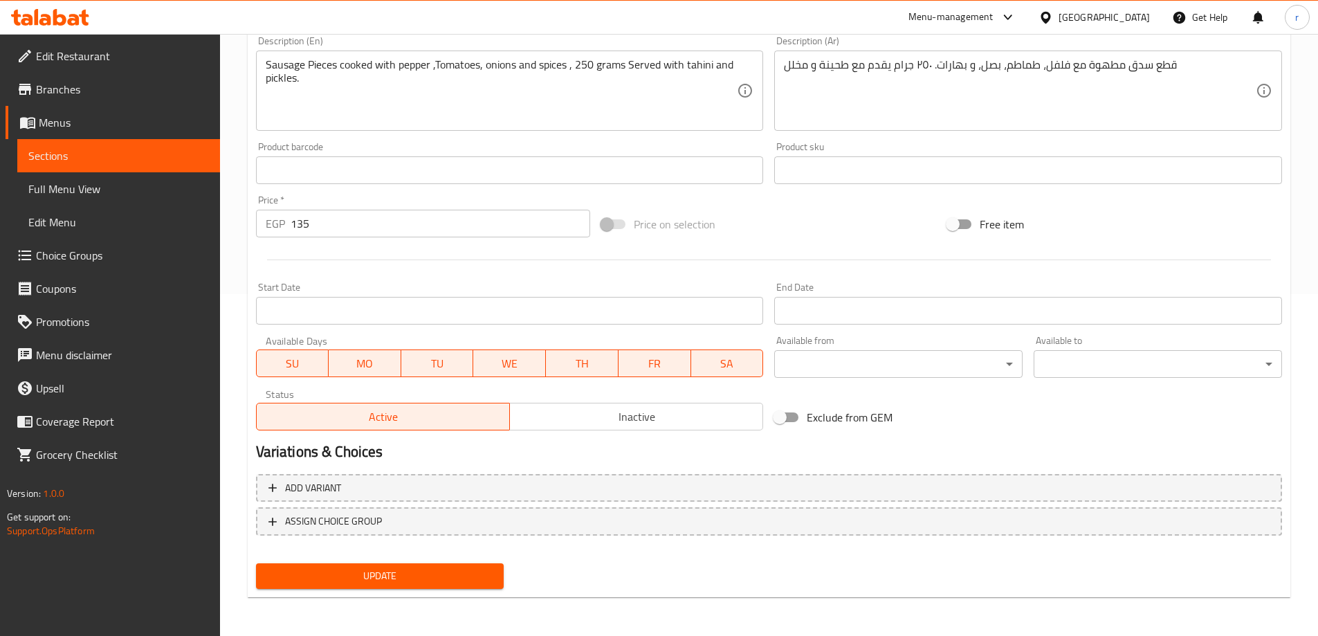
type input "cooked Sausage Dish"
click at [389, 579] on span "Update" at bounding box center [380, 575] width 226 height 17
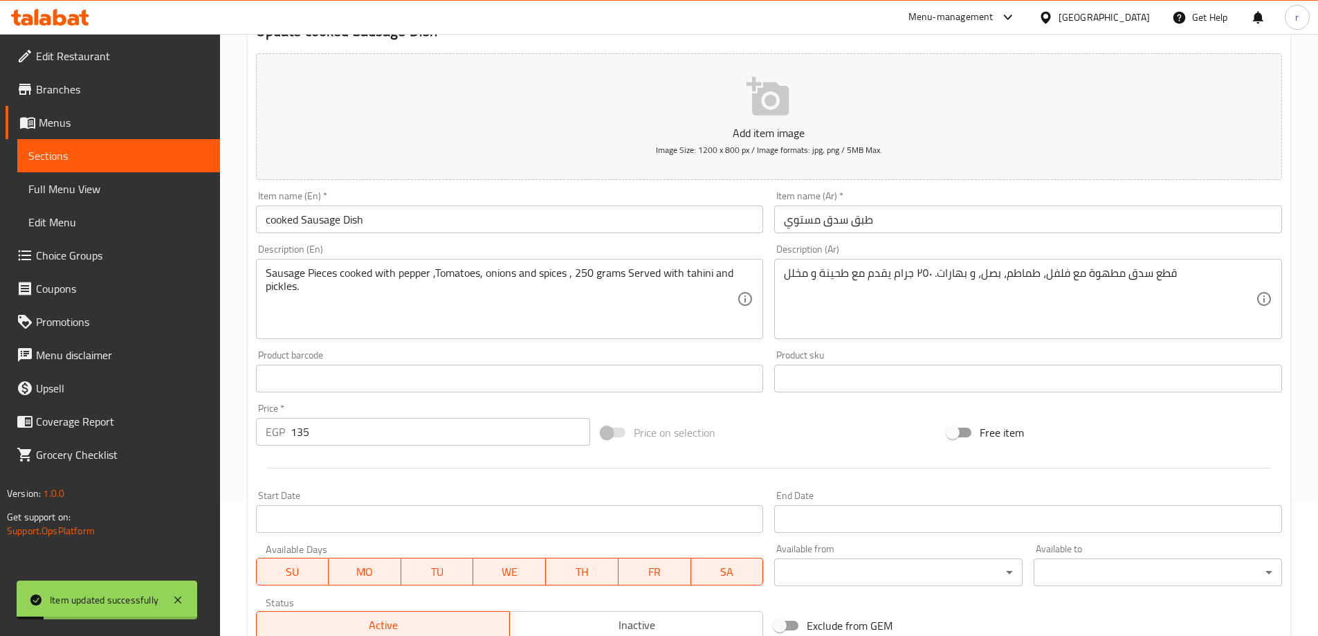
scroll to position [0, 0]
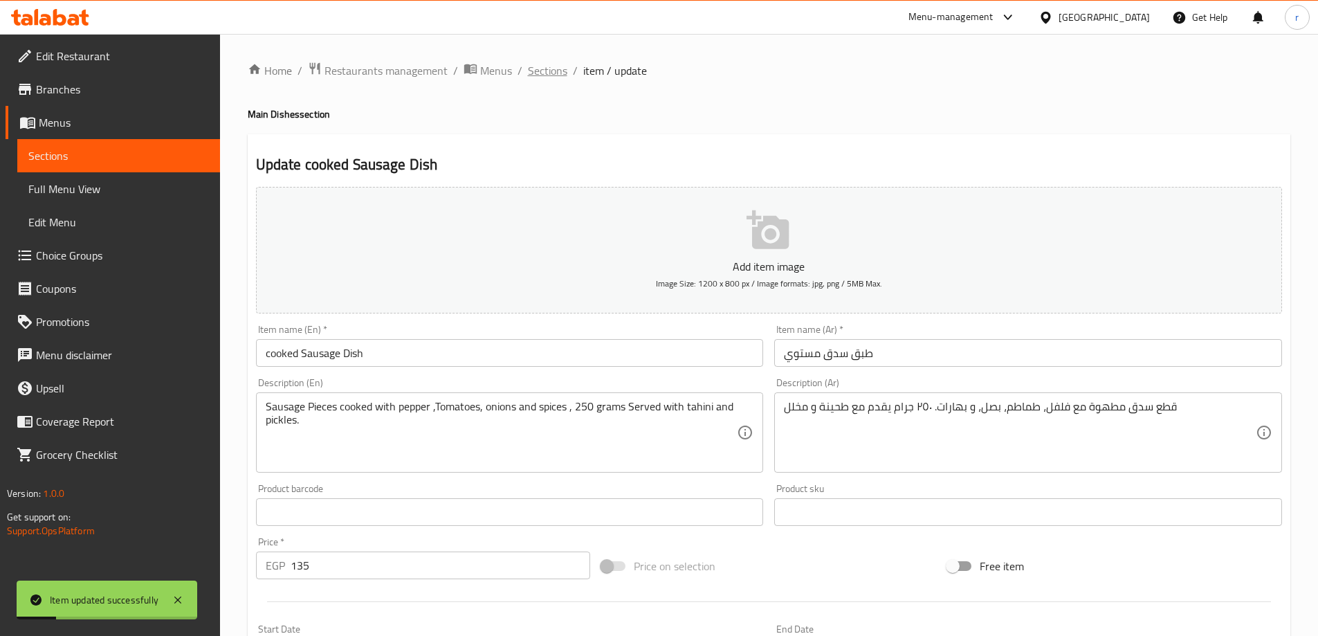
click at [540, 69] on span "Sections" at bounding box center [547, 70] width 39 height 17
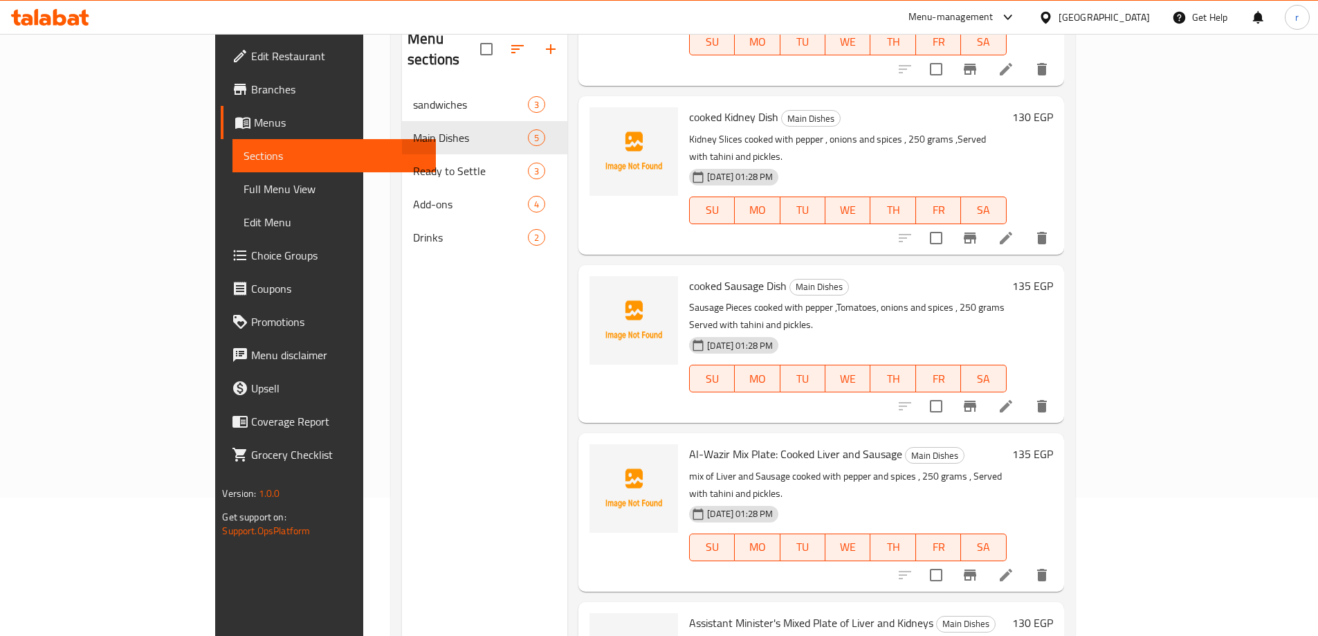
scroll to position [194, 0]
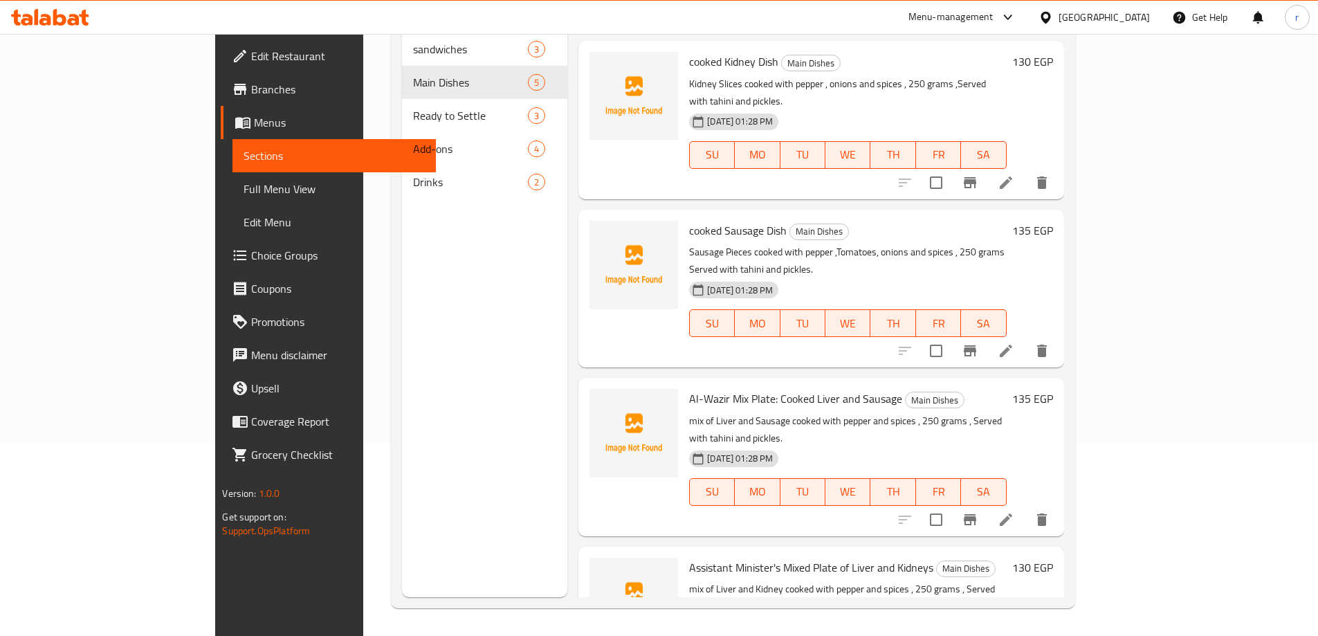
click at [764, 388] on span "Al-Wazir Mix Plate: Cooked Liver and Sausage" at bounding box center [795, 398] width 213 height 21
drag, startPoint x: 729, startPoint y: 326, endPoint x: 844, endPoint y: 330, distance: 115.6
click at [844, 388] on span "Al-Wazir Mix Plate: Cooked Liver and Sausage" at bounding box center [795, 398] width 213 height 21
click at [931, 389] on h6 "Al-Wazir Mix Plate: Cooked Liver and Sausage Main Dishes" at bounding box center [847, 398] width 317 height 19
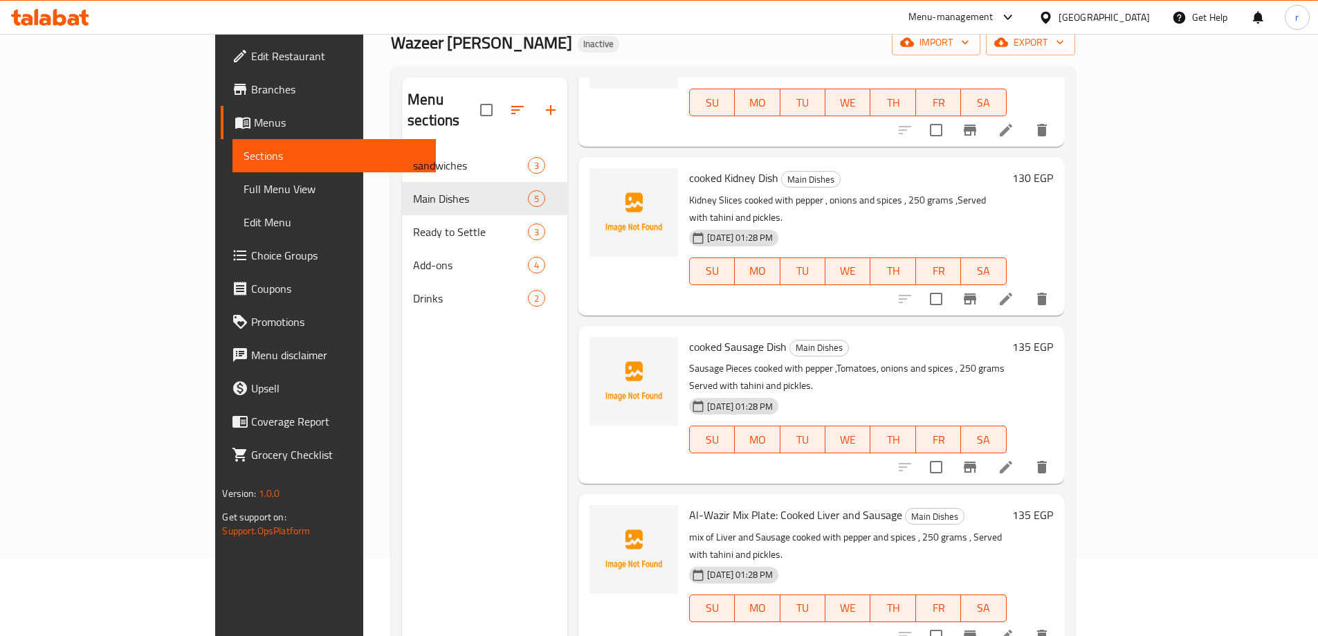
scroll to position [55, 0]
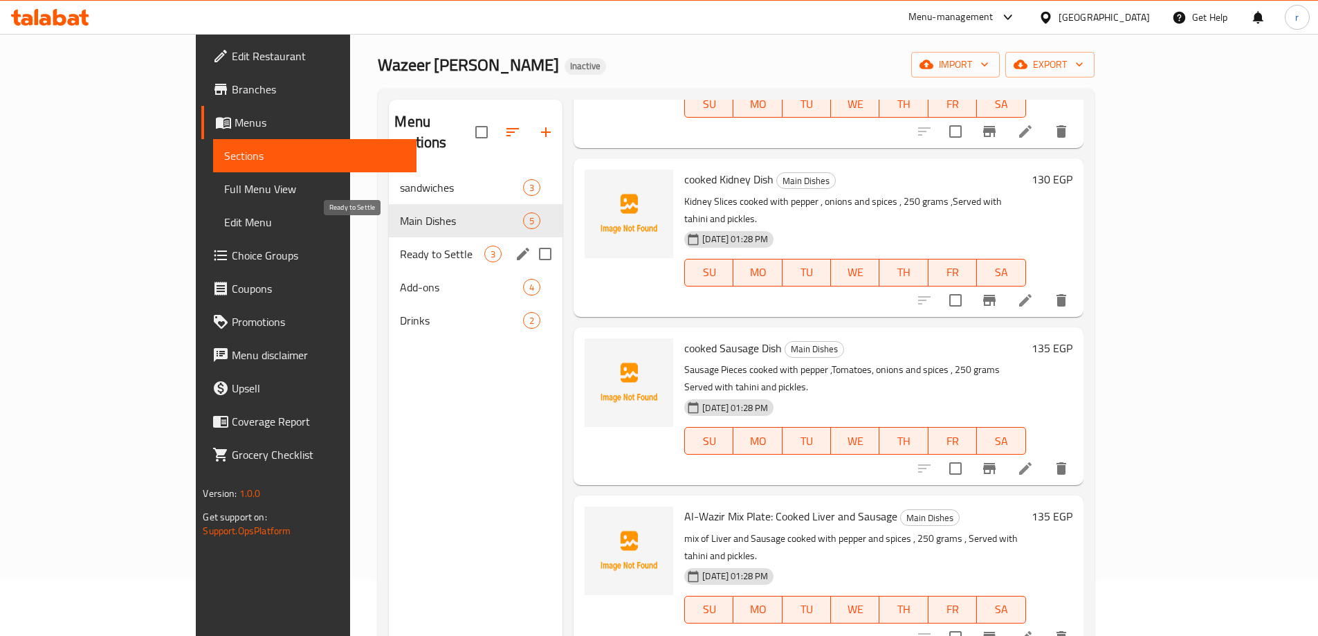
click at [400, 246] on span "Ready to Settle" at bounding box center [442, 254] width 84 height 17
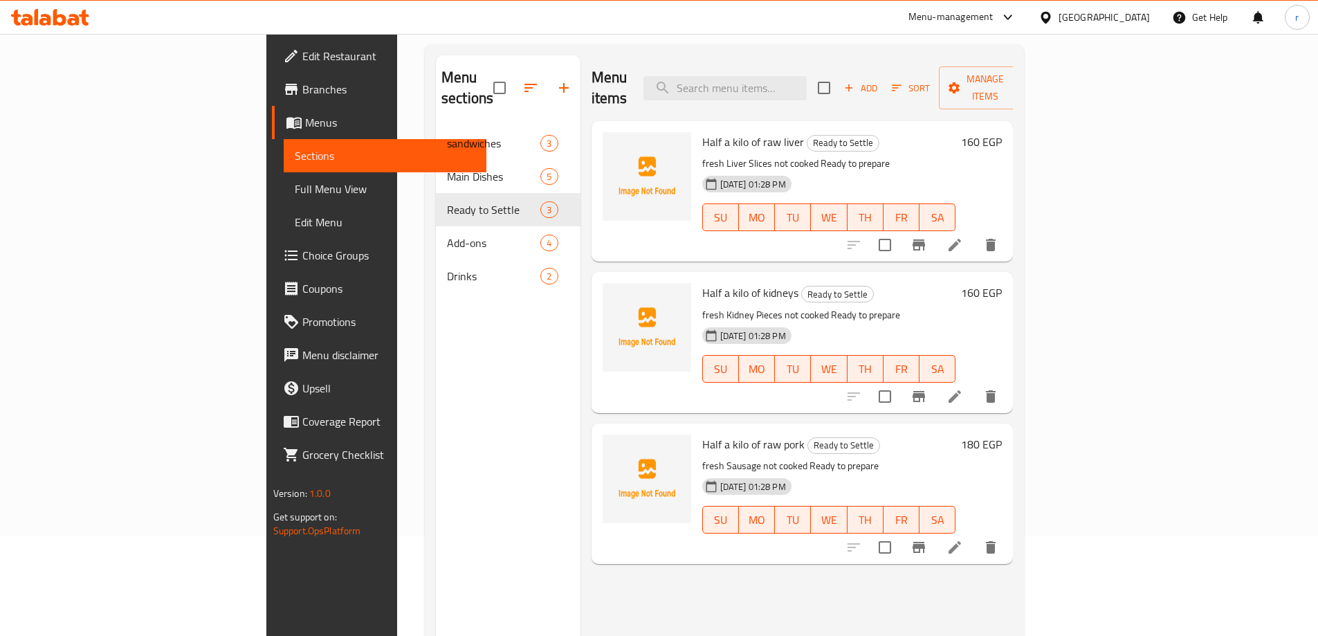
scroll to position [125, 0]
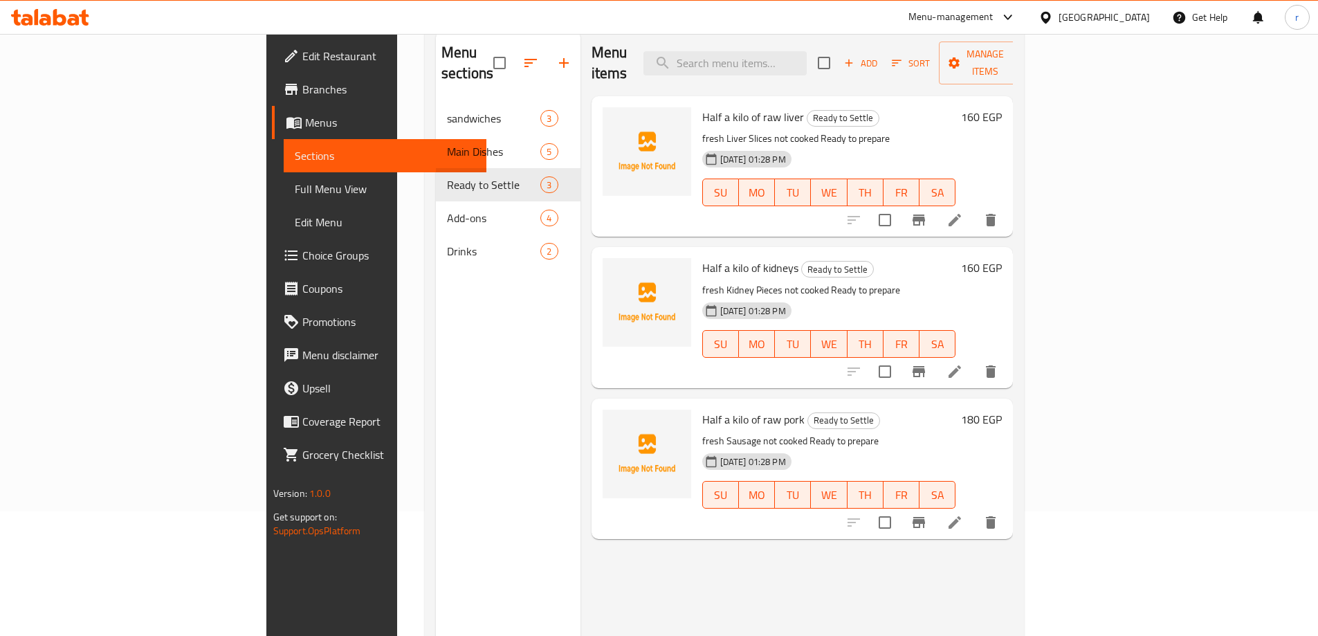
click at [974, 513] on li at bounding box center [954, 522] width 39 height 25
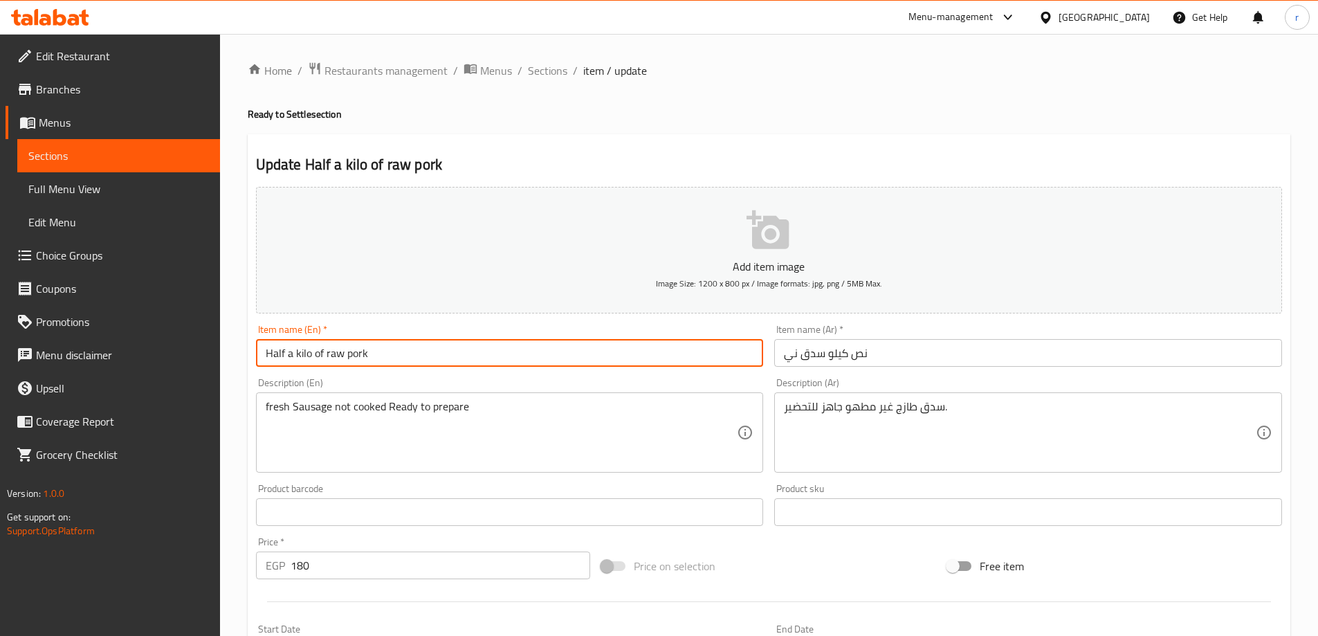
click at [349, 354] on input "Half a kilo of raw pork" at bounding box center [510, 353] width 508 height 28
click at [354, 354] on input "Half a kilo of raw pork" at bounding box center [510, 353] width 508 height 28
click at [355, 354] on input "Half a kilo of raw pork" at bounding box center [510, 353] width 508 height 28
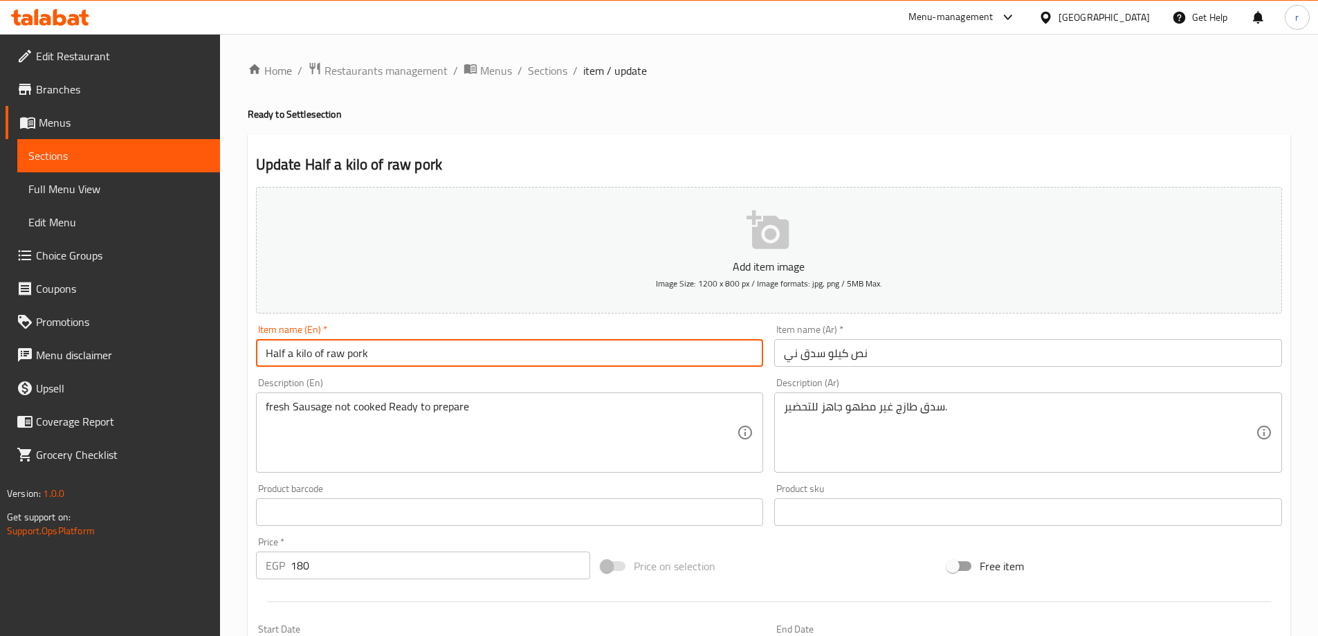
paste input "Sausage"
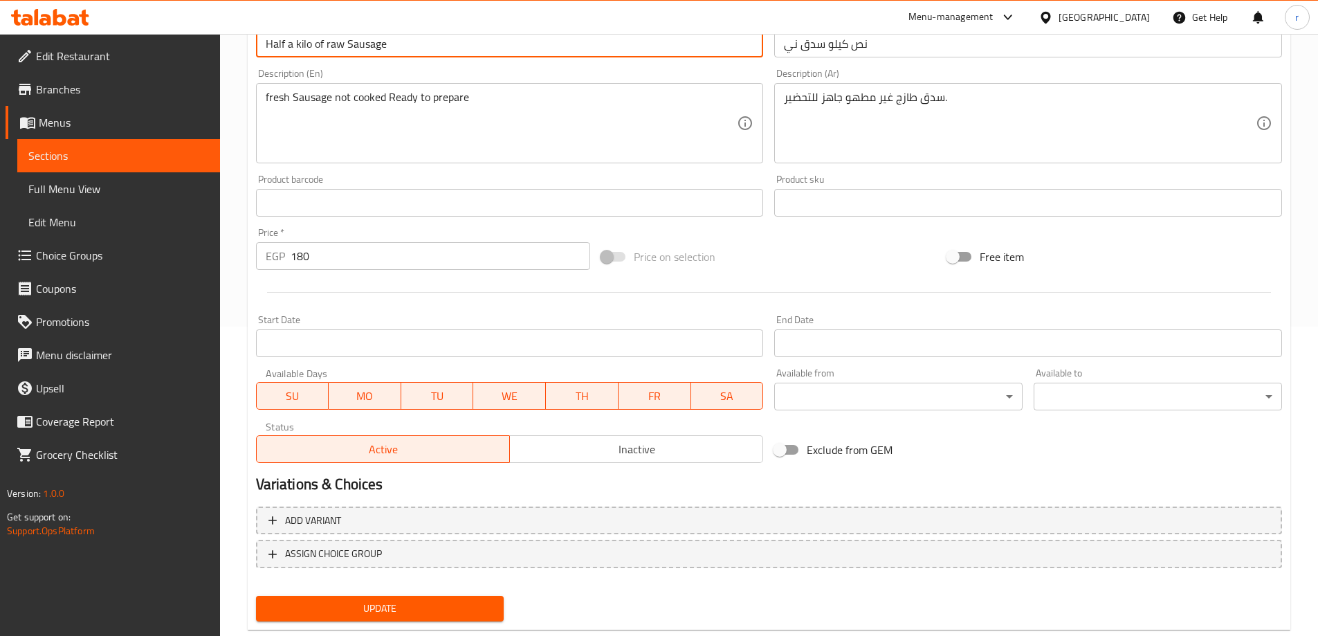
scroll to position [342, 0]
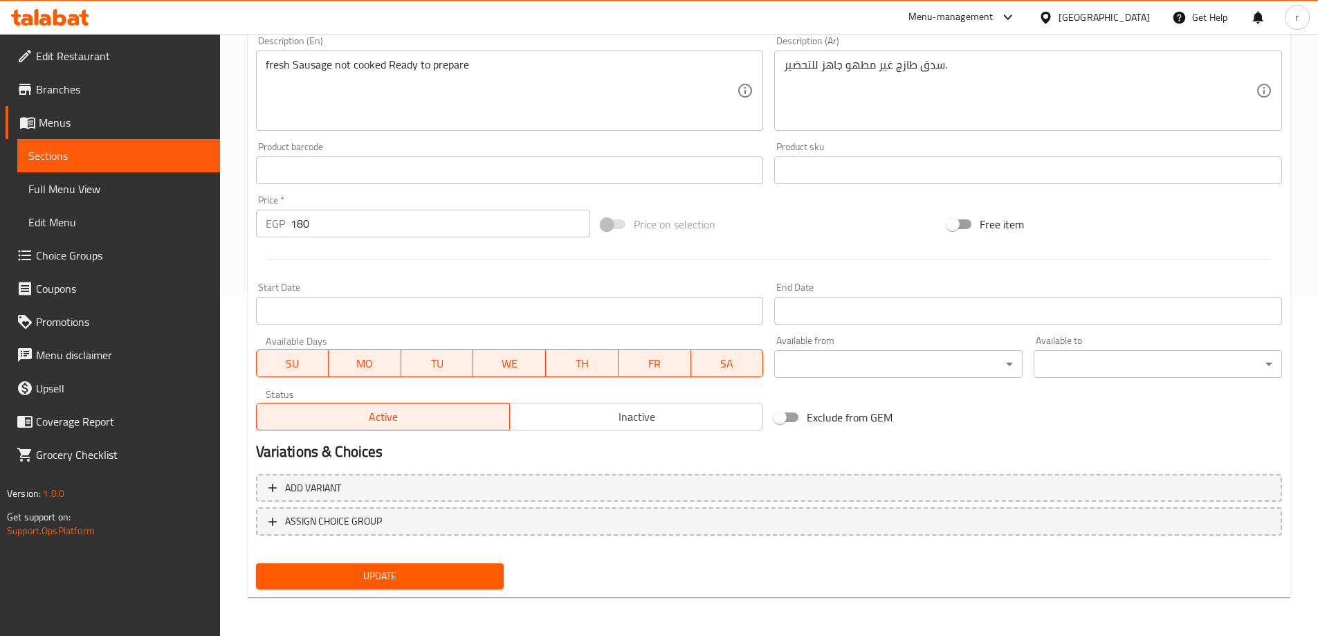
type input "Half a kilo of raw Sausage"
click at [410, 570] on span "Update" at bounding box center [380, 575] width 226 height 17
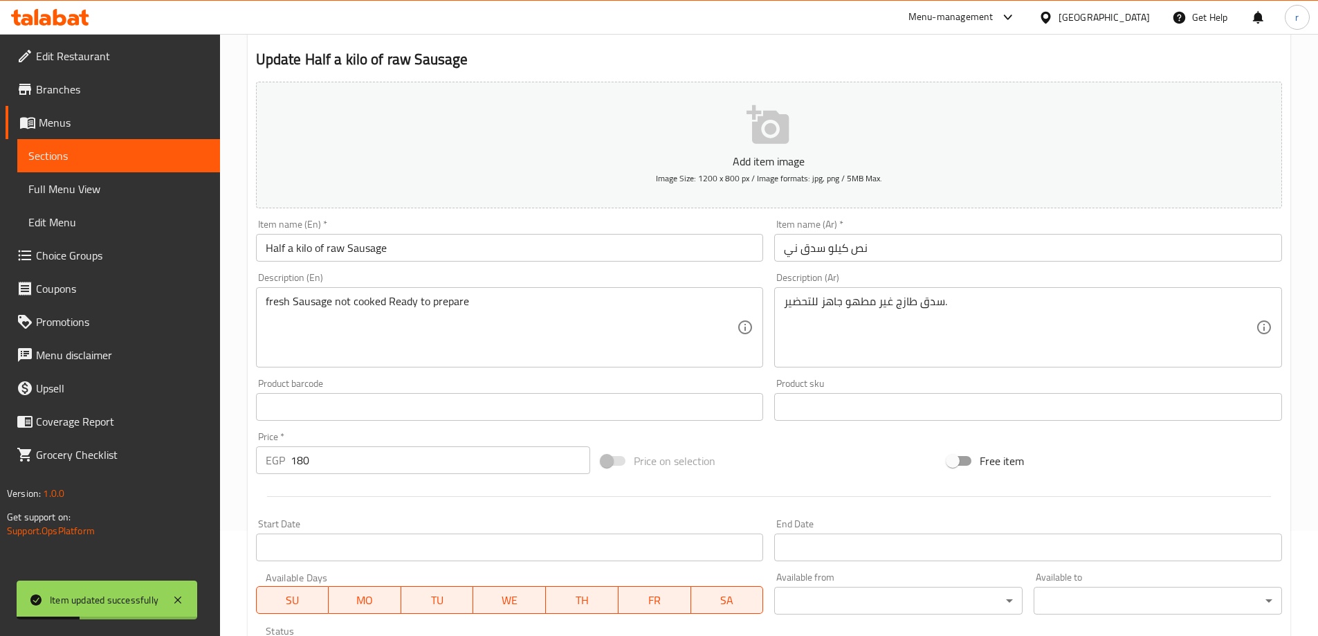
scroll to position [0, 0]
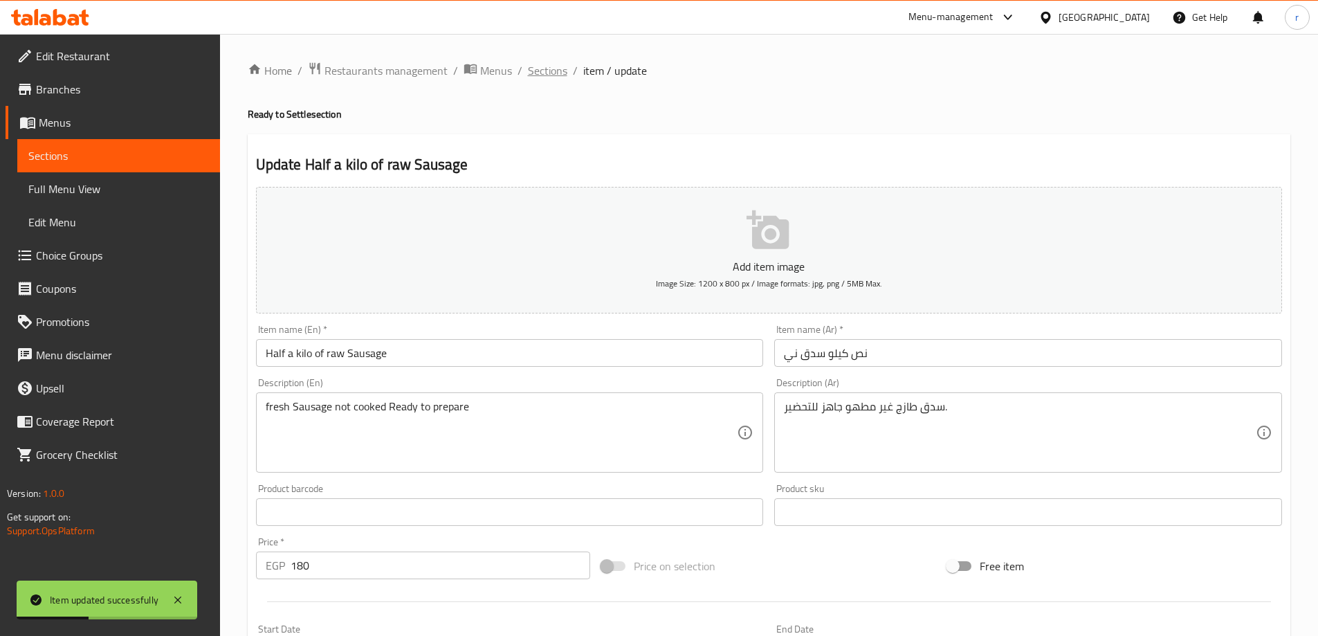
click at [560, 71] on span "Sections" at bounding box center [547, 70] width 39 height 17
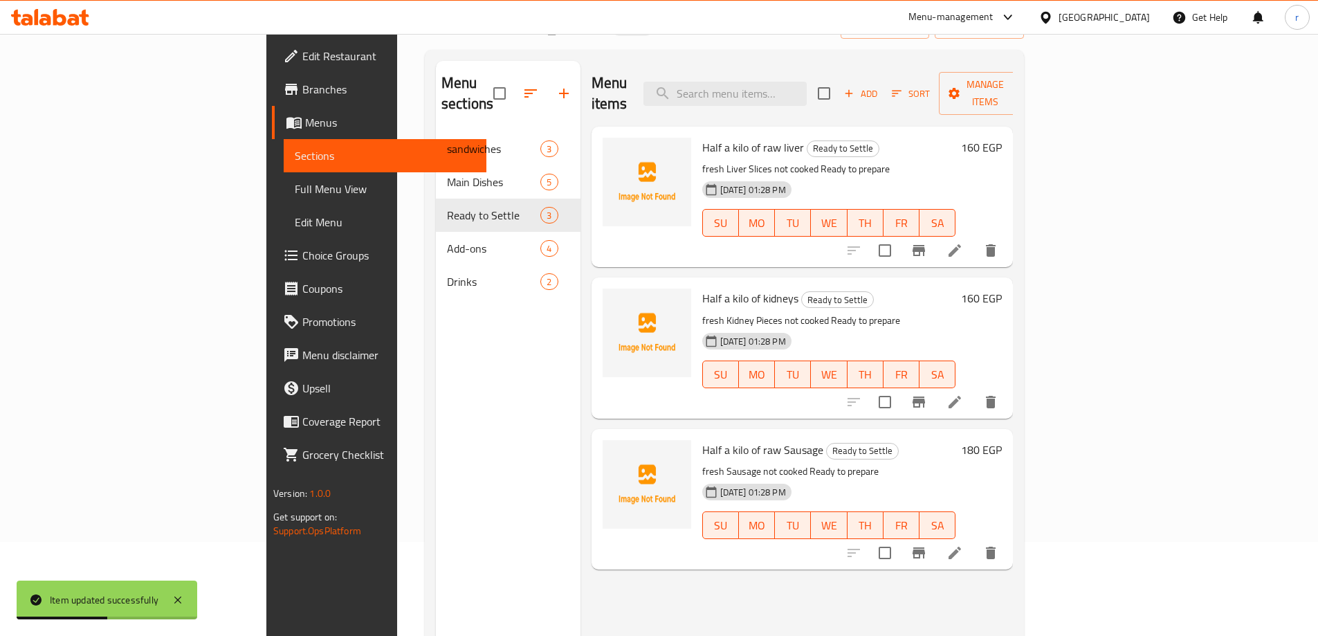
scroll to position [194, 0]
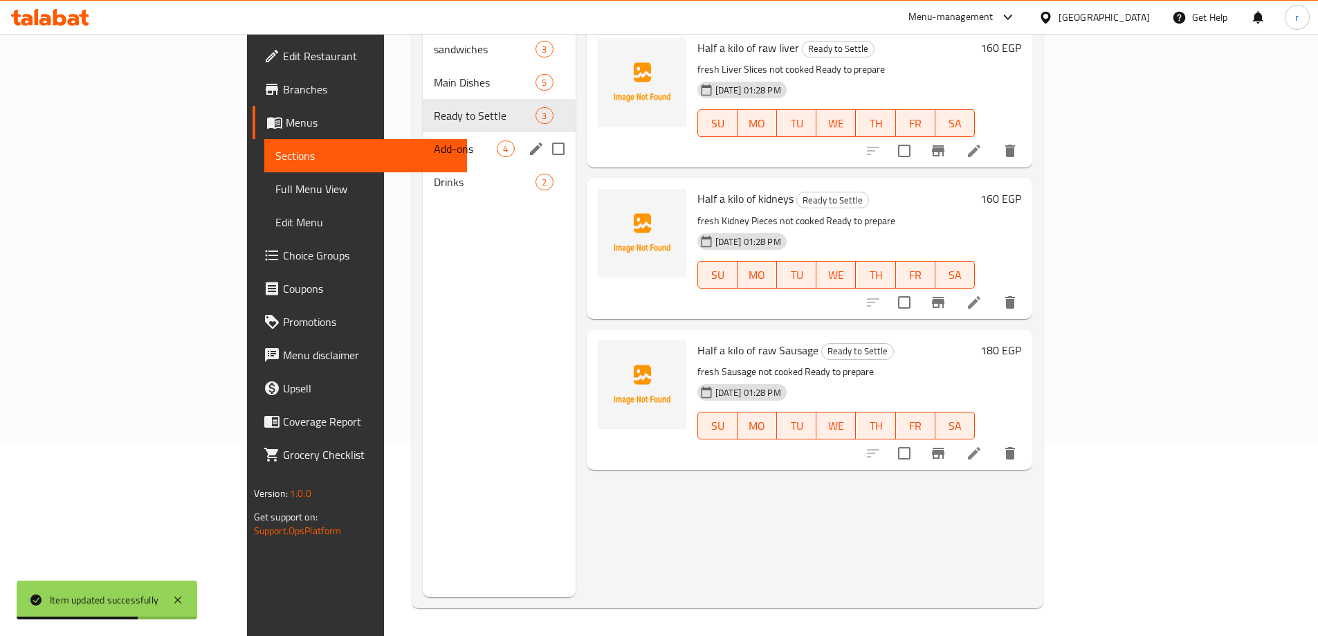
click at [423, 132] on div "Add-ons 4" at bounding box center [499, 148] width 152 height 33
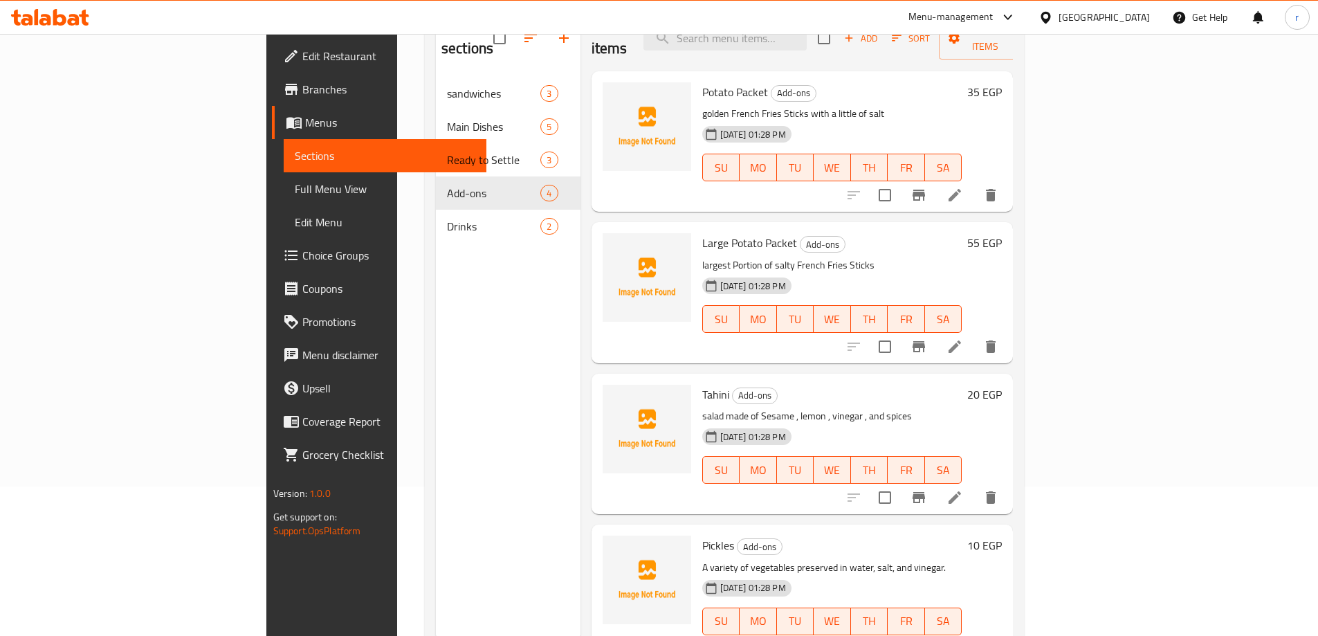
scroll to position [125, 0]
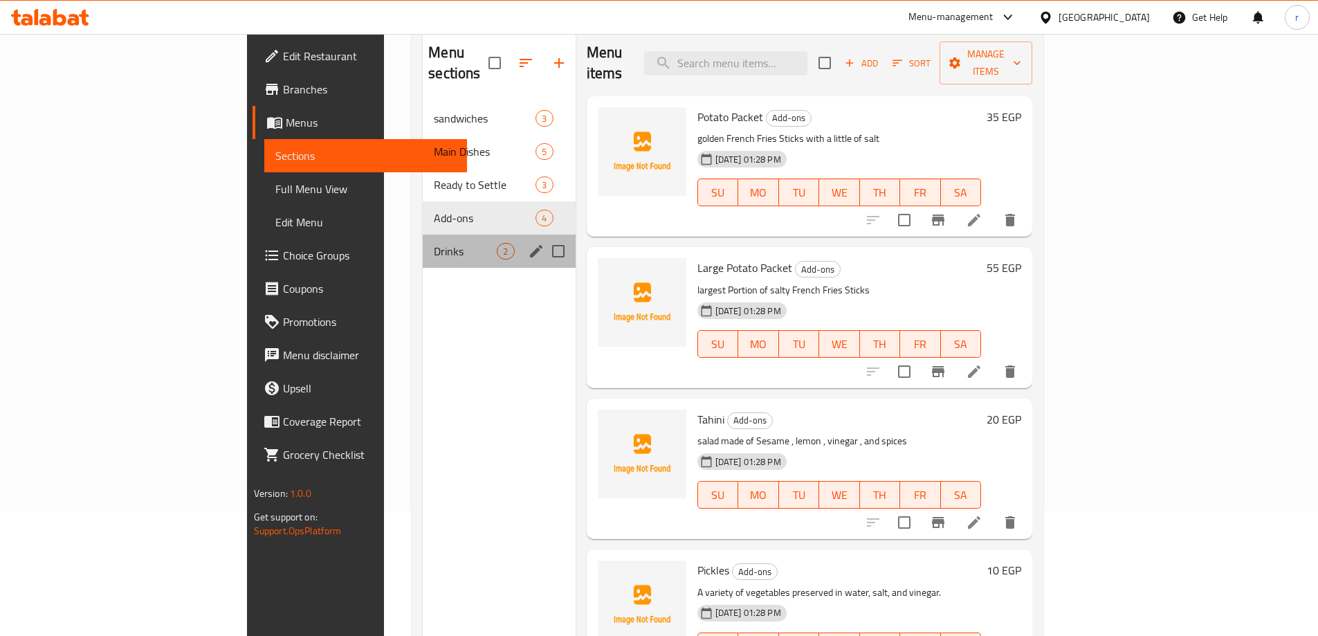
click at [423, 243] on div "Drinks 2" at bounding box center [499, 251] width 152 height 33
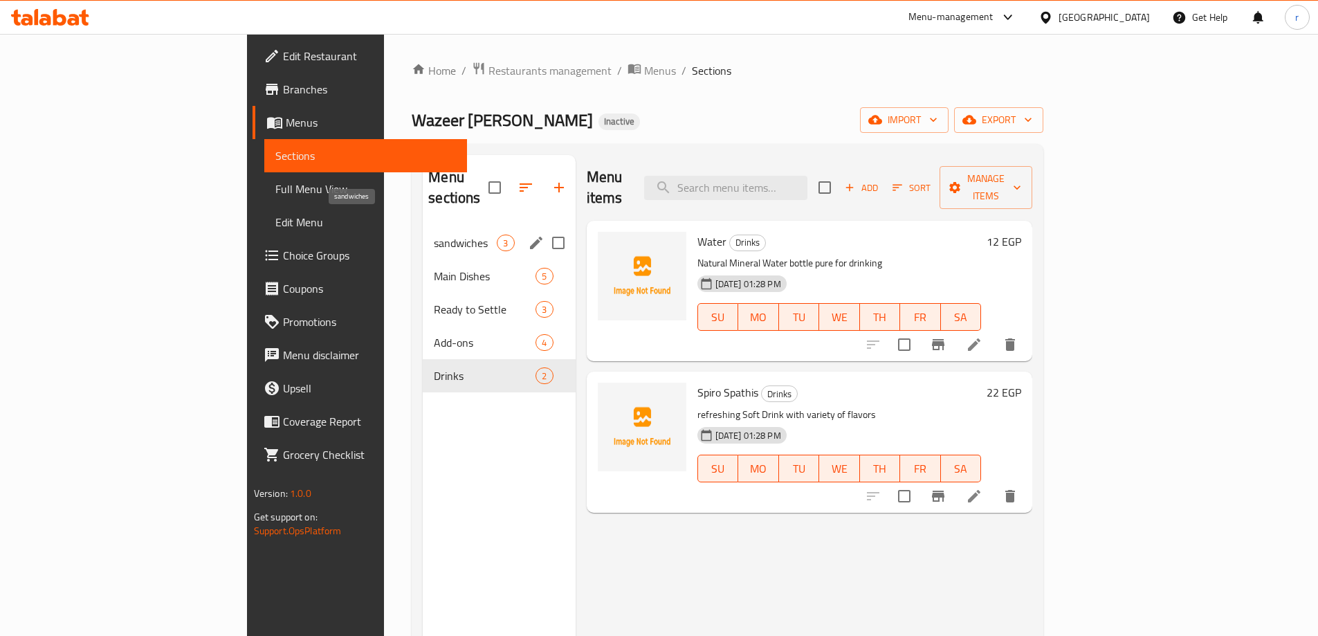
click at [434, 235] on span "sandwiches" at bounding box center [465, 243] width 63 height 17
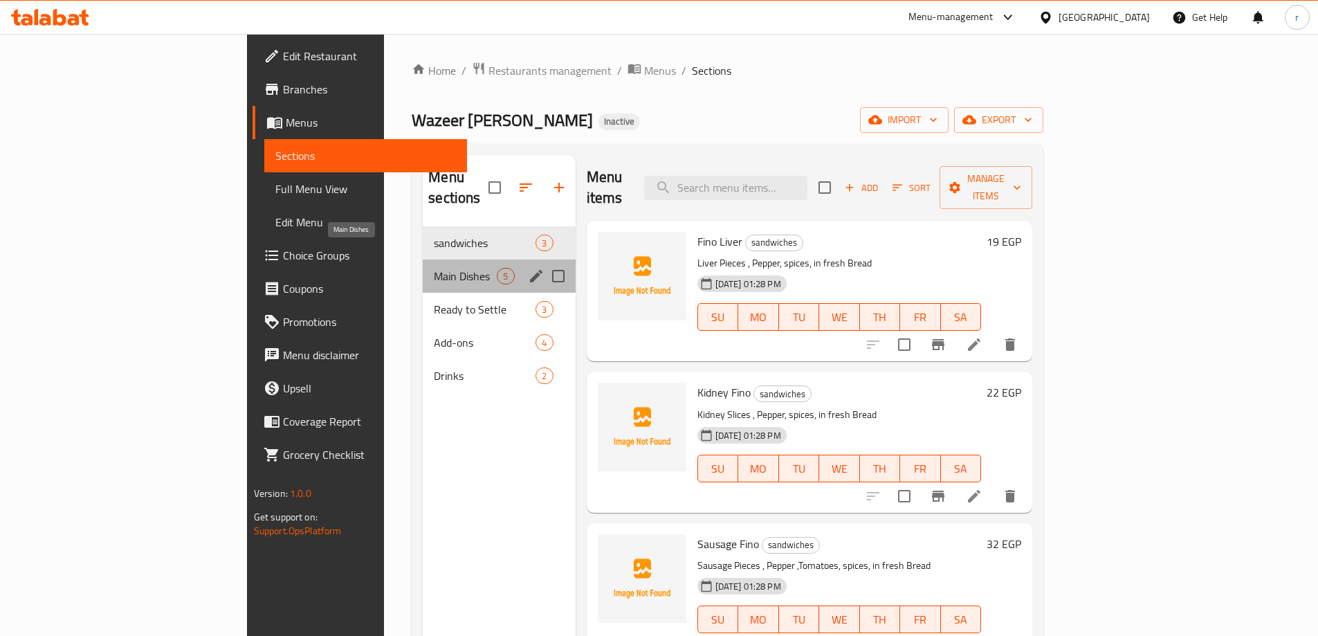
click at [434, 268] on span "Main Dishes" at bounding box center [465, 276] width 63 height 17
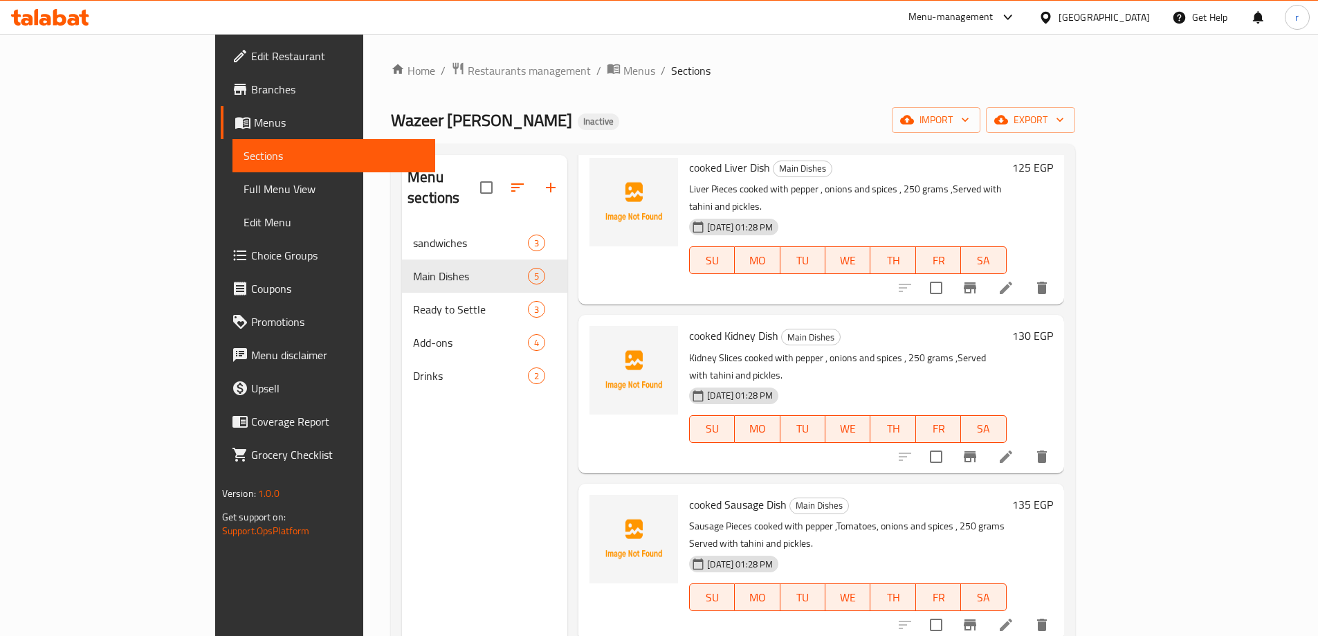
scroll to position [154, 0]
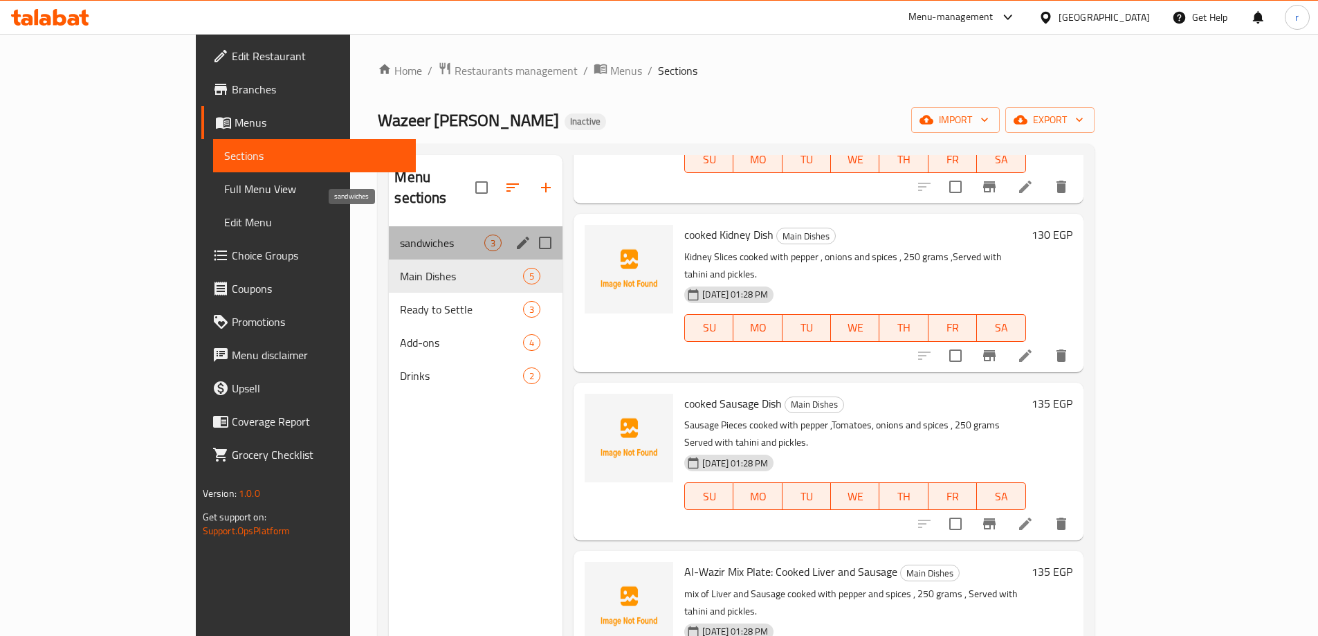
click at [414, 235] on span "sandwiches" at bounding box center [442, 243] width 84 height 17
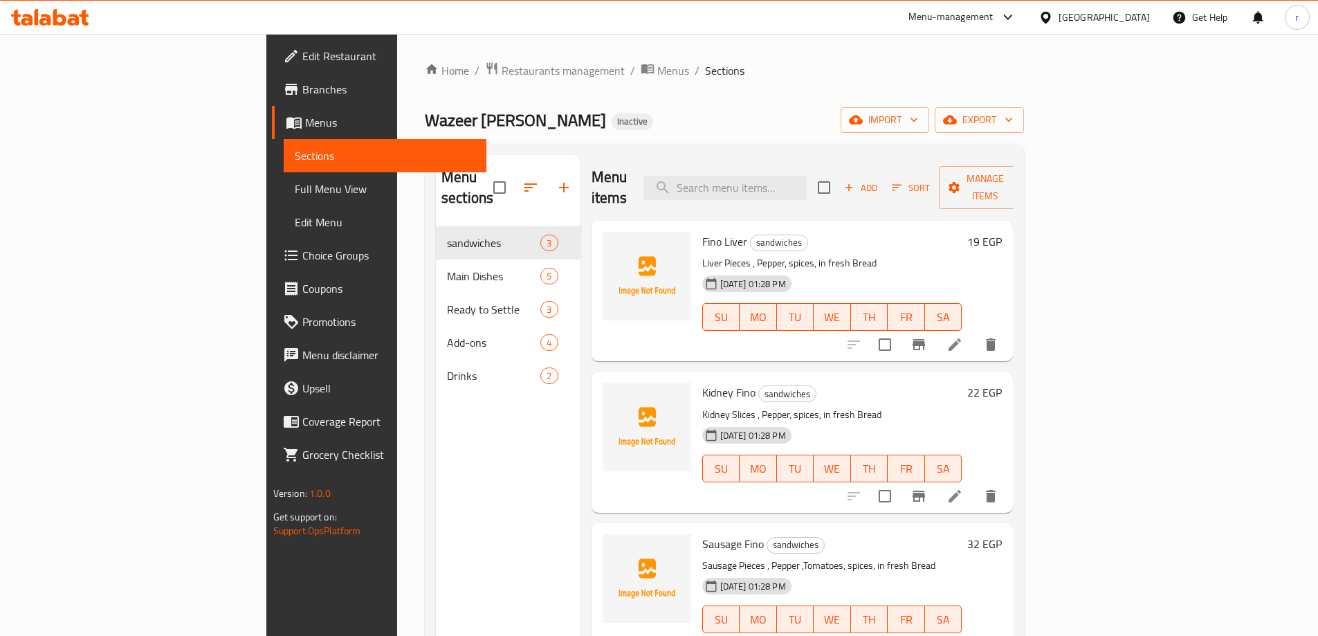
drag, startPoint x: 58, startPoint y: 190, endPoint x: 70, endPoint y: 201, distance: 16.2
click at [295, 190] on span "Full Menu View" at bounding box center [385, 189] width 181 height 17
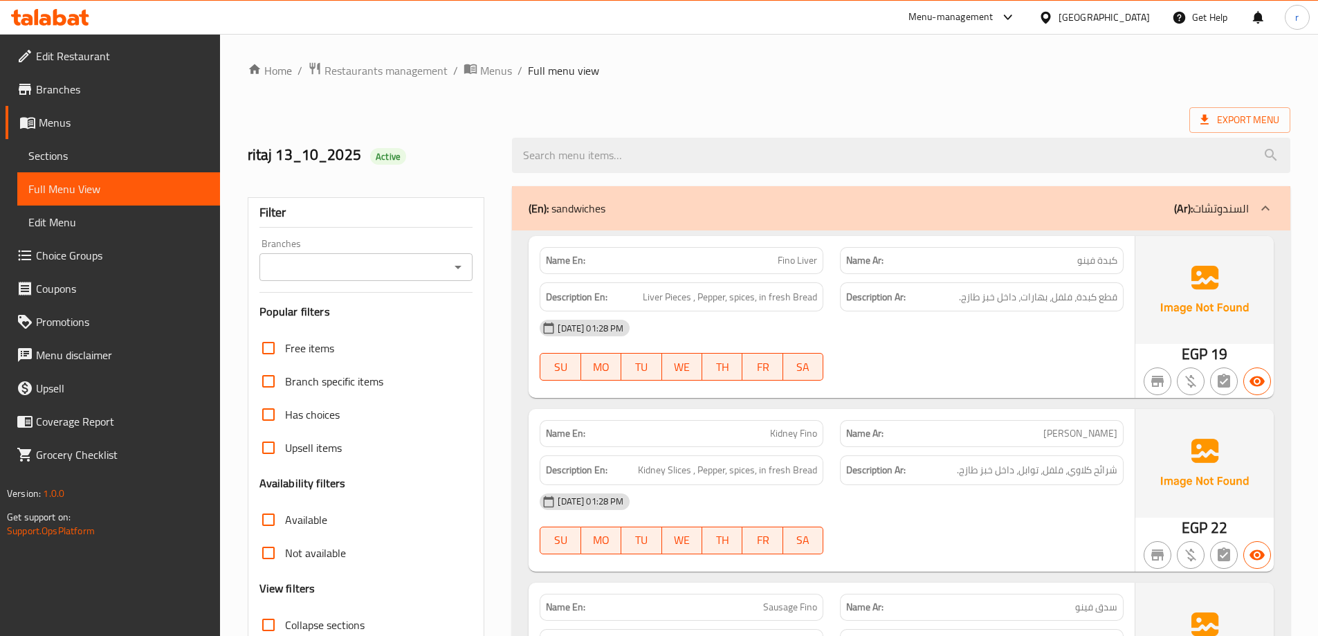
click at [676, 480] on div "Description En: Kidney Slices , Pepper, spices, in fresh Bread" at bounding box center [682, 470] width 284 height 30
click at [684, 467] on span "Kidney Slices , Pepper, spices, in fresh Bread" at bounding box center [727, 469] width 179 height 17
click at [652, 476] on span "Kidney Slices , Pepper, spices, in fresh Bread" at bounding box center [727, 469] width 179 height 17
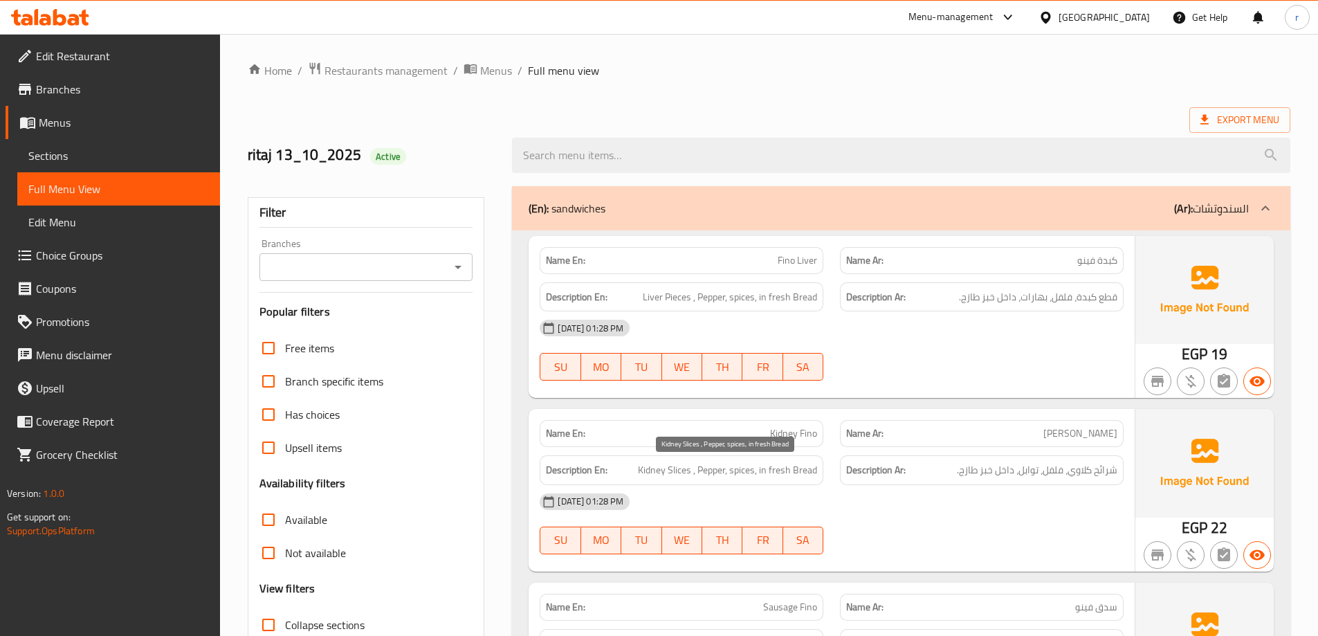
click at [720, 461] on span "Kidney Slices , Pepper, spices, in fresh Bread" at bounding box center [727, 469] width 179 height 17
click at [737, 459] on div "Description En: Kidney Slices , Pepper, spices, in fresh Bread" at bounding box center [682, 470] width 284 height 30
click at [701, 469] on span "Kidney Slices , Pepper, spices, in fresh Bread" at bounding box center [727, 469] width 179 height 17
click at [753, 477] on span "Kidney Slices , Pepper, spices, in fresh Bread" at bounding box center [727, 469] width 179 height 17
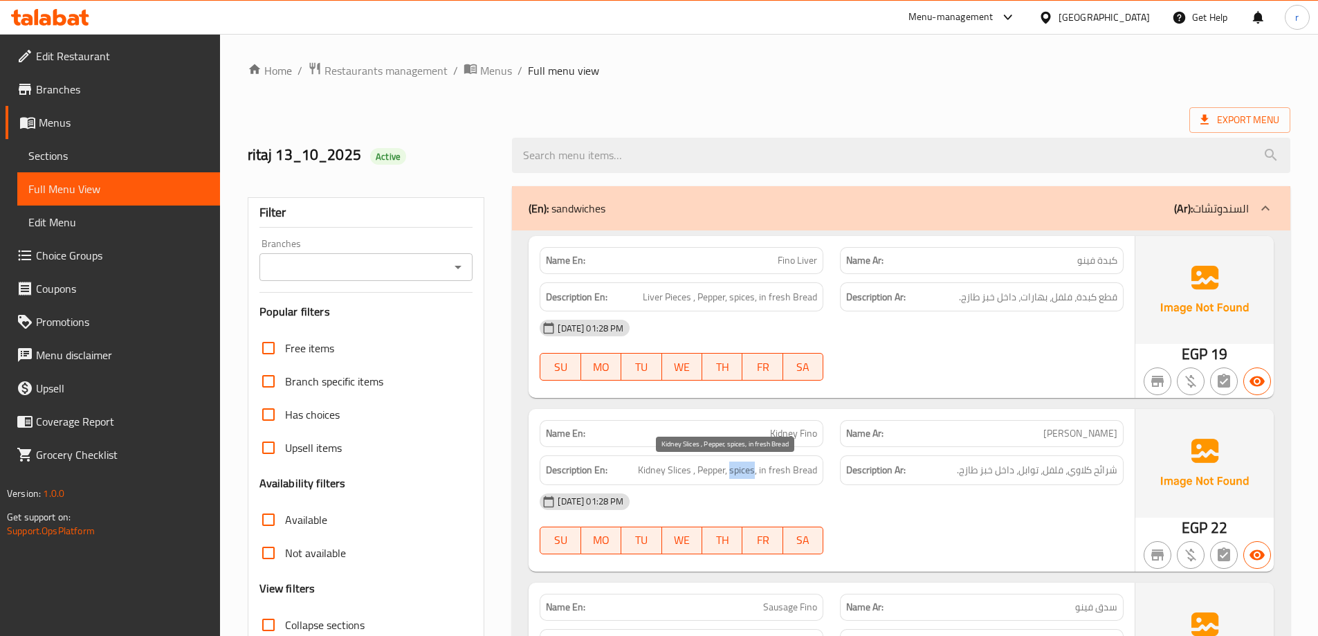
click at [753, 477] on span "Kidney Slices , Pepper, spices, in fresh Bread" at bounding box center [727, 469] width 179 height 17
click at [785, 469] on span "Kidney Slices , Pepper, spices, in fresh Bread" at bounding box center [727, 469] width 179 height 17
click at [795, 468] on span "Kidney Slices , Pepper, spices, in fresh Bread" at bounding box center [727, 469] width 179 height 17
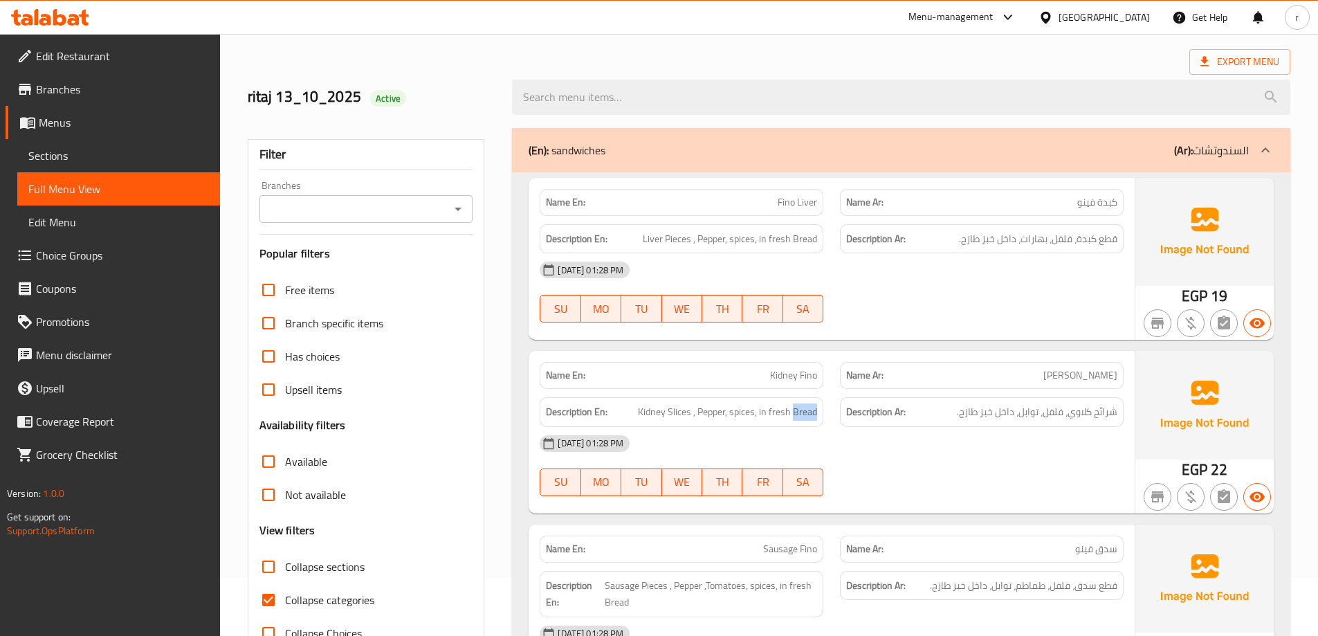
scroll to position [138, 0]
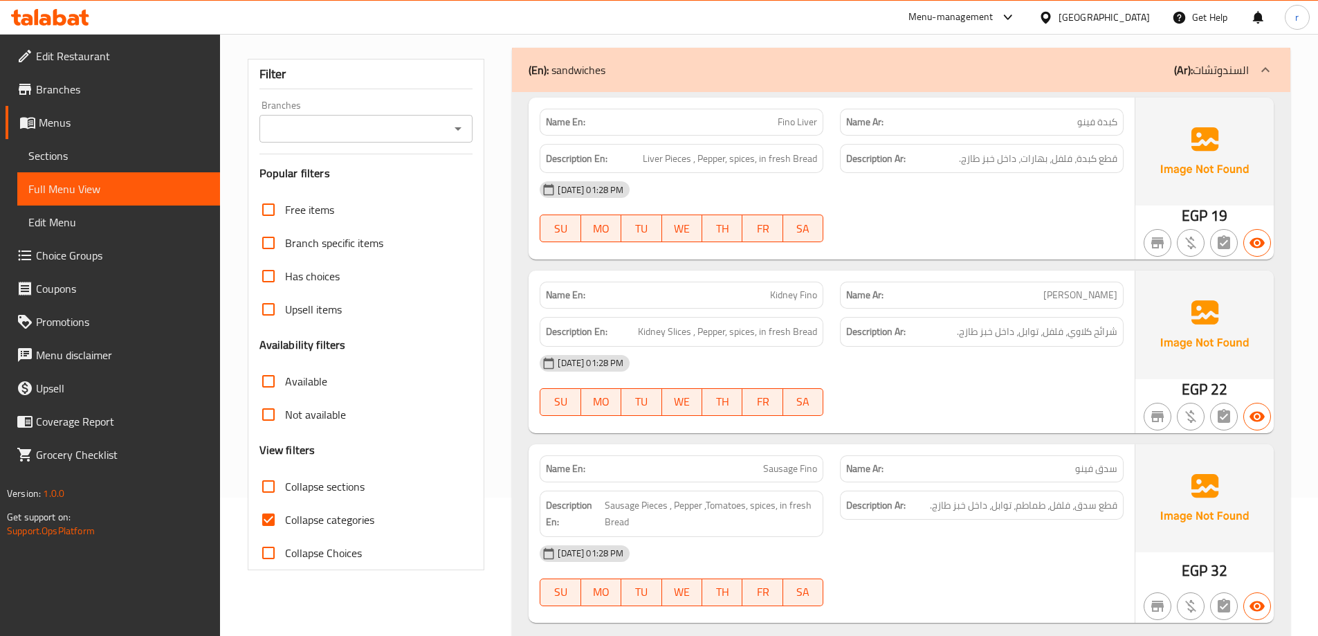
click at [756, 482] on div "Description En: Sausage Pieces , Pepper ,Tomatoes, spices, in fresh Bread" at bounding box center [681, 513] width 300 height 63
click at [672, 493] on div "Description En: Sausage Pieces , Pepper ,Tomatoes, spices, in fresh Bread" at bounding box center [682, 514] width 284 height 46
click at [708, 504] on span "Sausage Pieces , Pepper ,Tomatoes, spices, in fresh Bread" at bounding box center [711, 514] width 212 height 34
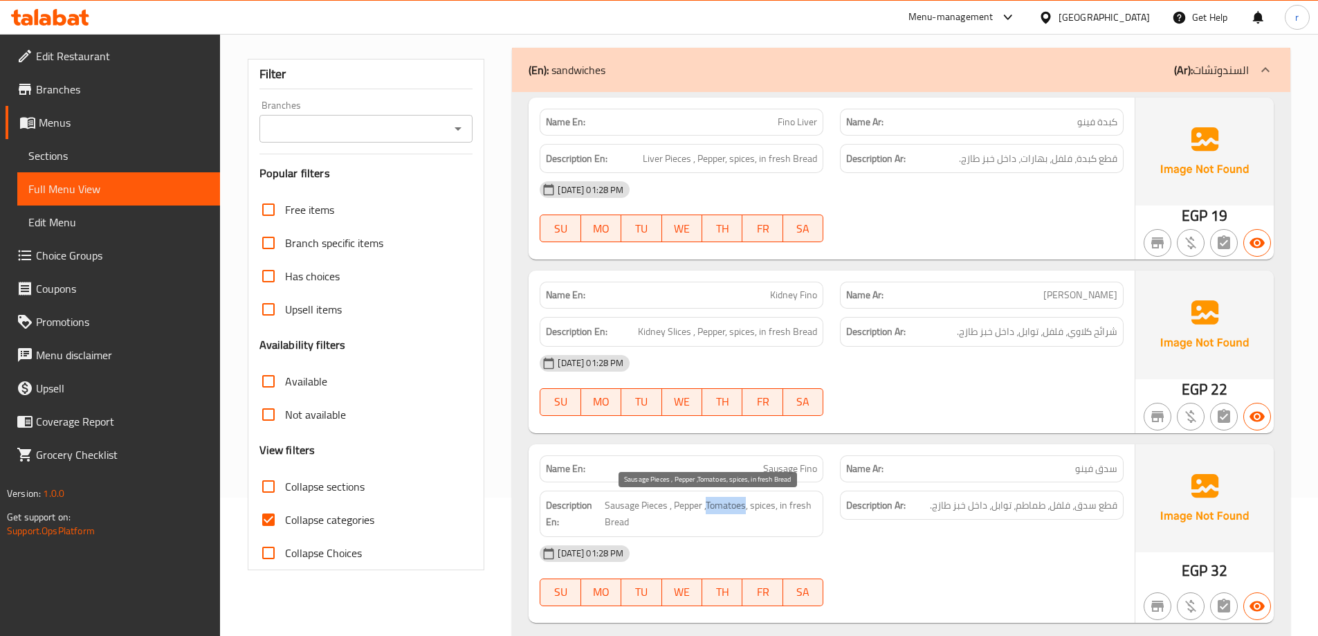
click at [708, 504] on span "Sausage Pieces , Pepper ,Tomatoes, spices, in fresh Bread" at bounding box center [711, 514] width 212 height 34
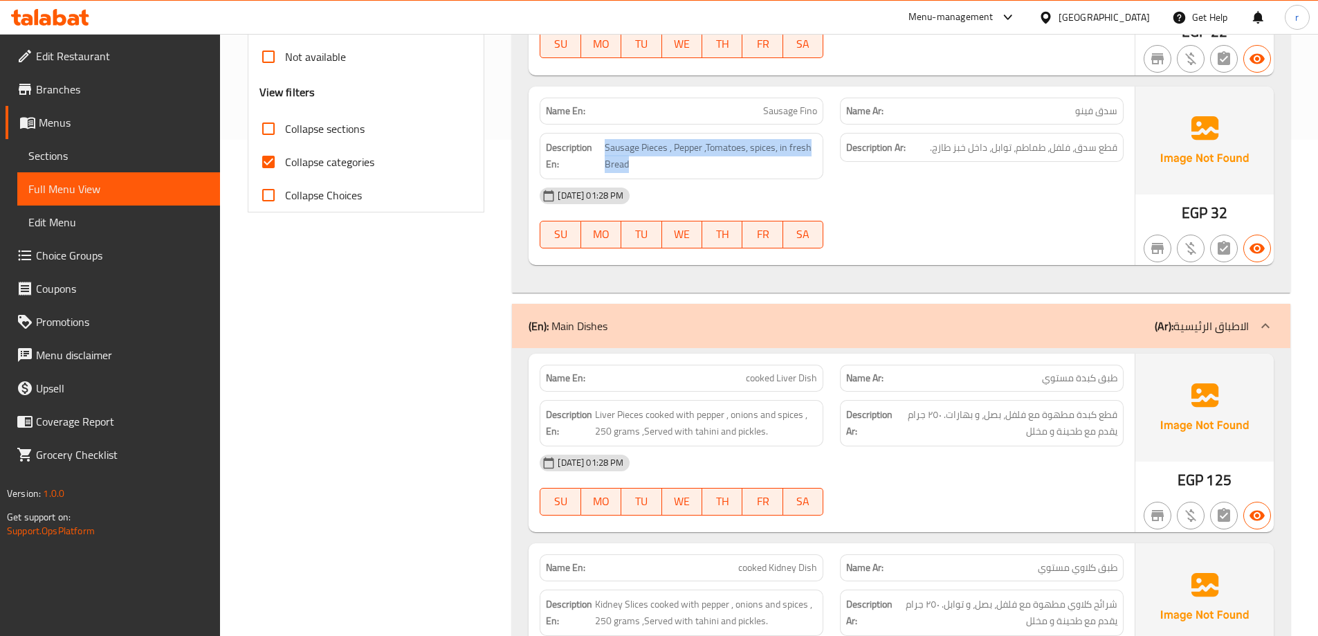
scroll to position [692, 0]
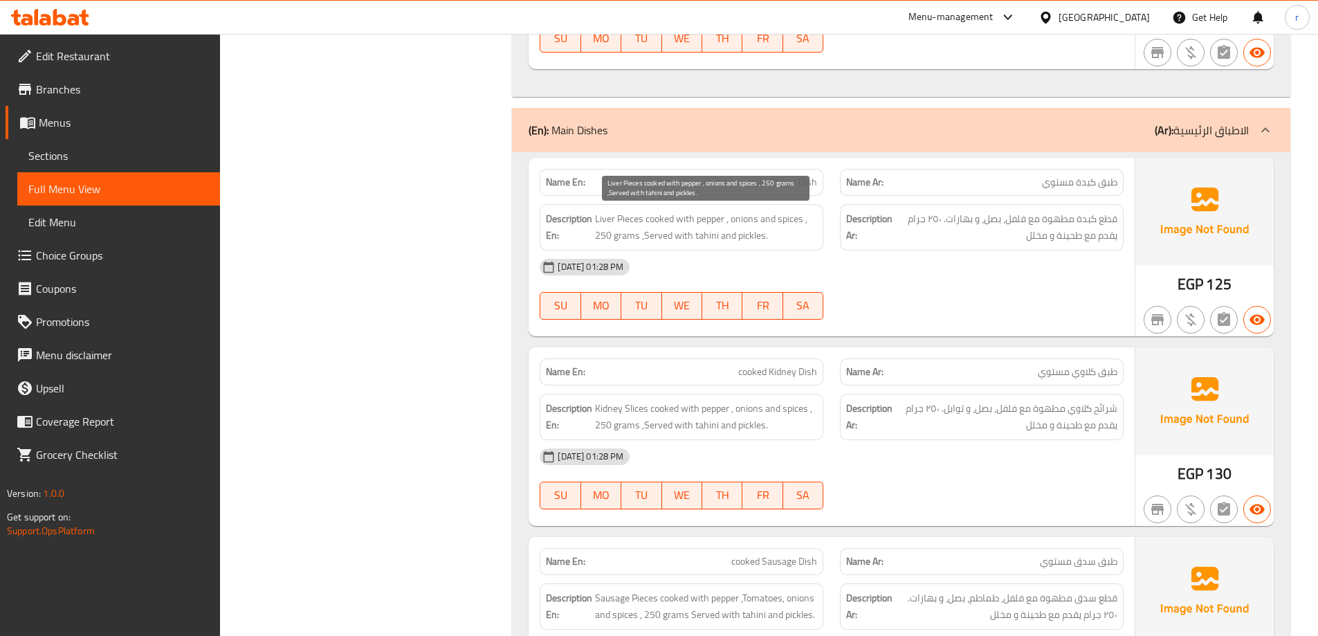
click at [633, 221] on span "Liver Pieces cooked with pepper , onions and spices , 250 grams ,Served with ta…" at bounding box center [706, 227] width 222 height 34
click at [611, 215] on span "Liver Pieces cooked with pepper , onions and spices , 250 grams ,Served with ta…" at bounding box center [706, 227] width 222 height 34
click at [656, 219] on span "Liver Pieces cooked with pepper , onions and spices , 250 grams ,Served with ta…" at bounding box center [706, 227] width 222 height 34
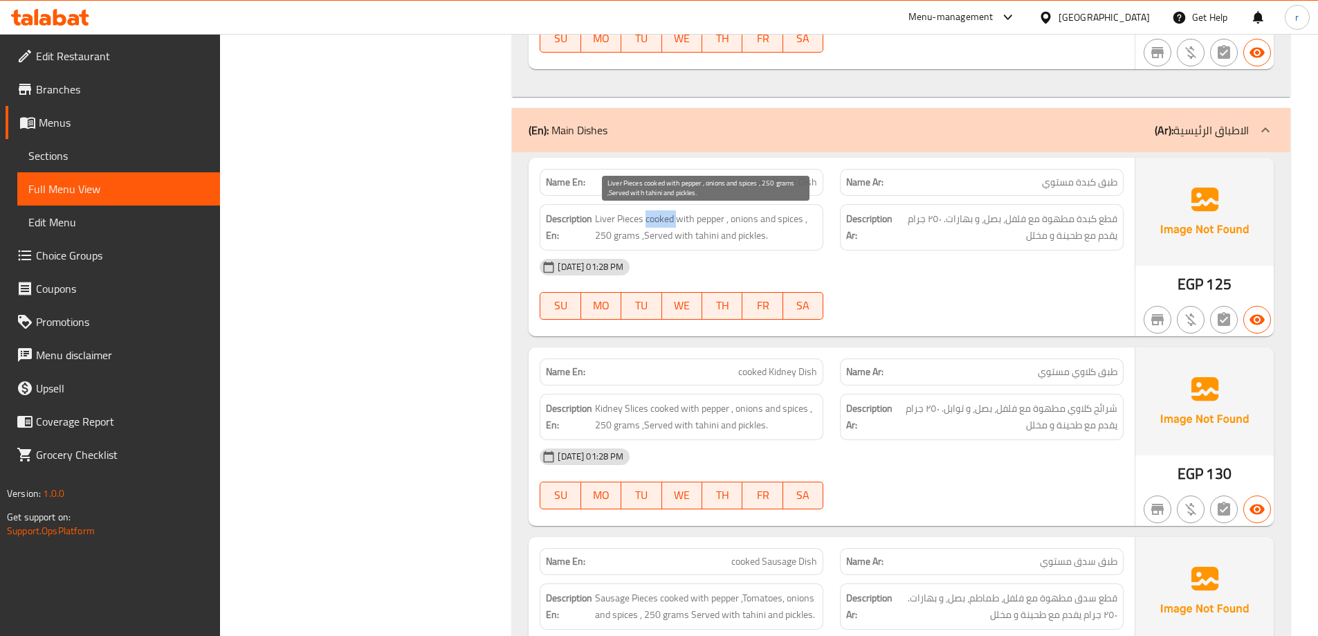
click at [656, 219] on span "Liver Pieces cooked with pepper , onions and spices , 250 grams ,Served with ta…" at bounding box center [706, 227] width 222 height 34
click at [672, 222] on span "Liver Pieces cooked with pepper , onions and spices , 250 grams ,Served with ta…" at bounding box center [706, 227] width 222 height 34
click at [750, 220] on span "Liver Pieces cooked with pepper , onions and spices , 250 grams ,Served with ta…" at bounding box center [706, 227] width 222 height 34
click at [796, 223] on span "Liver Pieces cooked with pepper , onions and spices , 250 grams ,Served with ta…" at bounding box center [706, 227] width 222 height 34
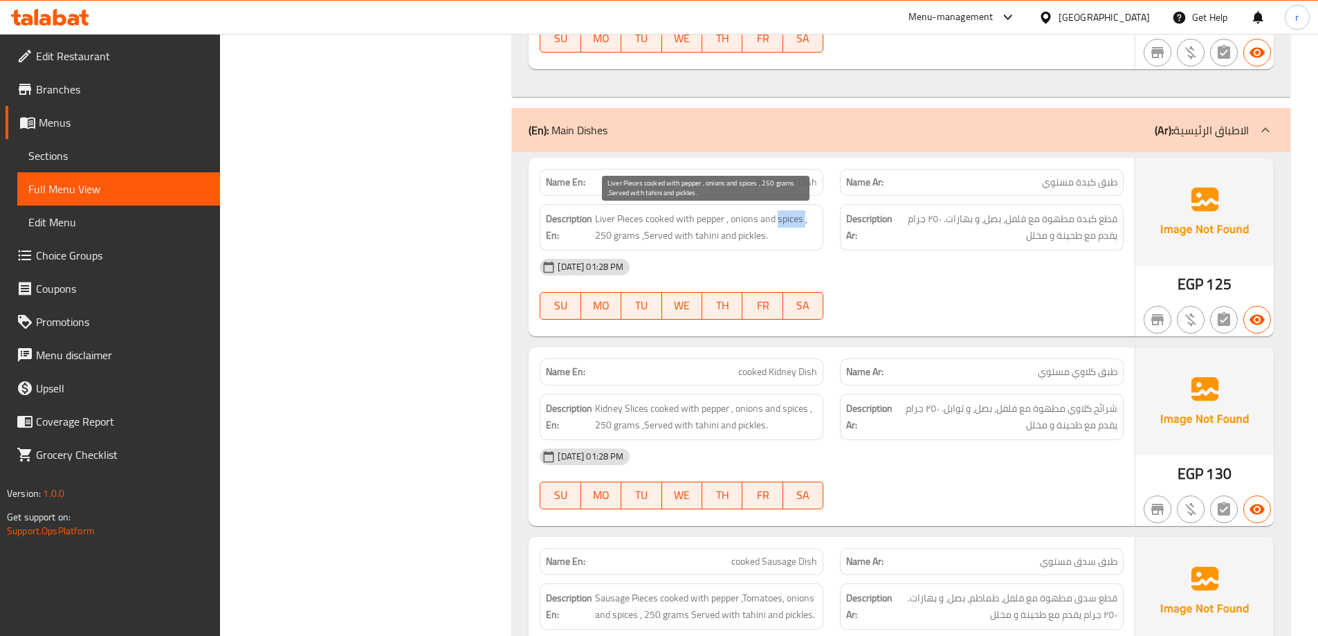
click at [796, 223] on span "Liver Pieces cooked with pepper , onions and spices , 250 grams ,Served with ta…" at bounding box center [706, 227] width 222 height 34
click at [596, 241] on span "Liver Pieces cooked with pepper , onions and spices , 250 grams ,Served with ta…" at bounding box center [706, 227] width 222 height 34
click at [640, 239] on span "Liver Pieces cooked with pepper , onions and spices , 250 grams ,Served with ta…" at bounding box center [706, 227] width 222 height 34
click at [641, 239] on span "Liver Pieces cooked with pepper , onions and spices , 250 grams ,Served with ta…" at bounding box center [706, 227] width 222 height 34
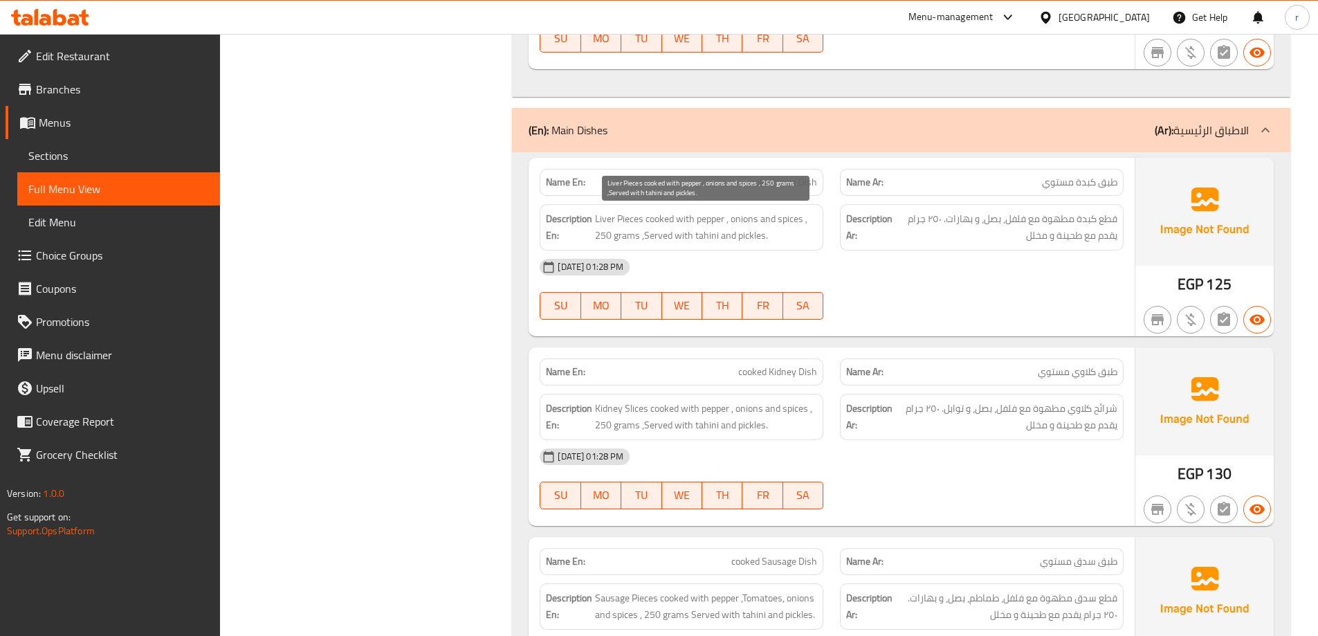
click at [690, 244] on div "Description En: Liver Pieces cooked with pepper , onions and spices , 250 grams…" at bounding box center [682, 227] width 284 height 46
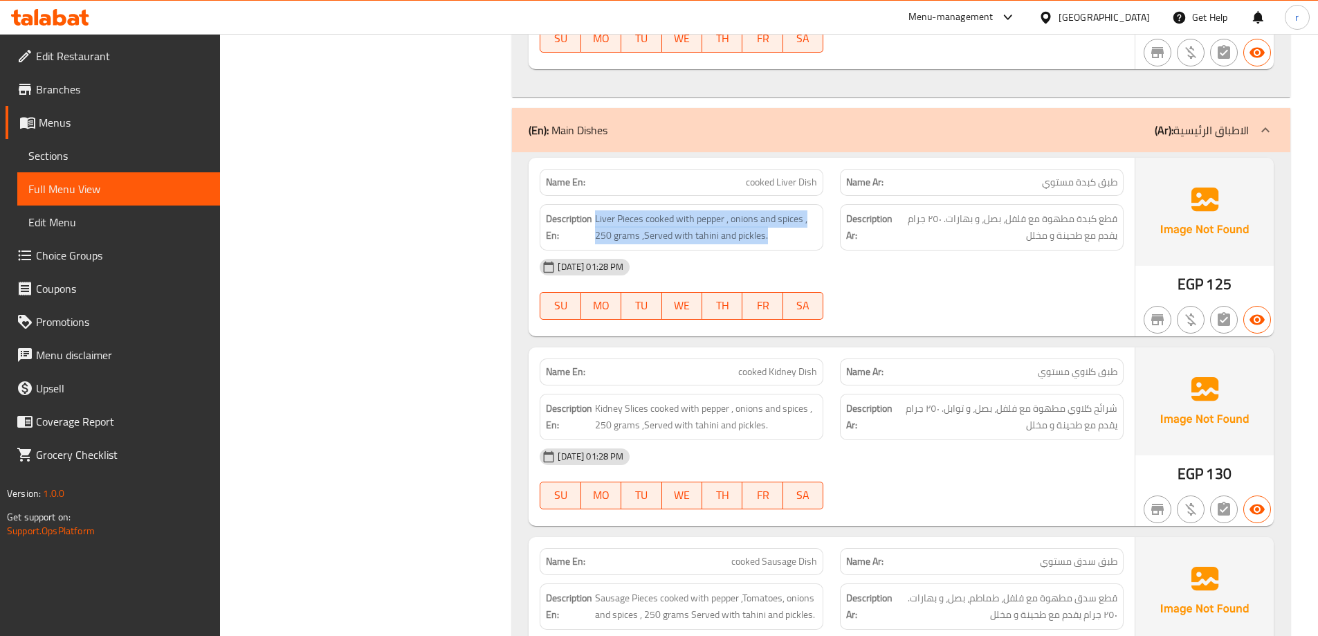
click at [690, 244] on div "Description En: Liver Pieces cooked with pepper , onions and spices , 250 grams…" at bounding box center [682, 227] width 284 height 46
click at [794, 367] on span "cooked Kidney Dish" at bounding box center [777, 372] width 79 height 15
click at [797, 369] on span "cooked Kidney Dish" at bounding box center [777, 372] width 79 height 15
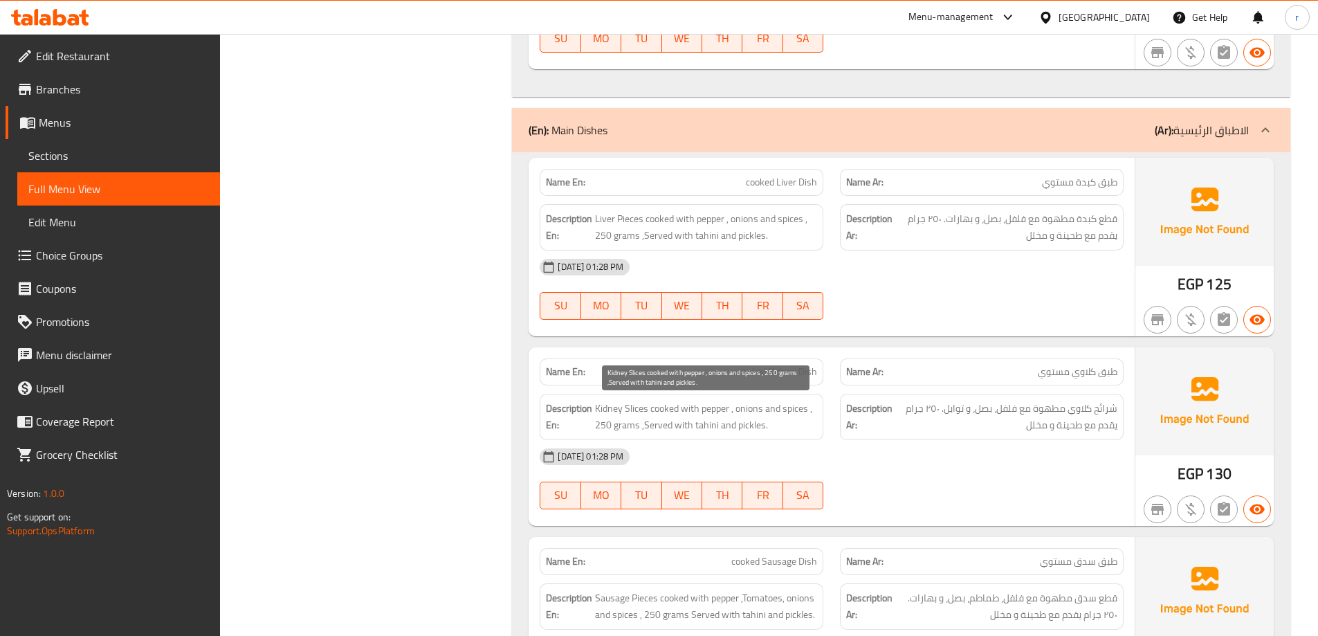
click at [678, 405] on span "Kidney Slices cooked with pepper , onions and spices , 250 grams ,Served with t…" at bounding box center [706, 417] width 222 height 34
click at [686, 408] on span "Kidney Slices cooked with pepper , onions and spices , 250 grams ,Served with t…" at bounding box center [706, 417] width 222 height 34
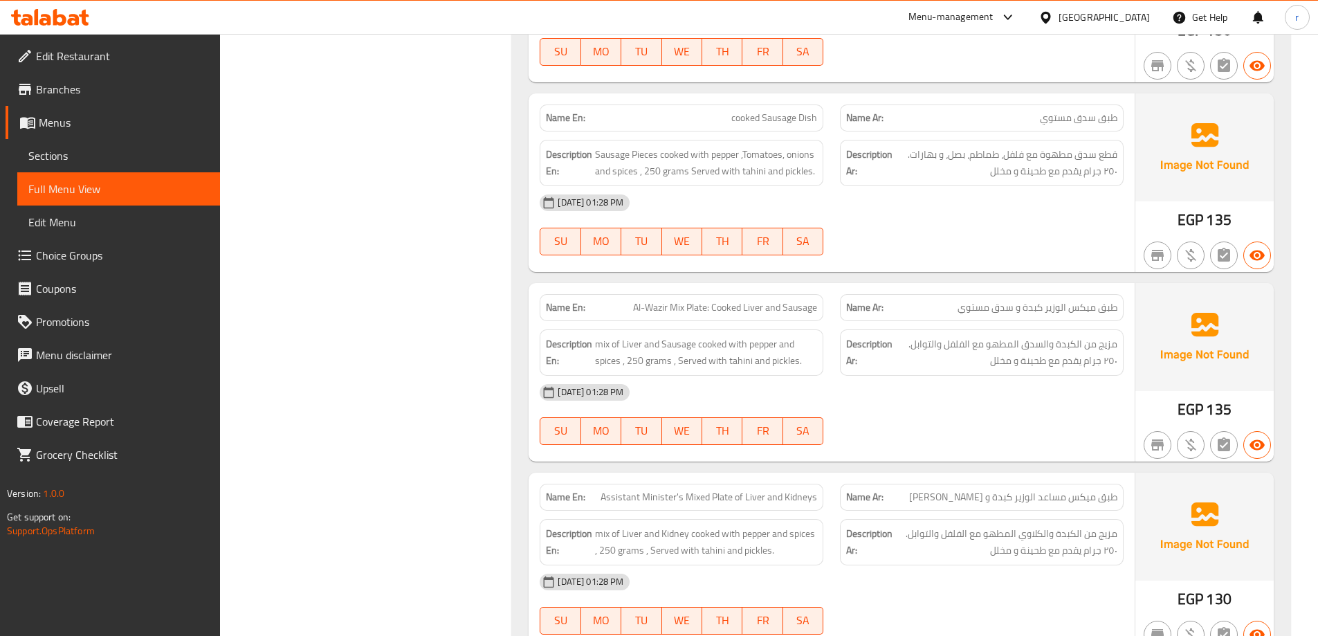
scroll to position [1176, 0]
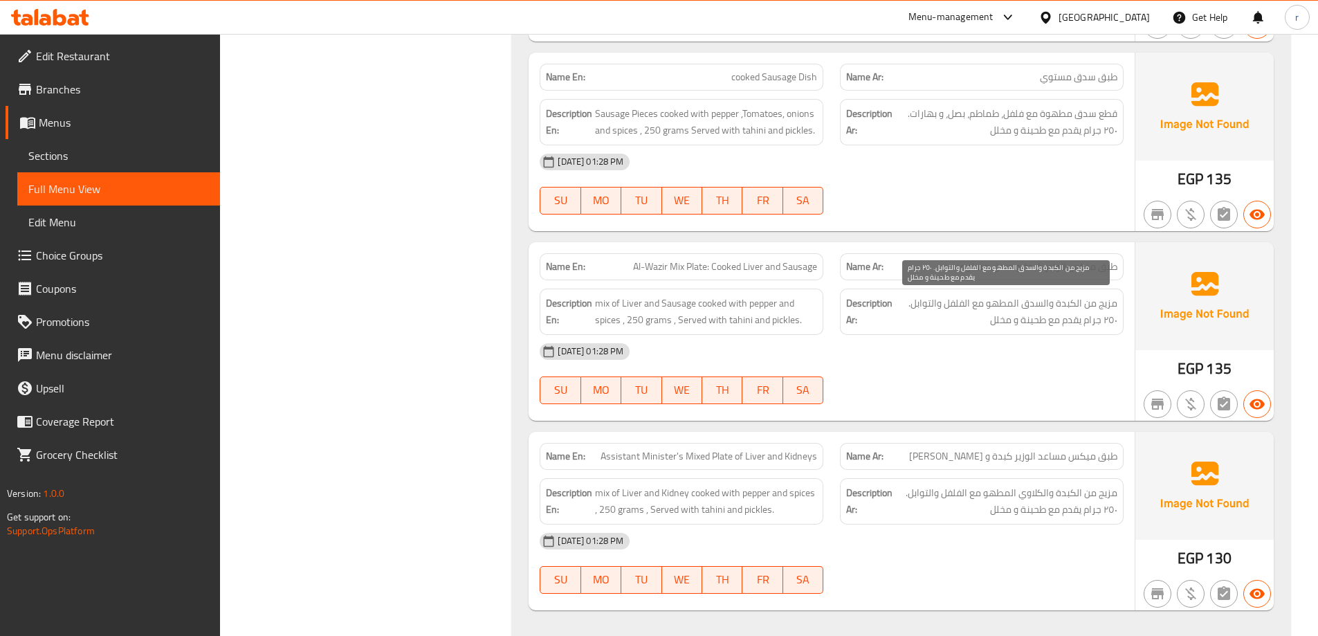
click at [1110, 309] on span "مزيج من الكبدة والسدق المطهو مع الفلفل والتوابل. ٢٥٠ جرام يقدم مع طحينة و مخلل" at bounding box center [1006, 312] width 222 height 34
click at [1111, 309] on span "مزيج من الكبدة والسدق المطهو مع الفلفل والتوابل. ٢٥٠ جرام يقدم مع طحينة و مخلل" at bounding box center [1006, 312] width 222 height 34
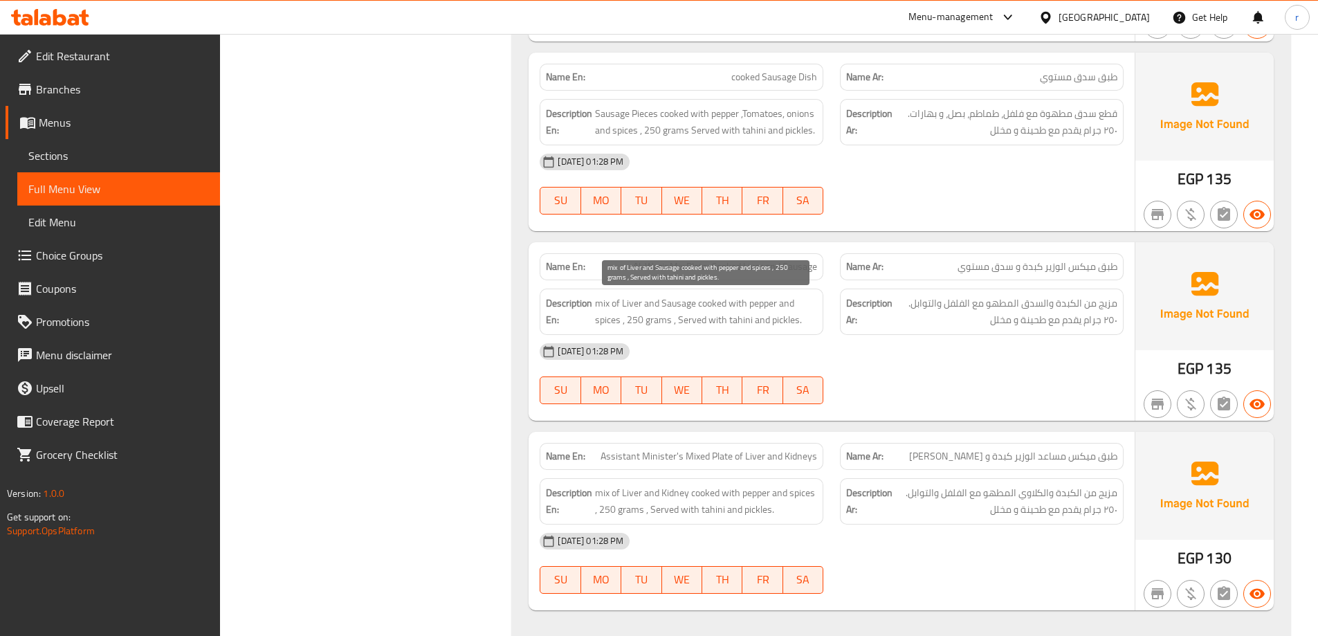
click at [644, 309] on span "mix of Liver and Sausage cooked with pepper and spices , 250 grams , Served wit…" at bounding box center [706, 312] width 222 height 34
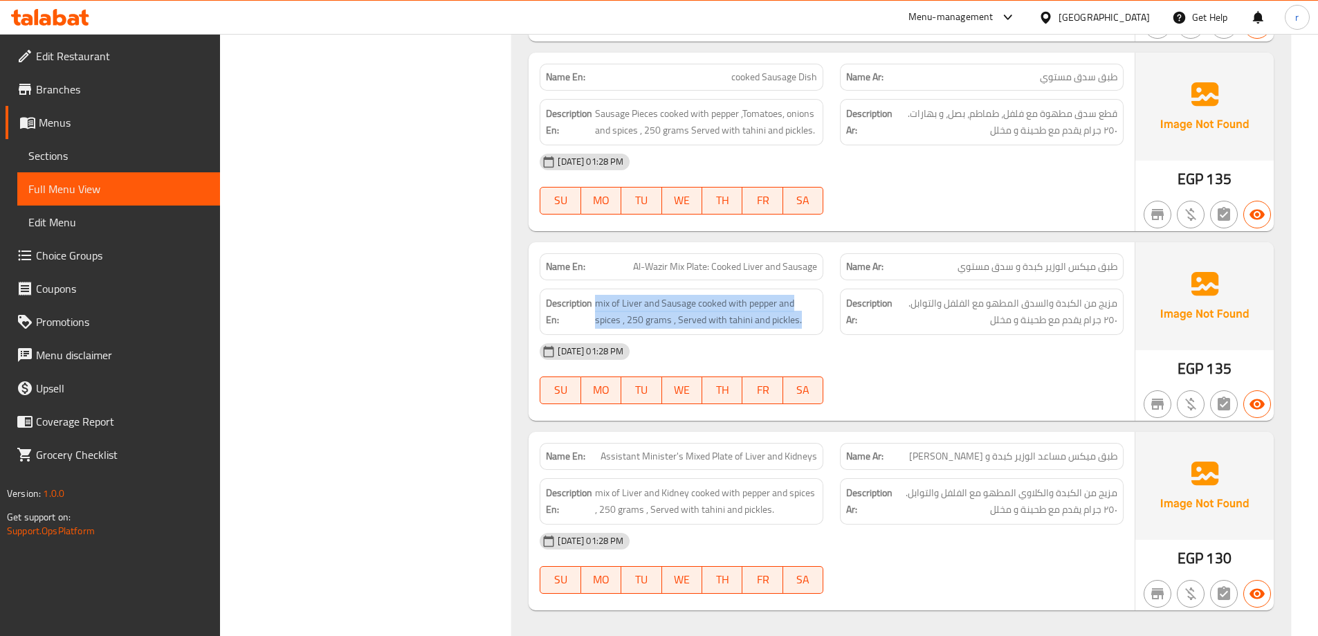
click at [594, 331] on div "Description En: mix of Liver and Sausage cooked with pepper and spices , 250 gr…" at bounding box center [682, 312] width 284 height 46
click at [596, 331] on div "Description En: mix of Liver and Sausage cooked with pepper and spices , 250 gr…" at bounding box center [682, 312] width 284 height 46
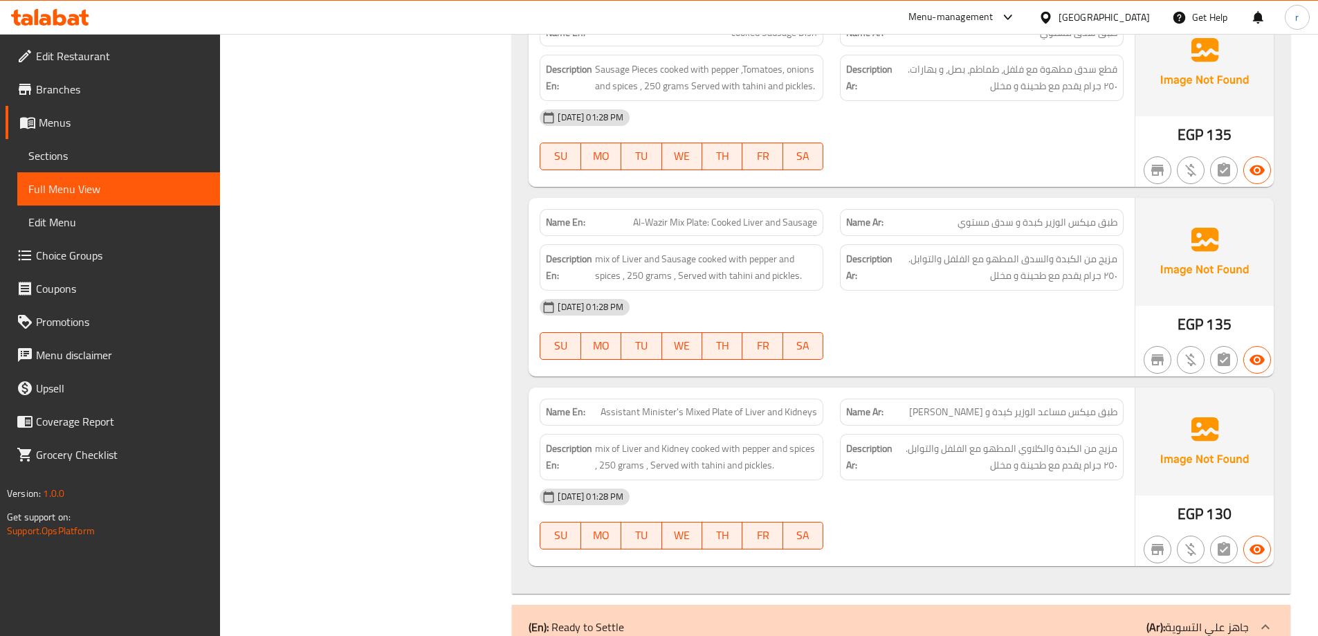
scroll to position [1245, 0]
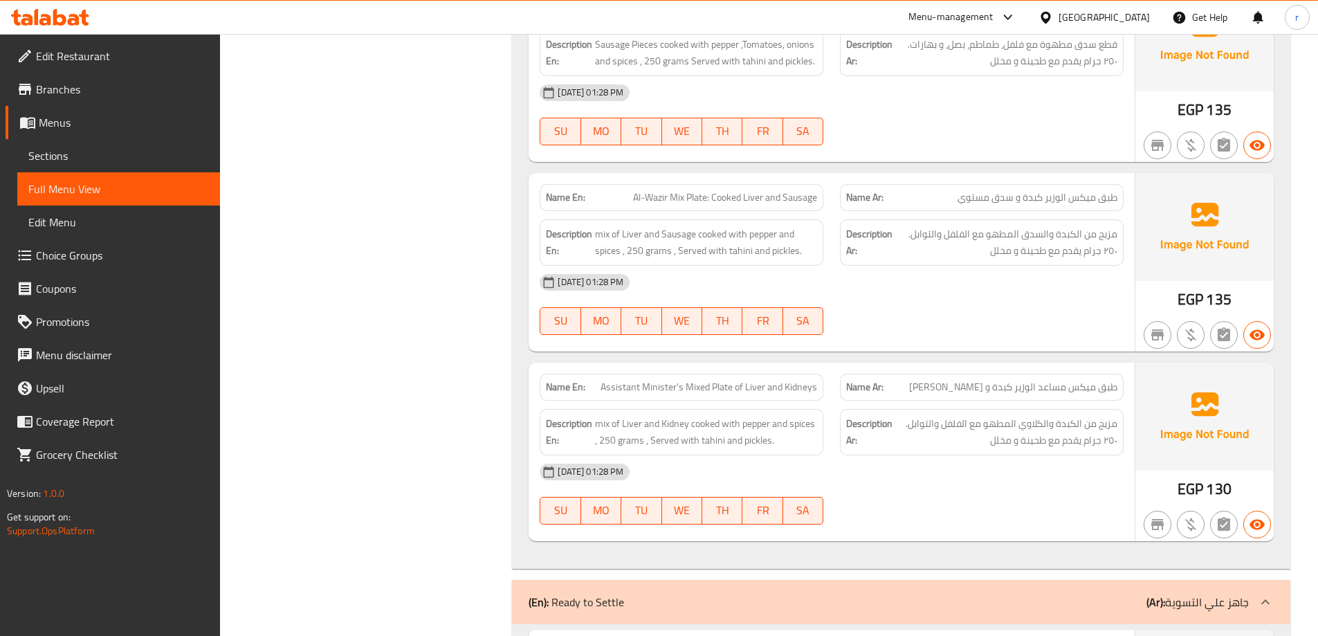
click at [641, 199] on span "Al-Wazir Mix Plate: Cooked Liver and Sausage" at bounding box center [725, 197] width 184 height 15
click at [656, 394] on span "Assistant Minister's Mixed Plate of Liver and Kidneys" at bounding box center [709, 387] width 217 height 15
click at [664, 385] on span "Assistant Minister's Mixed Plate of Liver and Kidneys" at bounding box center [709, 387] width 217 height 15
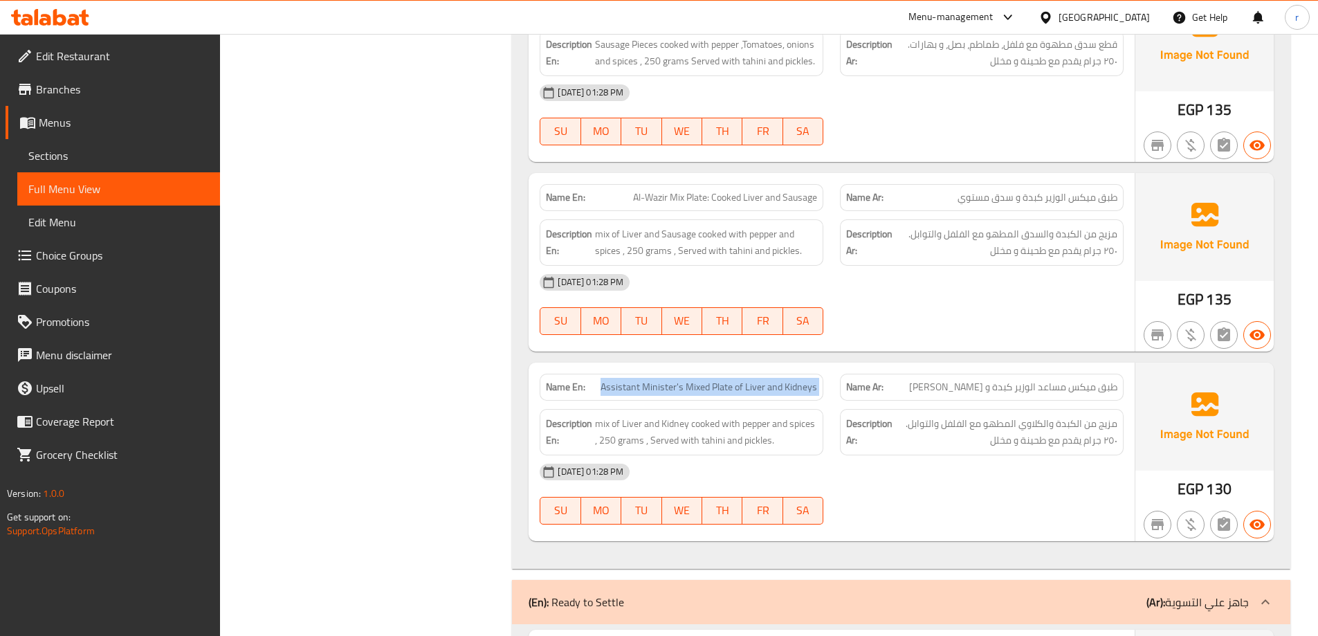
click at [665, 385] on span "Assistant Minister's Mixed Plate of Liver and Kidneys" at bounding box center [709, 387] width 217 height 15
click at [659, 210] on div "Name En: Al-Wazir Mix Plate: Cooked Liver and Sausage Name Ar: طبق ميكس الوزير …" at bounding box center [832, 262] width 606 height 178
click at [684, 385] on span "Assistant Minister's Mixed Plate of Liver and Kidneys" at bounding box center [709, 387] width 217 height 15
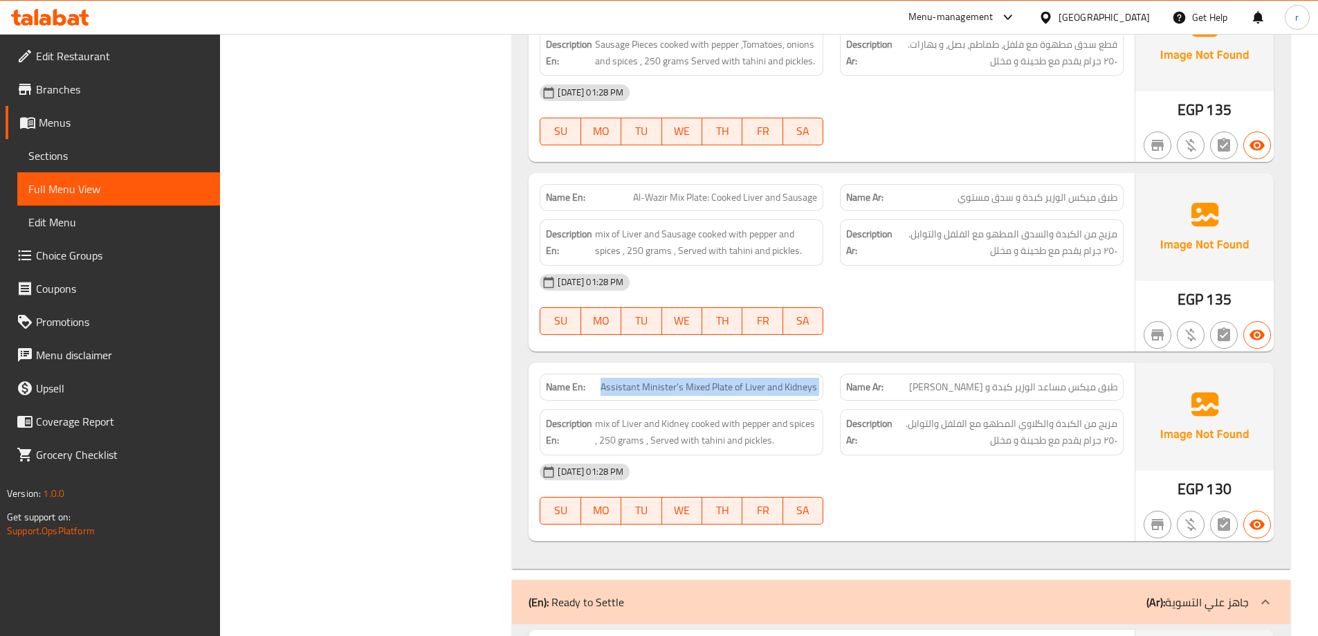
click at [684, 385] on span "Assistant Minister's Mixed Plate of Liver and Kidneys" at bounding box center [709, 387] width 217 height 15
click at [49, 162] on span "Sections" at bounding box center [118, 155] width 181 height 17
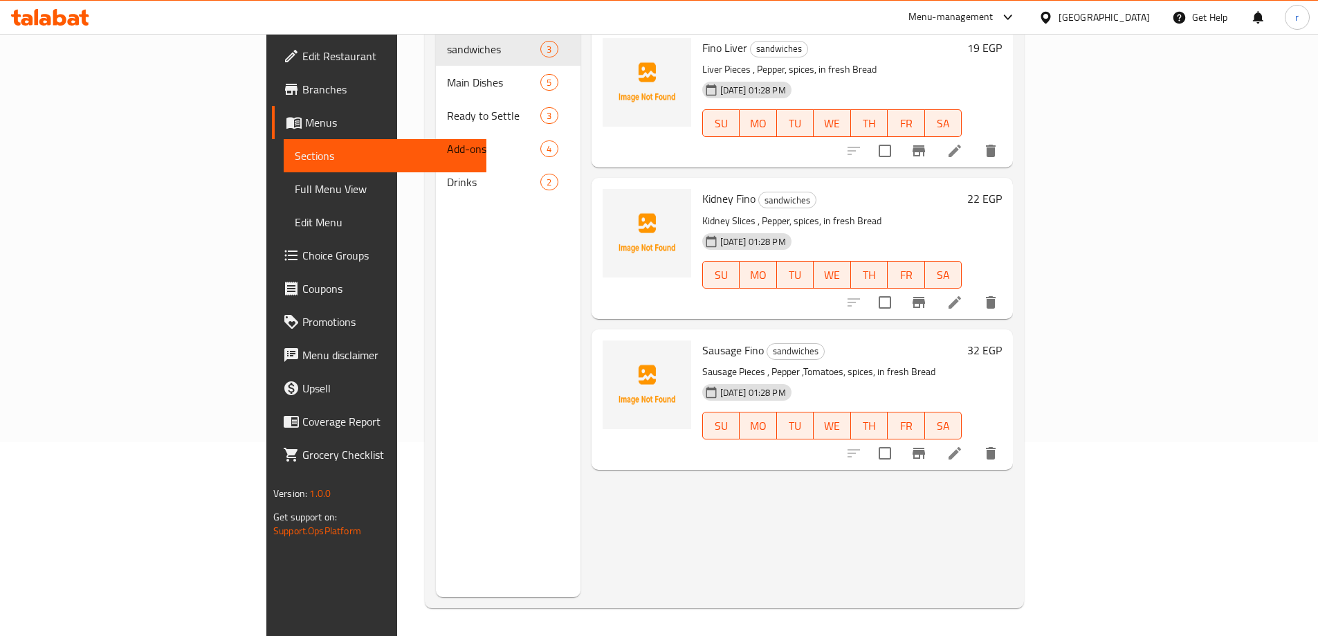
scroll to position [194, 0]
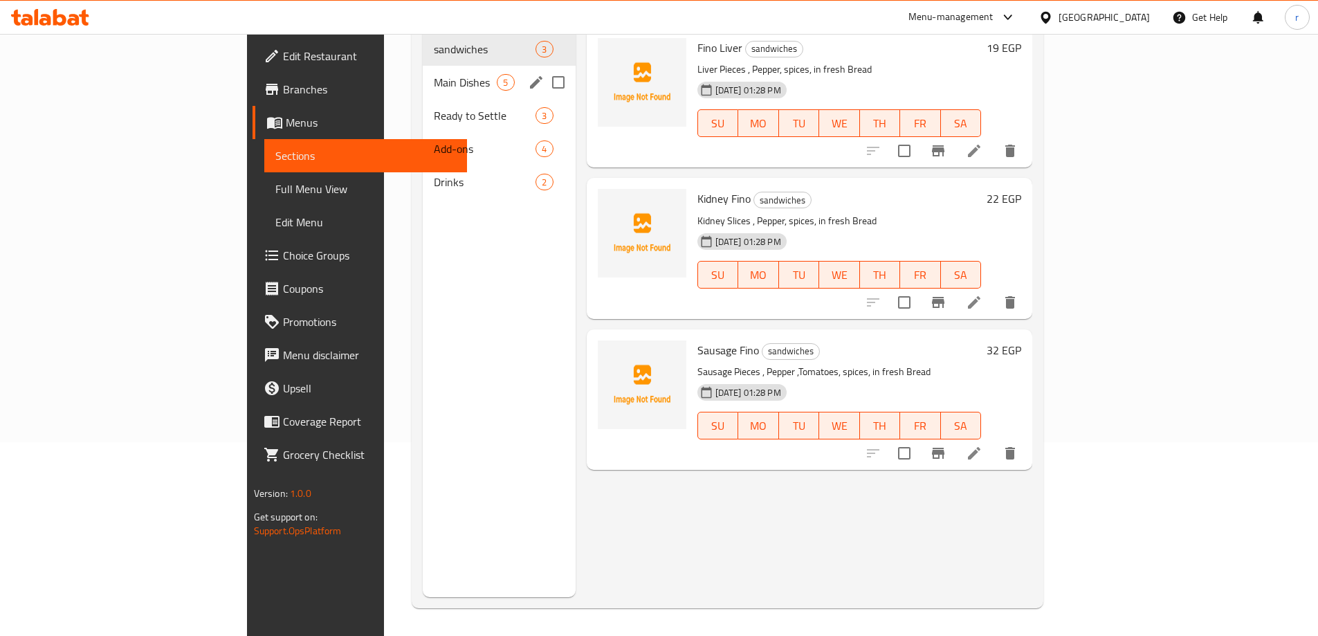
click at [423, 70] on div "Main Dishes 5" at bounding box center [499, 82] width 152 height 33
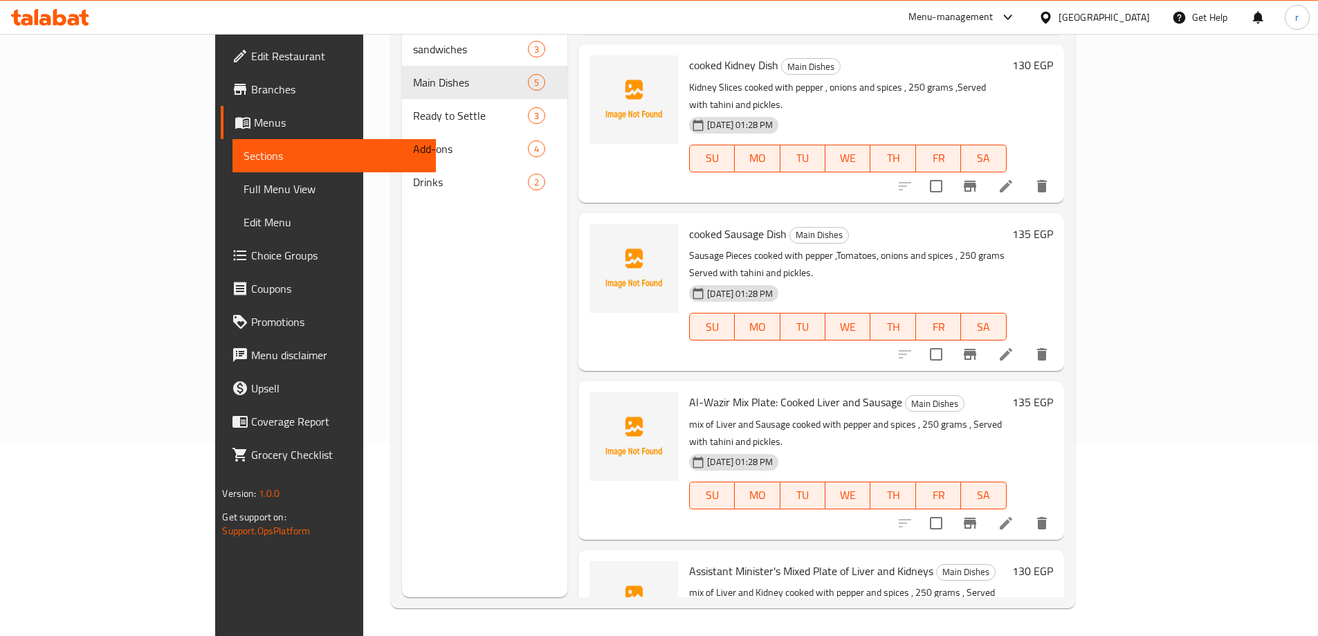
scroll to position [154, 0]
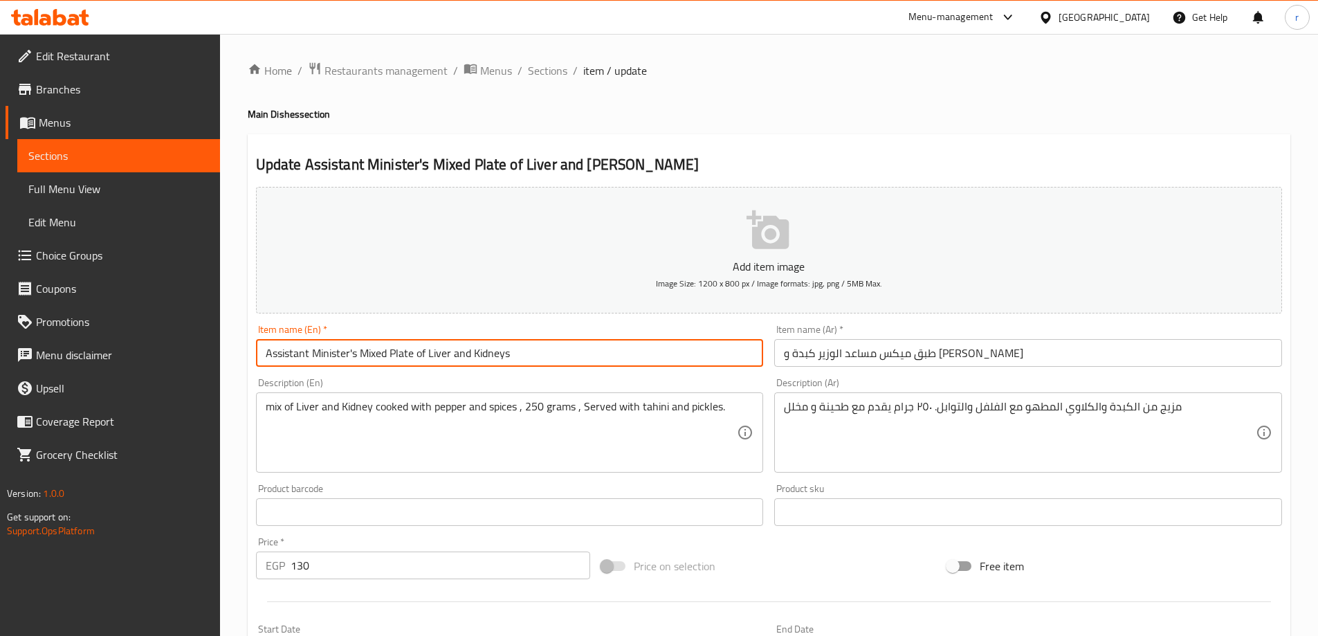
click at [358, 358] on input "Assistant Minister's Mixed Plate of Liver and Kidneys" at bounding box center [510, 353] width 508 height 28
click at [348, 356] on input "Assistant Minister's Mixed Plate of Liver and Kidneys" at bounding box center [510, 353] width 508 height 28
click at [351, 358] on input "Assistant Minister's Mixed Plate of Liver and Kidneys" at bounding box center [510, 353] width 508 height 28
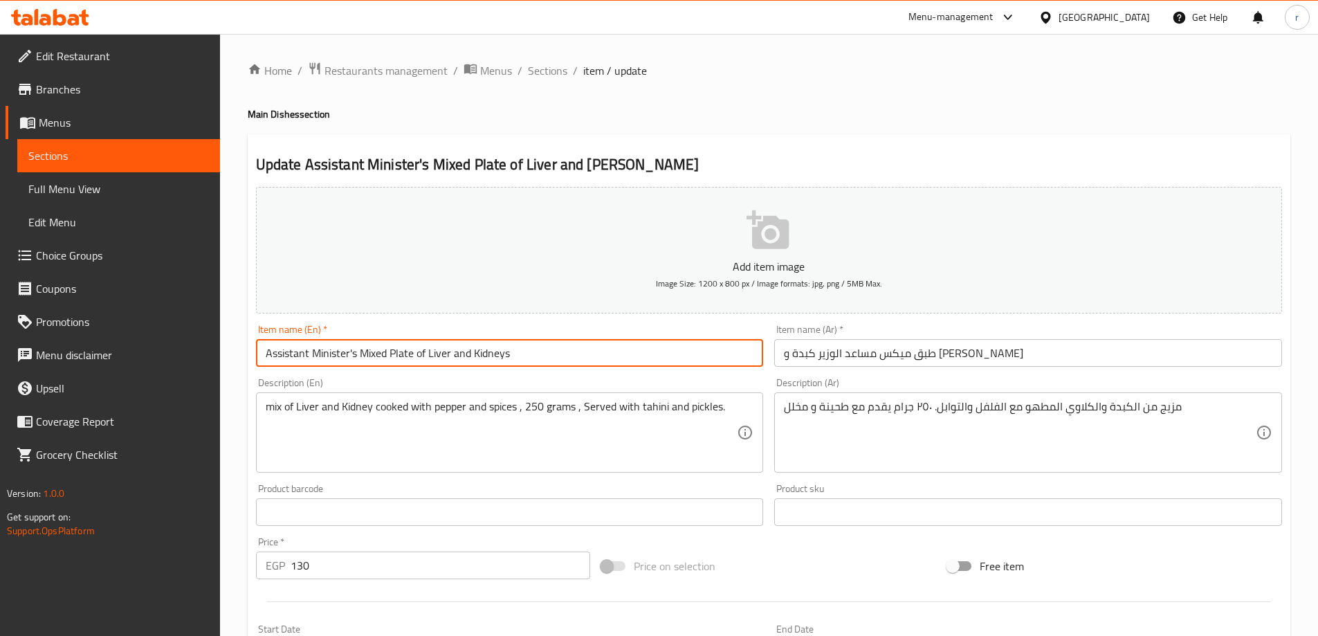
drag, startPoint x: 349, startPoint y: 357, endPoint x: 257, endPoint y: 362, distance: 91.5
click at [257, 362] on input "Assistant Minister's Mixed Plate of Liver and Kidneys" at bounding box center [510, 353] width 508 height 28
click at [337, 359] on input "Assistant Minister's Mixed Plate of Liver and Kidneys" at bounding box center [510, 353] width 508 height 28
click at [347, 359] on input "Assistant Minister's Mixed Plate of Liver and Kidneys" at bounding box center [510, 353] width 508 height 28
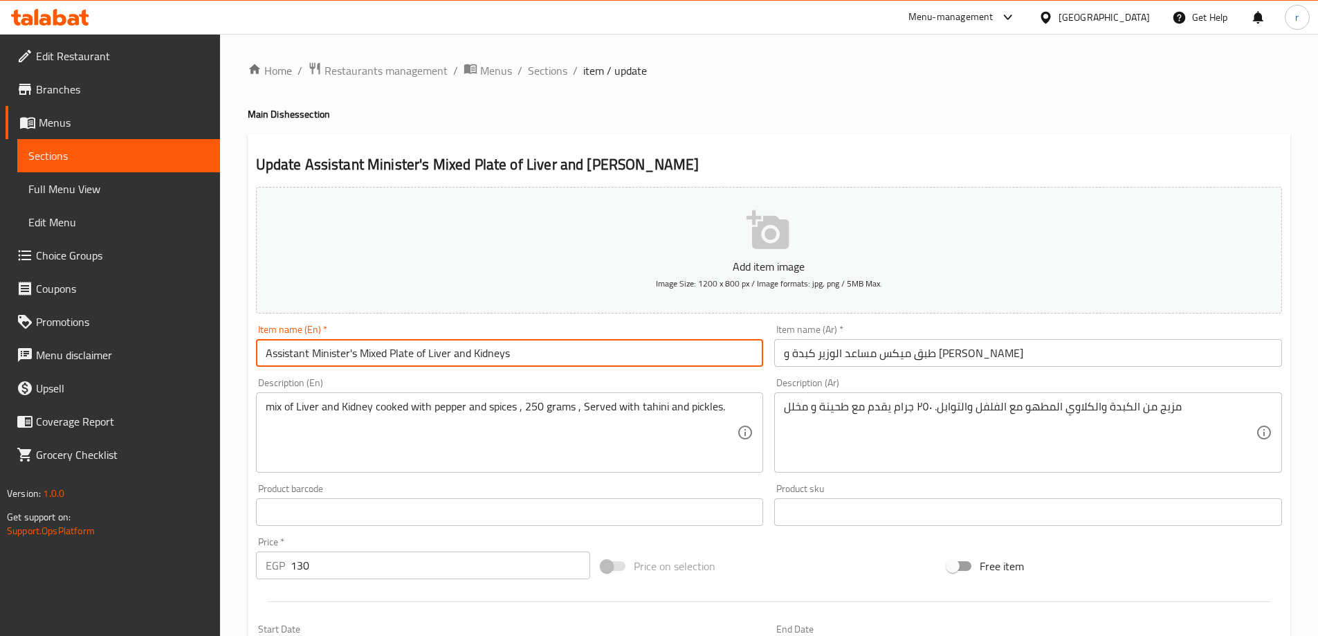
drag, startPoint x: 349, startPoint y: 360, endPoint x: 311, endPoint y: 360, distance: 37.4
click at [311, 360] on input "Assistant Minister's Mixed Plate of Liver and Kidneys" at bounding box center [510, 353] width 508 height 28
paste input "Al-W"
drag, startPoint x: 343, startPoint y: 355, endPoint x: 314, endPoint y: 352, distance: 29.2
click at [314, 352] on input "Assistant [PERSON_NAME] Mixed Plate of Liver and Kidneys" at bounding box center [510, 353] width 508 height 28
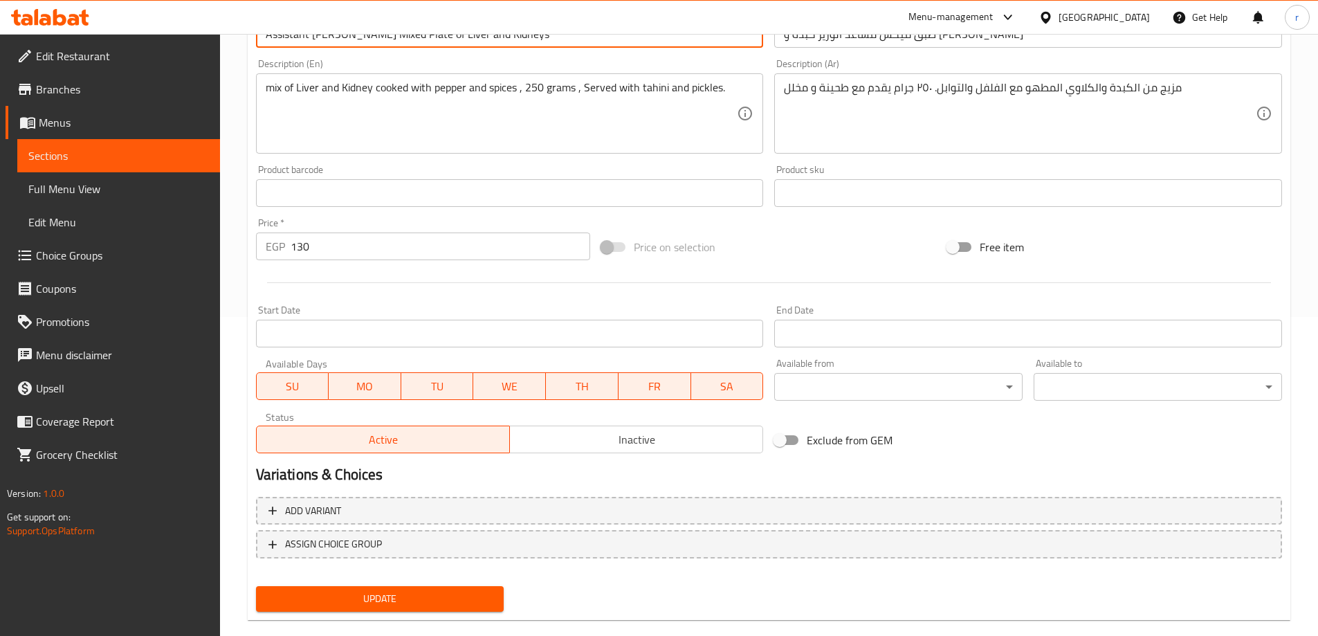
scroll to position [342, 0]
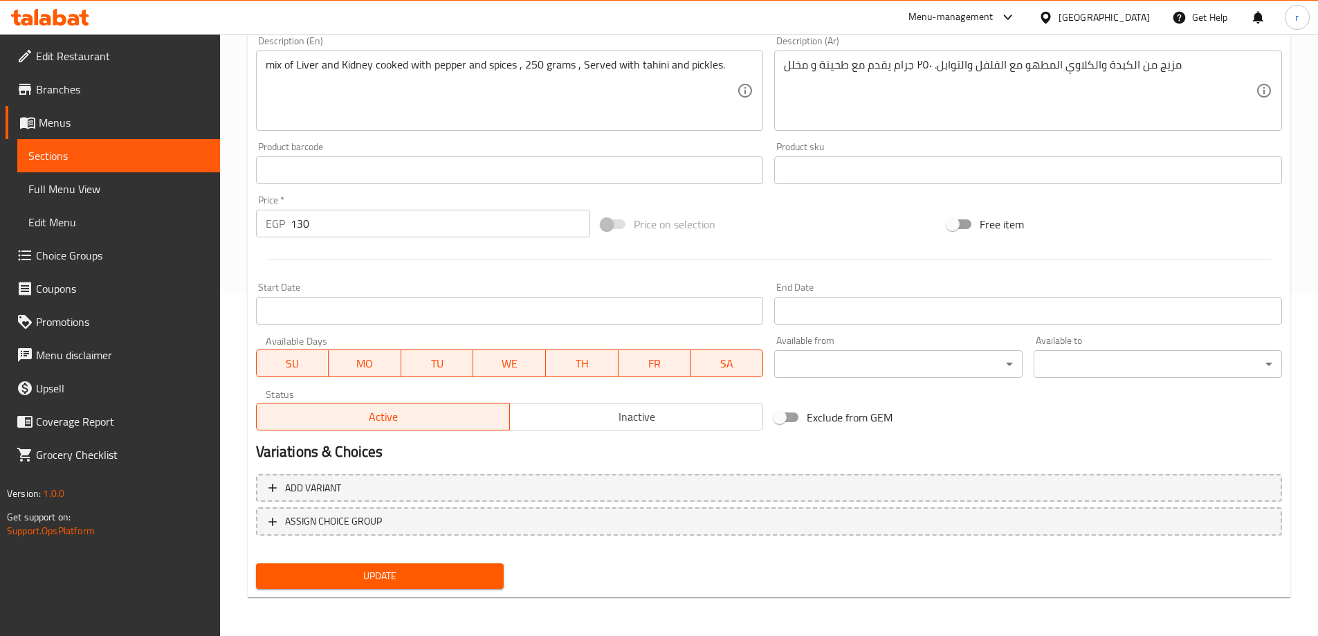
type input "Assistant [PERSON_NAME] Mixed Plate of Liver and Kidneys"
click at [458, 576] on span "Update" at bounding box center [380, 575] width 226 height 17
click at [69, 193] on span "Full Menu View" at bounding box center [118, 189] width 181 height 17
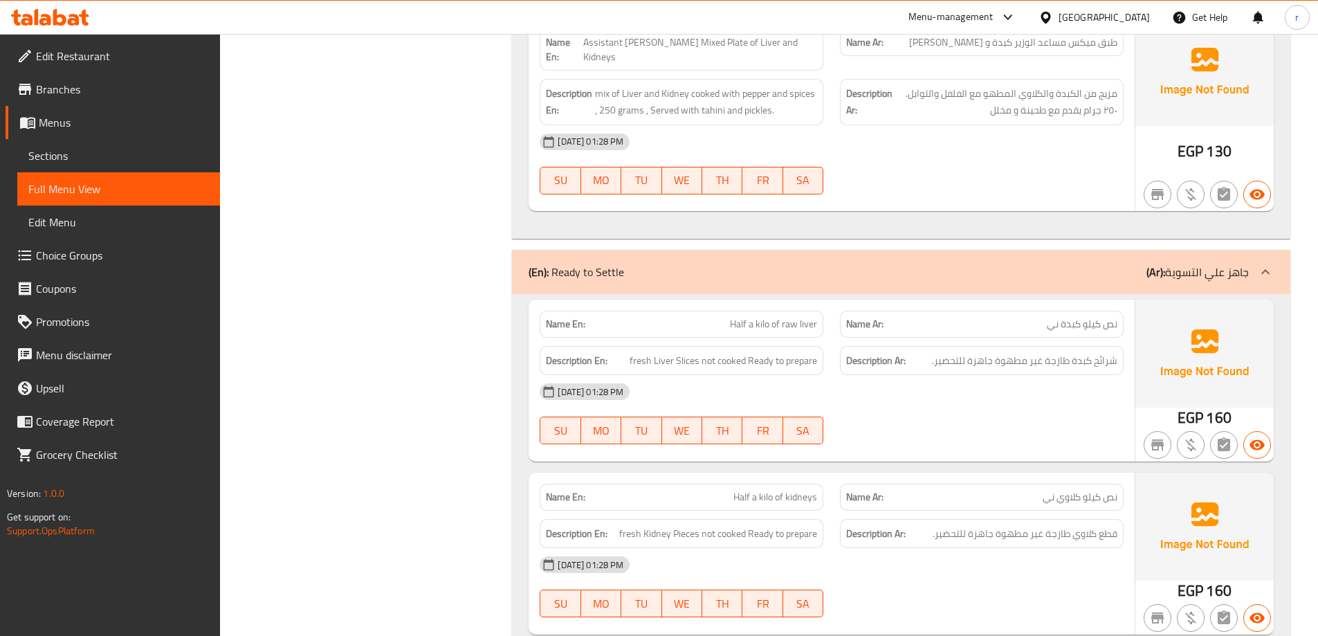
scroll to position [1591, 0]
click at [685, 351] on span "fresh Liver Slices not cooked Ready to prepare" at bounding box center [723, 359] width 187 height 17
click at [677, 355] on div "Description En: fresh Liver Slices not cooked Ready to prepare" at bounding box center [682, 360] width 284 height 30
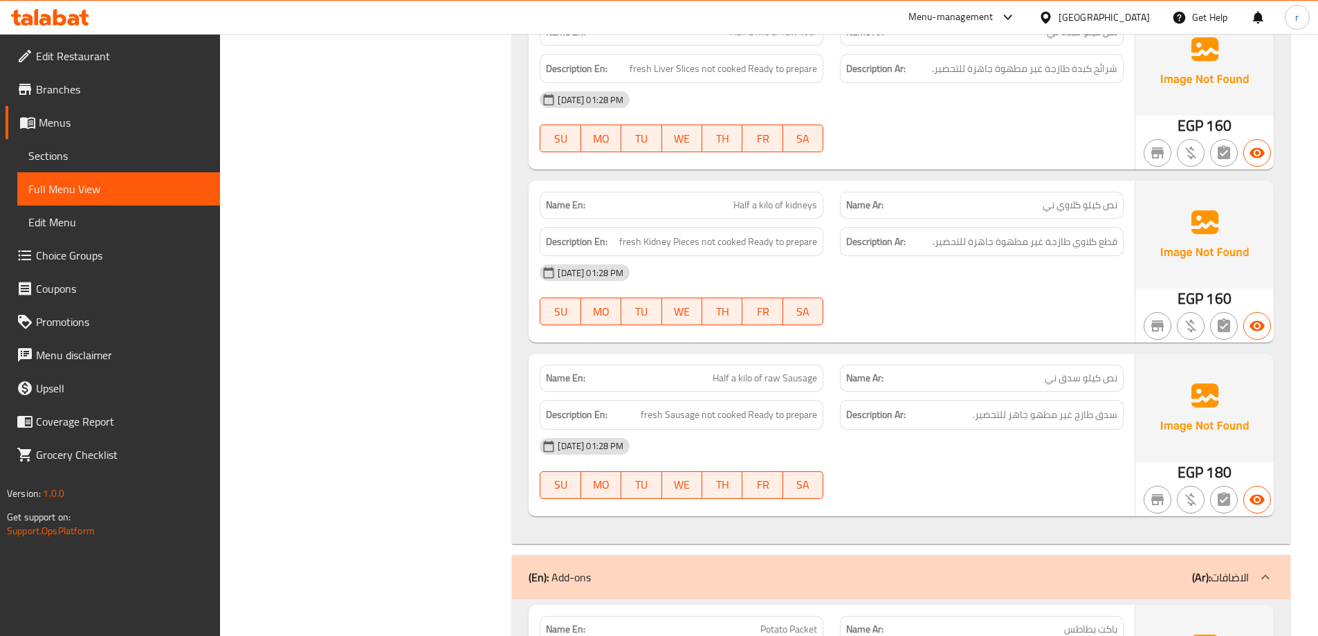
scroll to position [2076, 0]
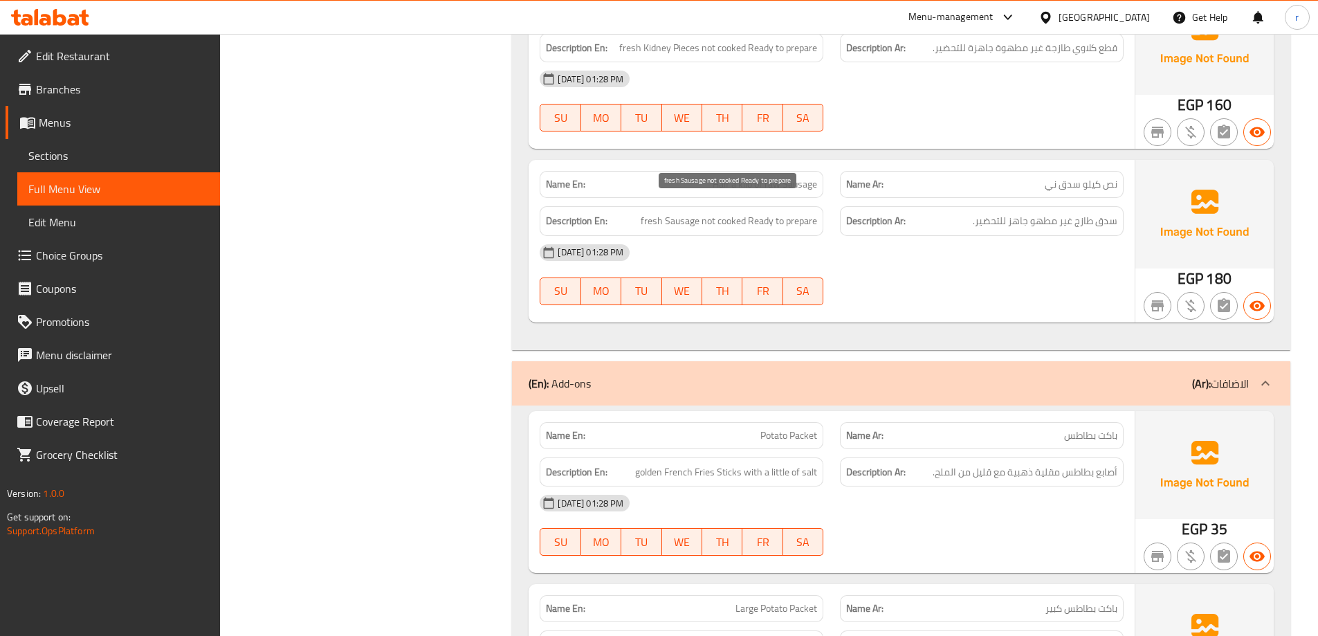
click at [688, 213] on span "fresh Sausage not cooked Ready to prepare" at bounding box center [729, 220] width 176 height 17
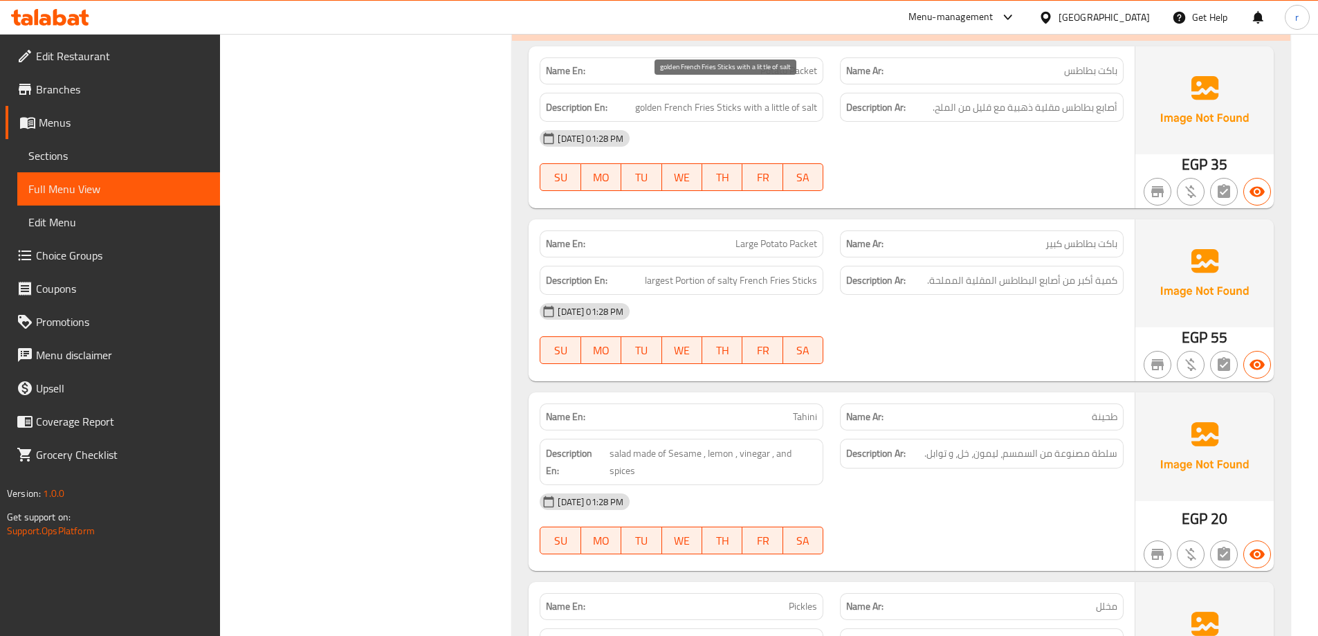
scroll to position [2352, 0]
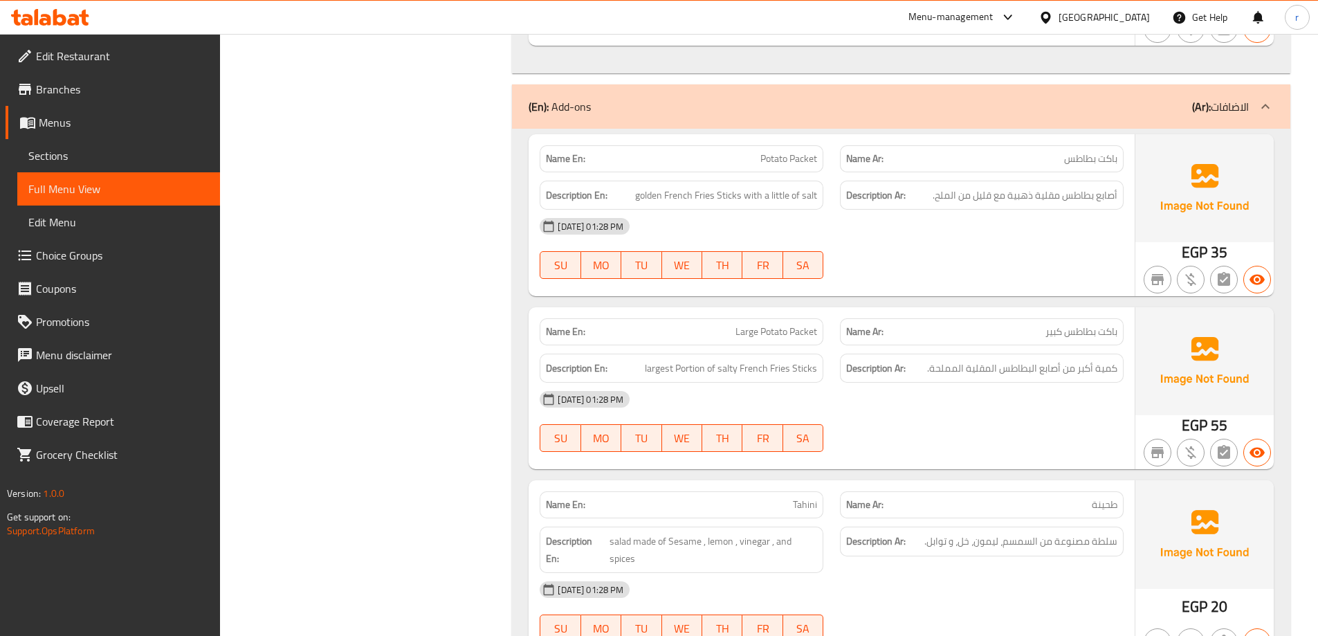
click at [688, 181] on div "Description En: golden French Fries Sticks with a little of salt" at bounding box center [682, 196] width 284 height 30
click at [720, 189] on span "golden French Fries Sticks with a little of salt" at bounding box center [726, 195] width 182 height 17
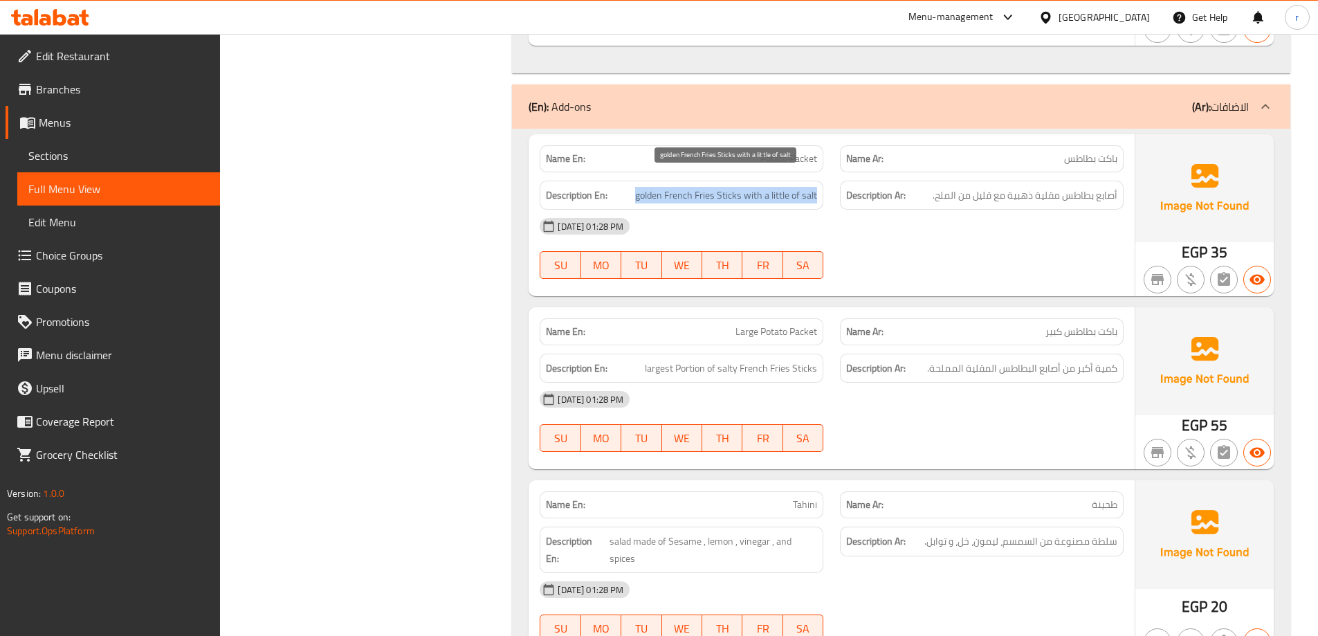
click at [737, 187] on span "golden French Fries Sticks with a little of salt" at bounding box center [726, 195] width 182 height 17
click at [736, 187] on span "golden French Fries Sticks with a little of salt" at bounding box center [726, 195] width 182 height 17
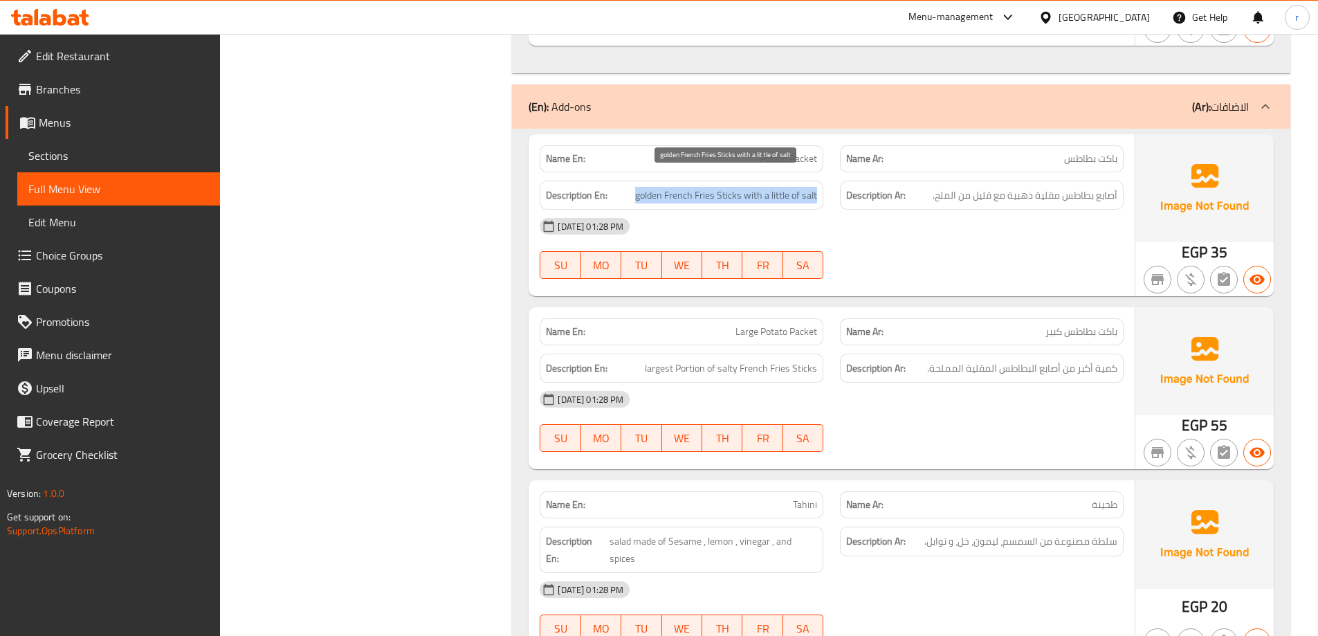
drag, startPoint x: 736, startPoint y: 181, endPoint x: 737, endPoint y: 189, distance: 7.6
click at [737, 189] on span "golden French Fries Sticks with a little of salt" at bounding box center [726, 195] width 182 height 17
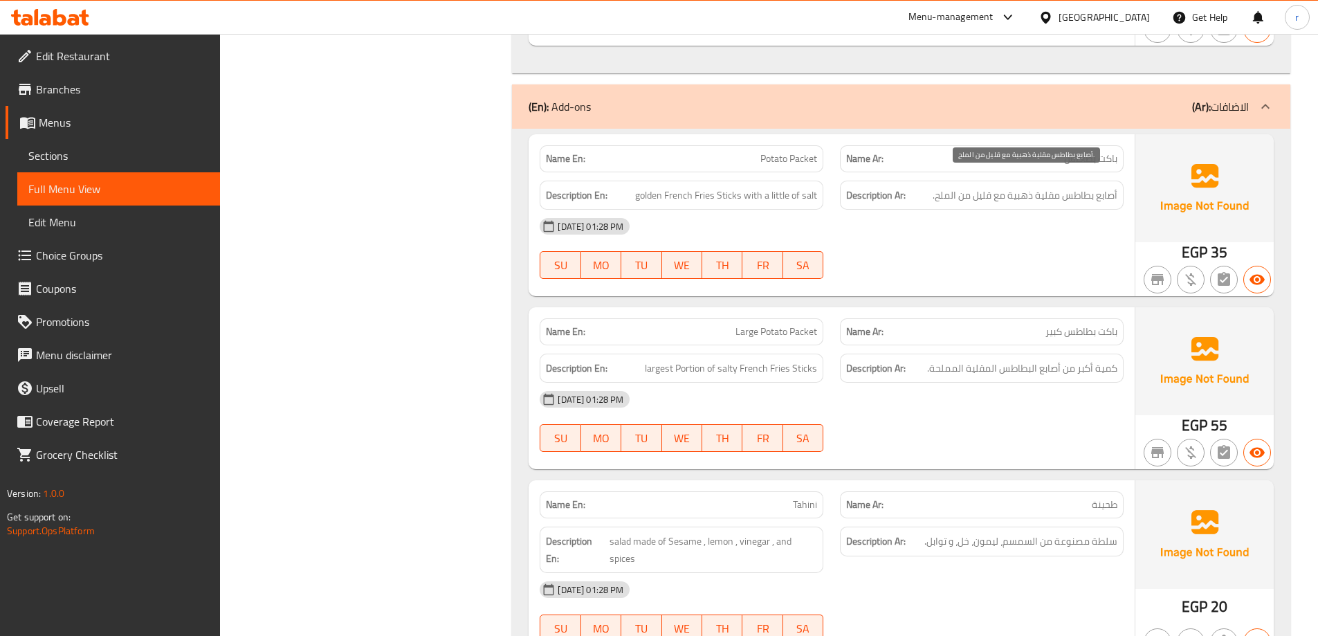
click at [1115, 187] on span "أصابع بطاطس مقلية ذهبية مع قليل من الملح." at bounding box center [1025, 195] width 185 height 17
click at [727, 187] on span "golden French Fries Sticks with a little of salt" at bounding box center [726, 195] width 182 height 17
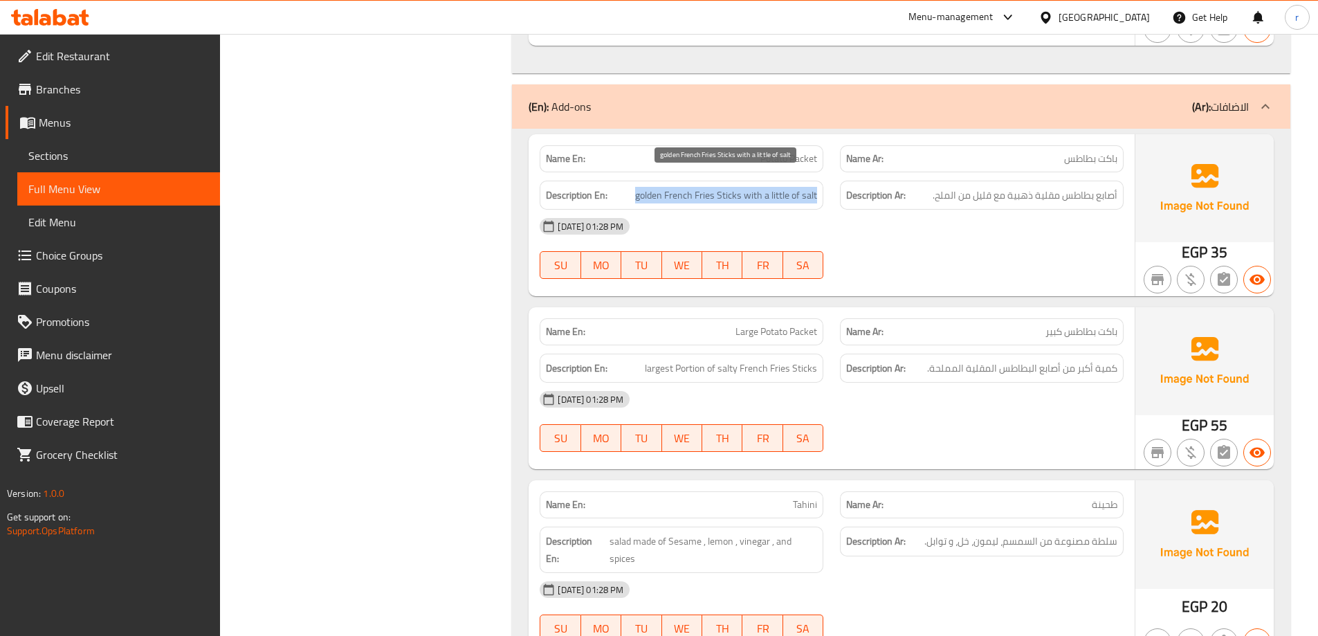
click at [727, 187] on span "golden French Fries Sticks with a little of salt" at bounding box center [726, 195] width 182 height 17
click at [726, 187] on span "golden French Fries Sticks with a little of salt" at bounding box center [726, 195] width 182 height 17
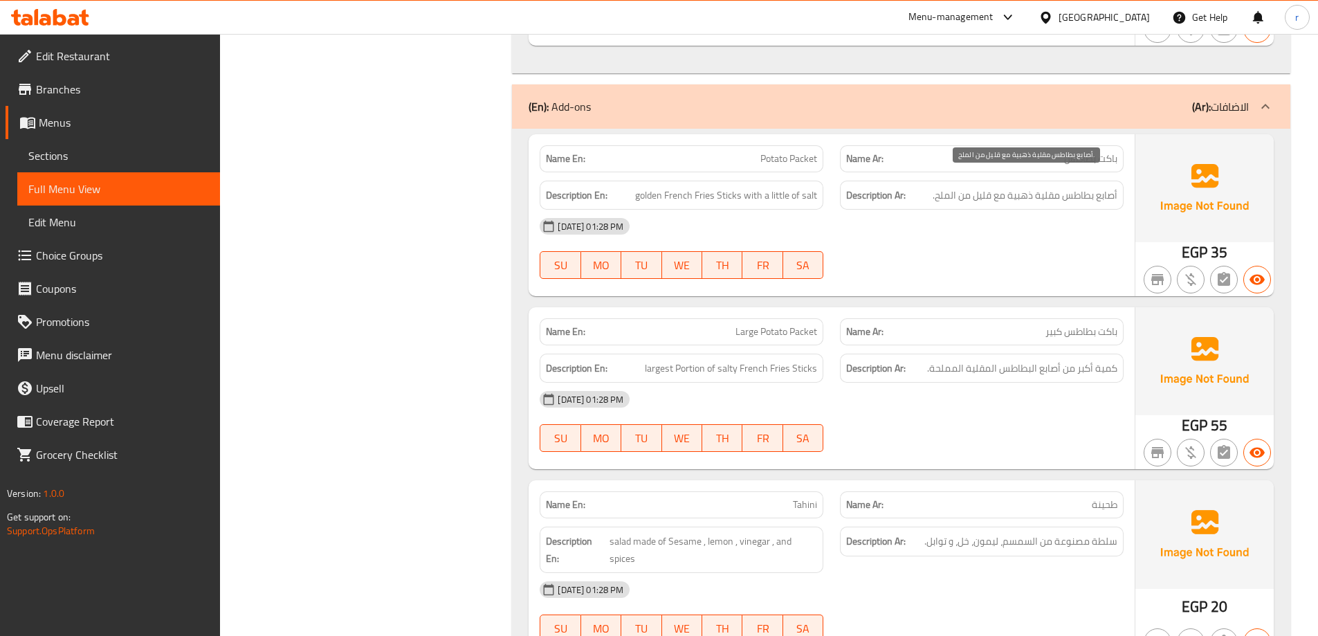
click at [1112, 187] on span "أصابع بطاطس مقلية ذهبية مع قليل من الملح." at bounding box center [1025, 195] width 185 height 17
copy span "أصابع"
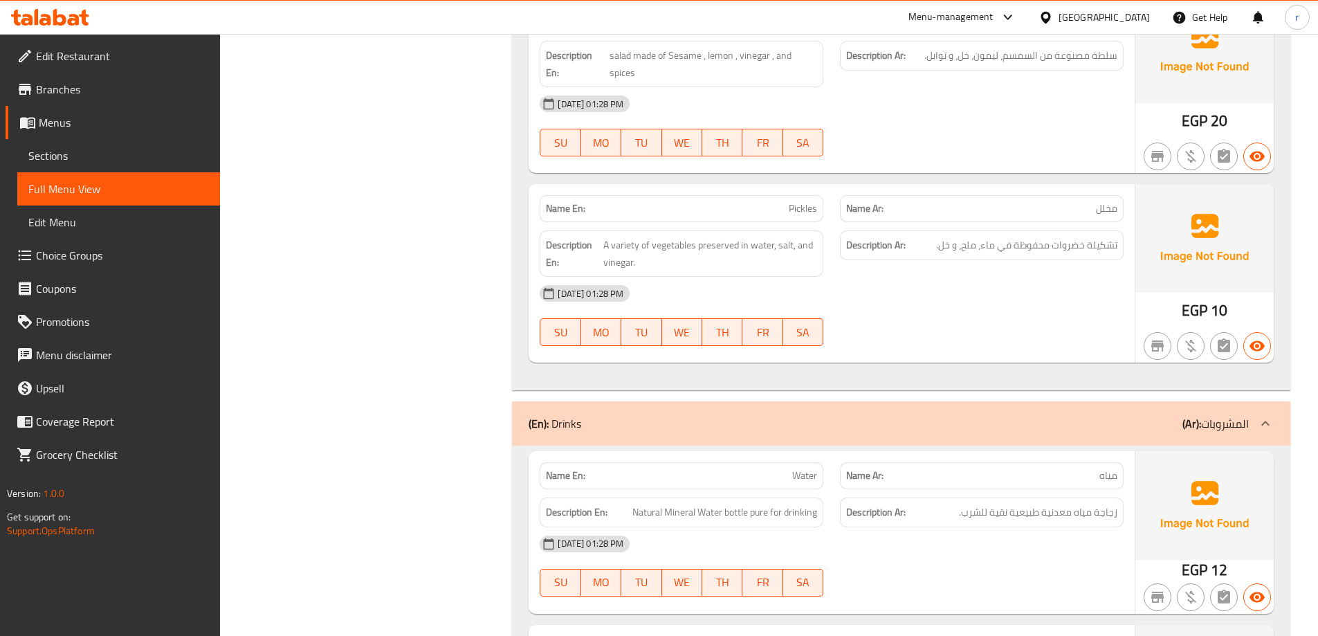
scroll to position [2822, 0]
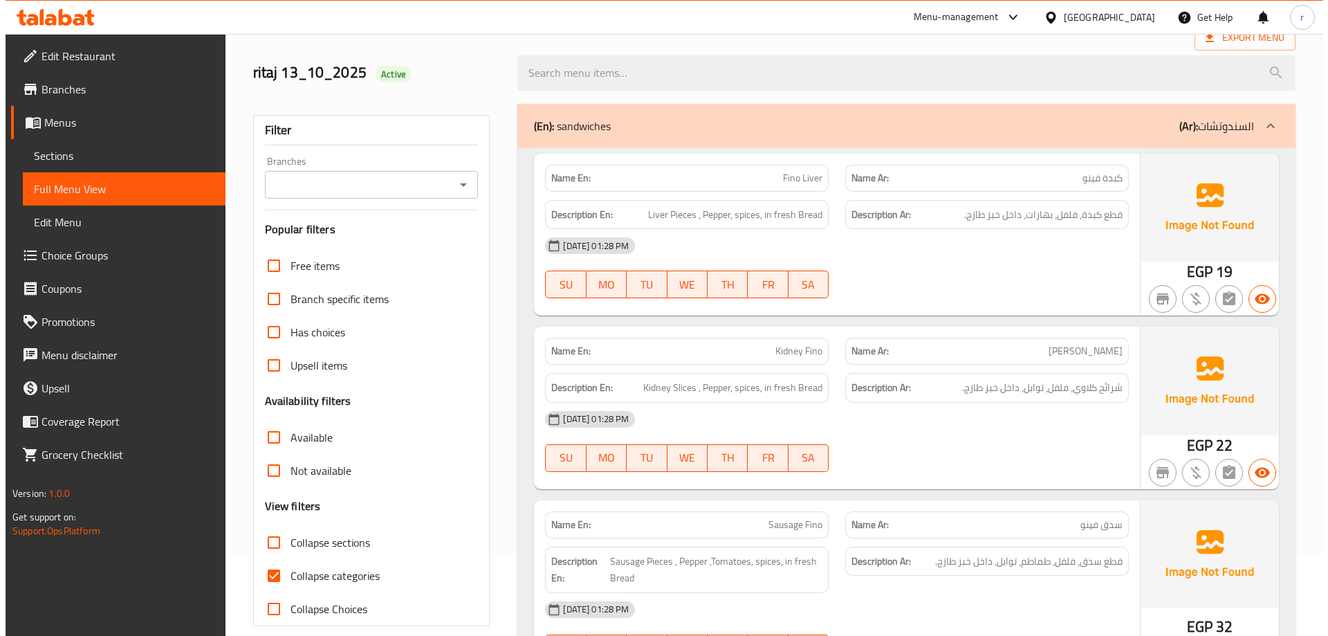
scroll to position [0, 0]
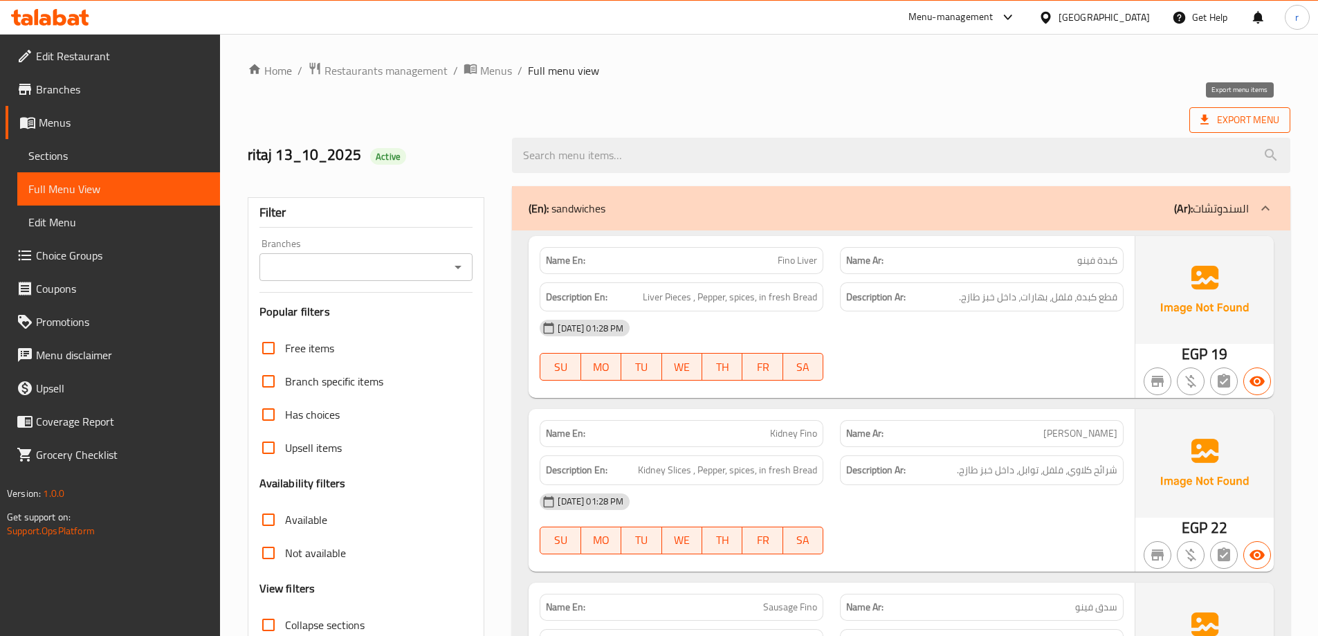
click at [1214, 111] on span "Export Menu" at bounding box center [1239, 119] width 79 height 17
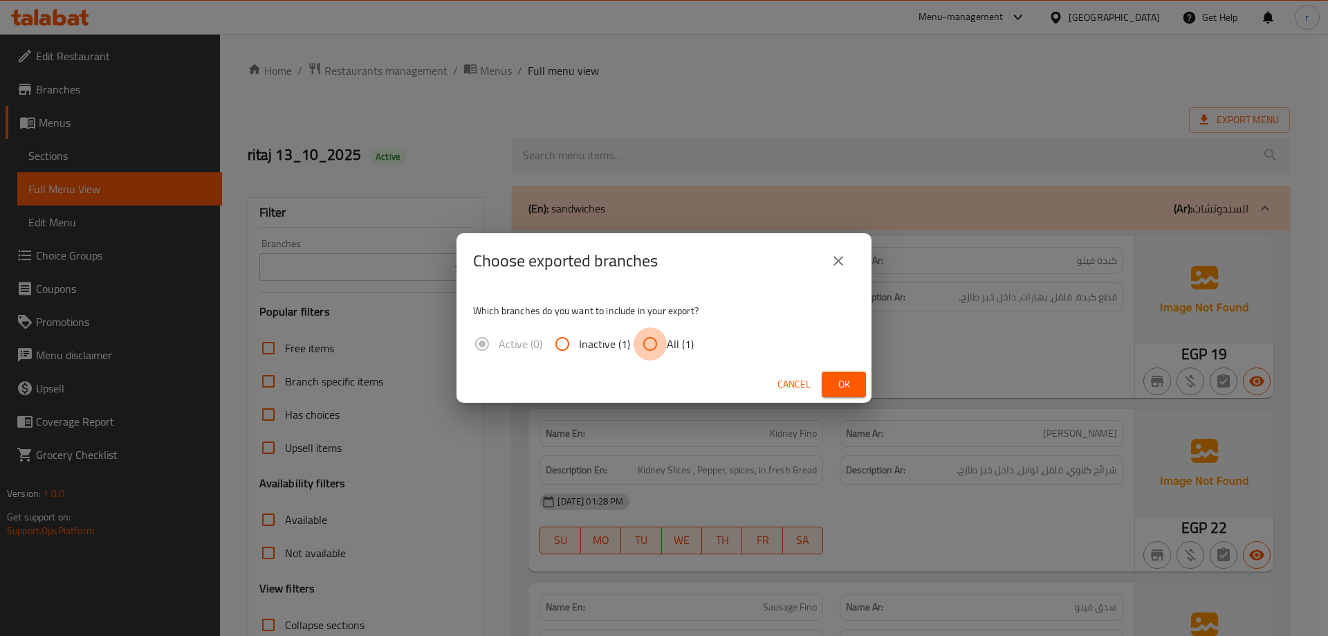
click at [657, 351] on input "All (1)" at bounding box center [650, 343] width 33 height 33
radio input "true"
click at [834, 390] on span "Ok" at bounding box center [844, 384] width 22 height 17
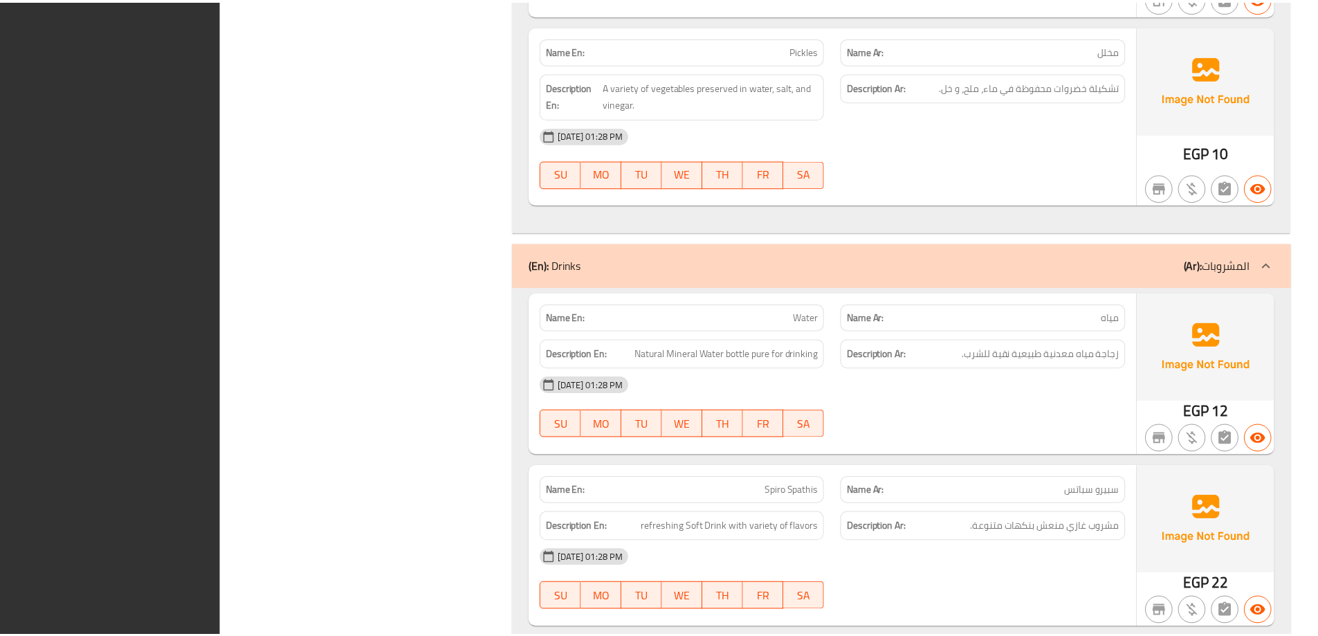
scroll to position [3013, 0]
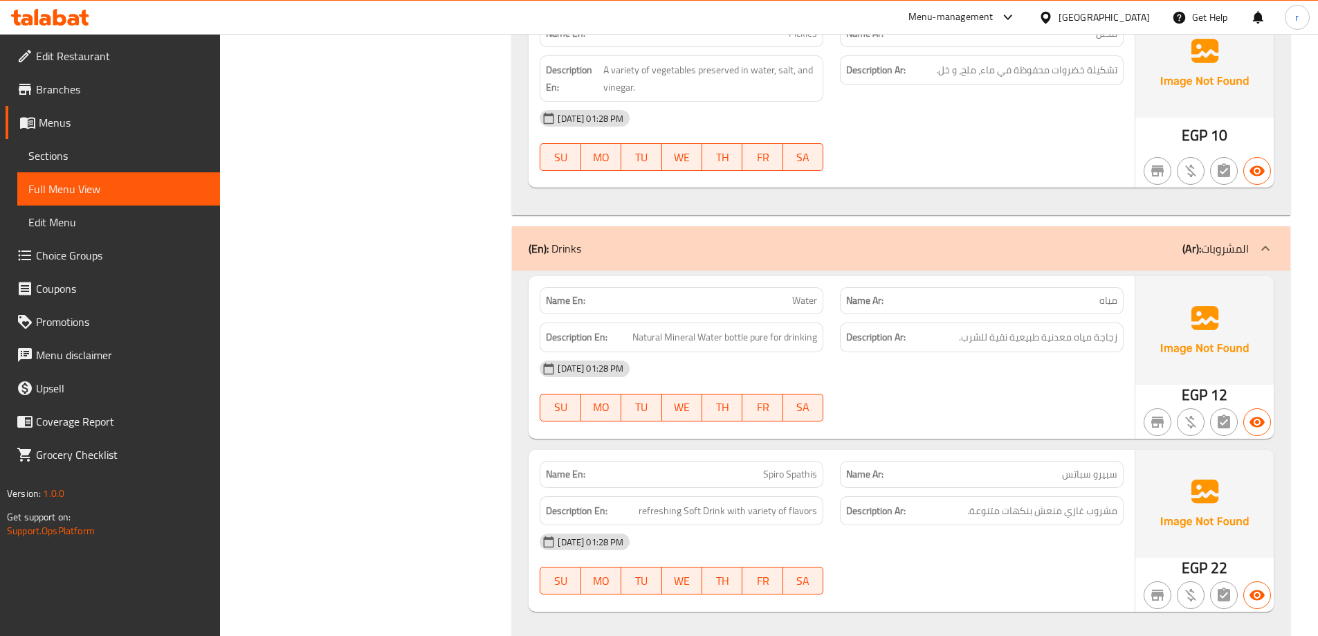
click at [77, 53] on span "Edit Restaurant" at bounding box center [122, 56] width 173 height 17
